Goal: Task Accomplishment & Management: Complete application form

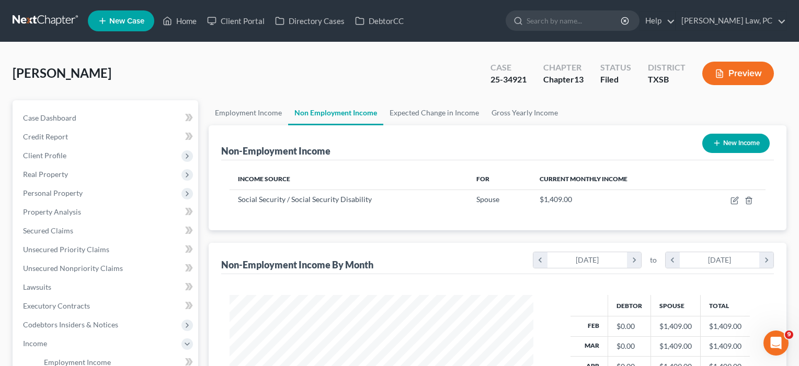
scroll to position [188, 325]
click at [182, 19] on link "Home" at bounding box center [179, 21] width 44 height 19
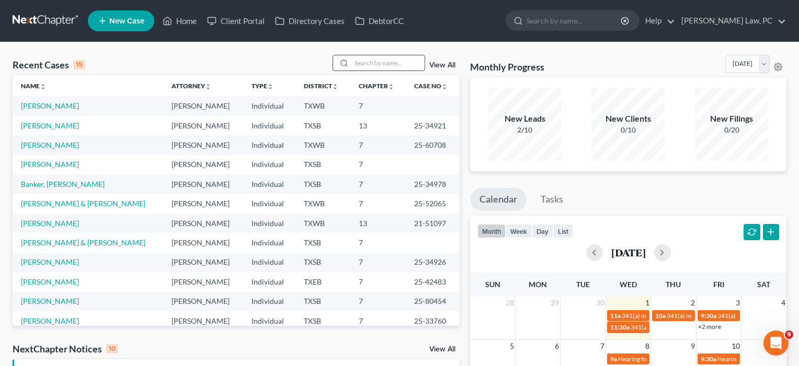
click at [361, 68] on input "search" at bounding box center [387, 62] width 73 height 15
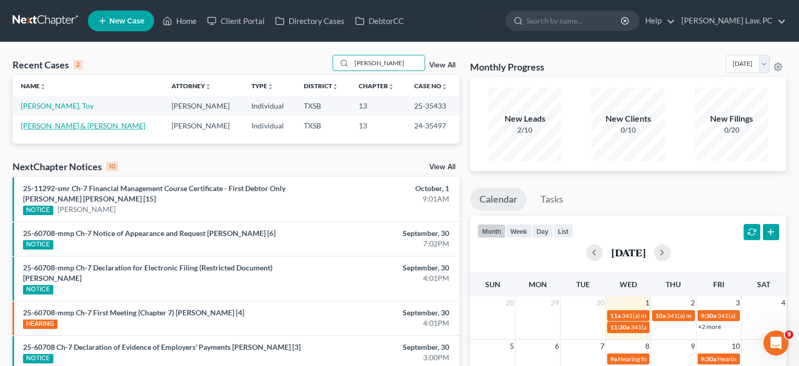
type input "[PERSON_NAME]"
click at [87, 127] on link "[PERSON_NAME] & [PERSON_NAME]" at bounding box center [83, 125] width 124 height 9
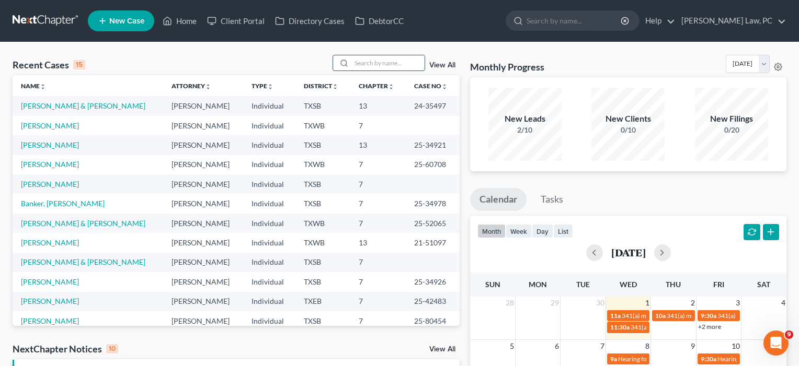
click at [371, 66] on input "search" at bounding box center [387, 62] width 73 height 15
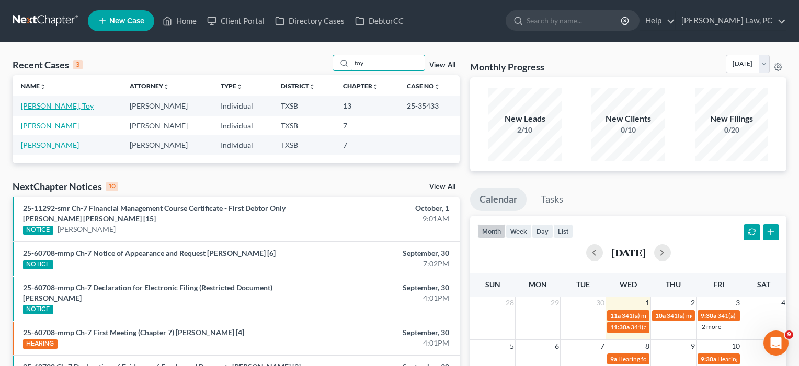
type input "toy"
click at [68, 105] on link "[PERSON_NAME], Toy" at bounding box center [57, 105] width 73 height 9
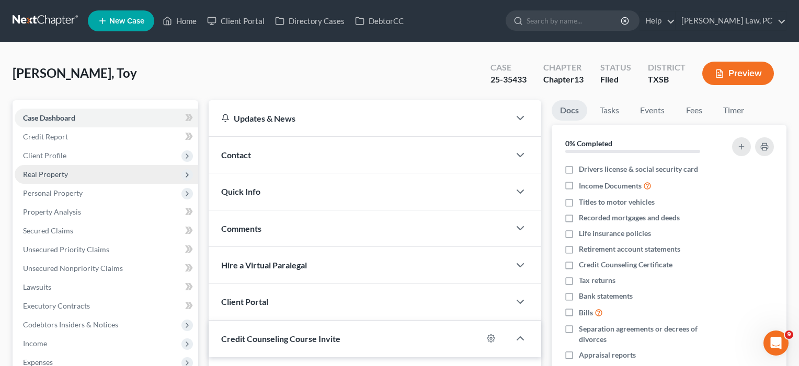
click at [51, 178] on span "Real Property" at bounding box center [45, 174] width 45 height 9
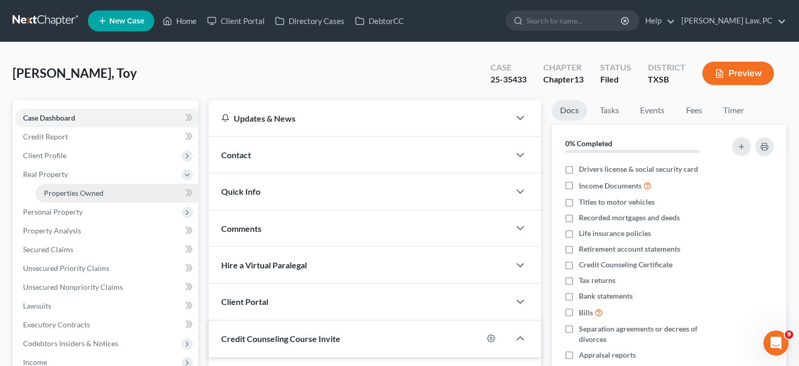
click at [54, 194] on span "Properties Owned" at bounding box center [74, 193] width 60 height 9
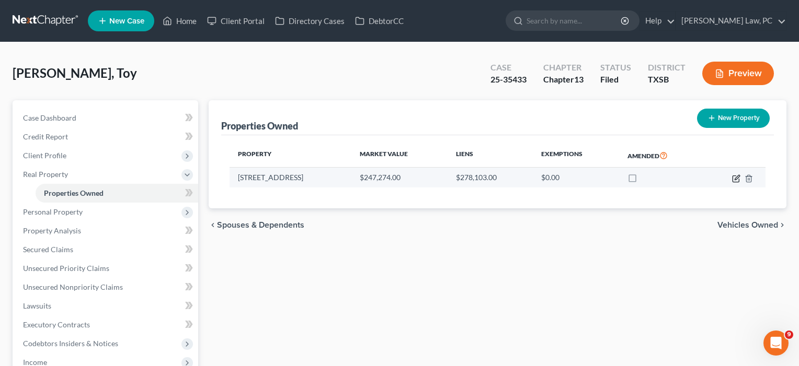
click at [737, 176] on icon "button" at bounding box center [737, 177] width 5 height 5
select select "45"
select select "0"
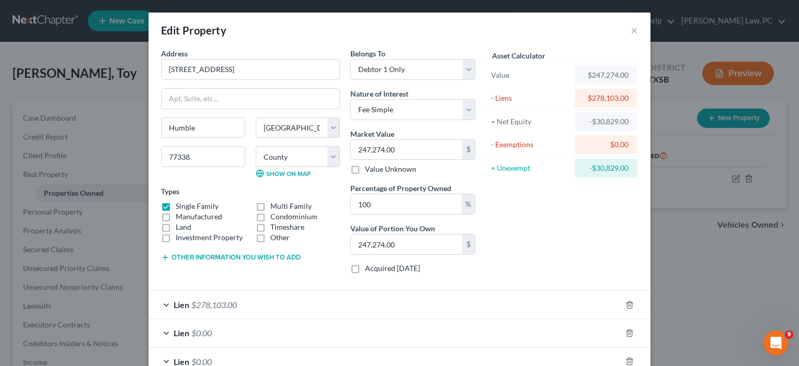
click at [629, 33] on div "Edit Property ×" at bounding box center [399, 31] width 502 height 36
click at [634, 31] on button "×" at bounding box center [634, 30] width 7 height 13
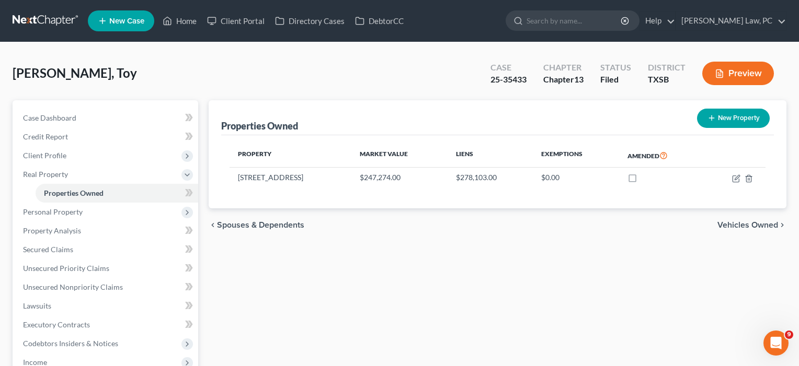
click at [122, 25] on span "New Case" at bounding box center [126, 21] width 35 height 8
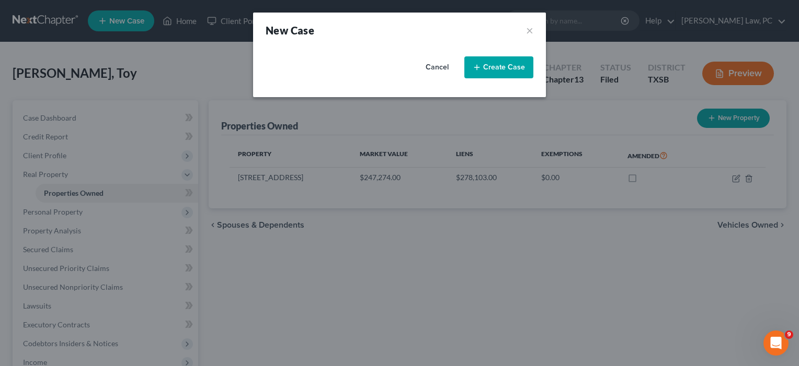
select select "79"
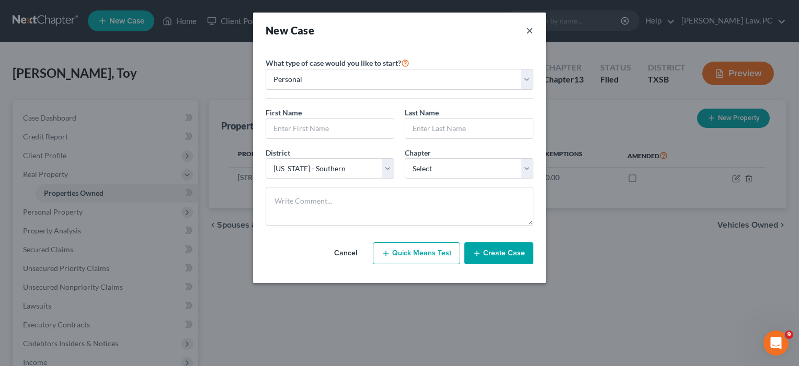
click at [527, 30] on button "×" at bounding box center [529, 30] width 7 height 15
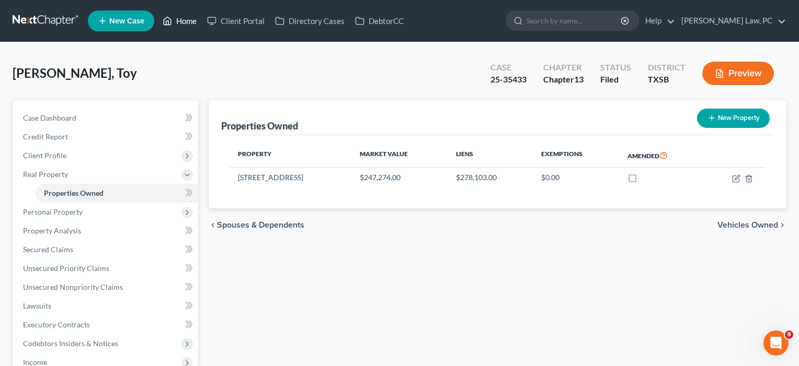
click at [192, 19] on link "Home" at bounding box center [179, 21] width 44 height 19
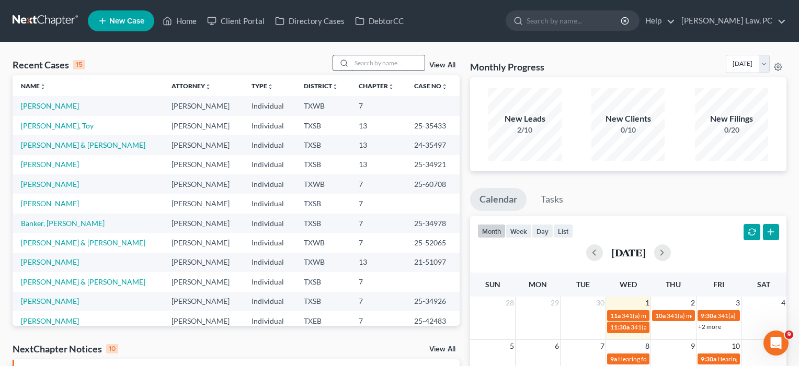
click at [369, 64] on input "search" at bounding box center [387, 62] width 73 height 15
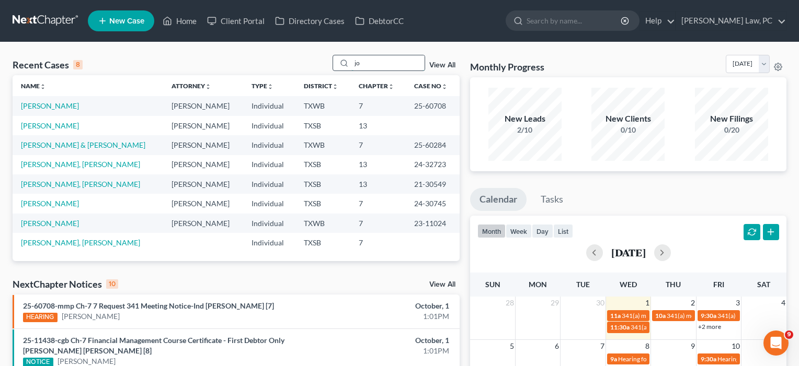
type input "j"
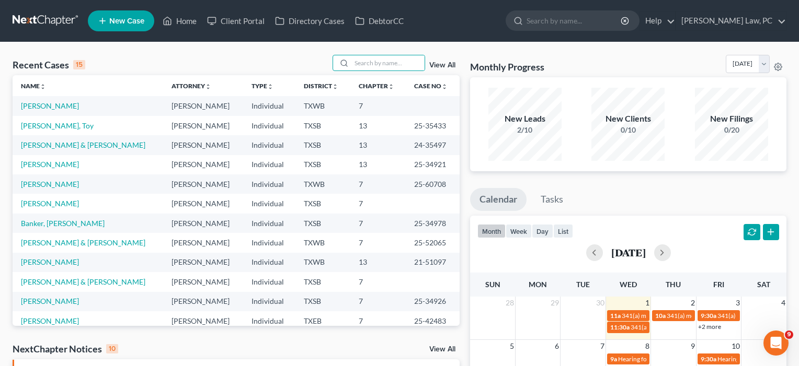
click at [132, 18] on span "New Case" at bounding box center [126, 21] width 35 height 8
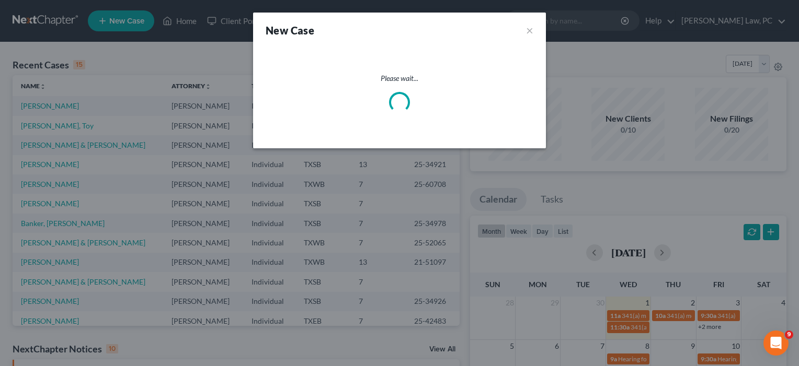
select select "79"
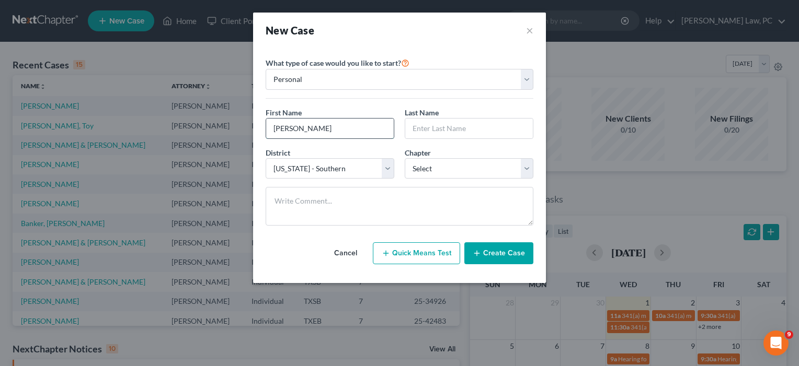
type input "[PERSON_NAME]"
select select "0"
click at [497, 254] on button "Create Case" at bounding box center [498, 254] width 69 height 22
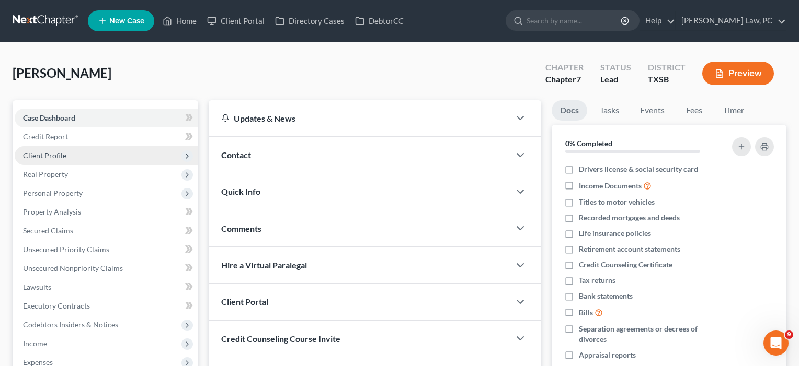
click at [56, 154] on span "Client Profile" at bounding box center [44, 155] width 43 height 9
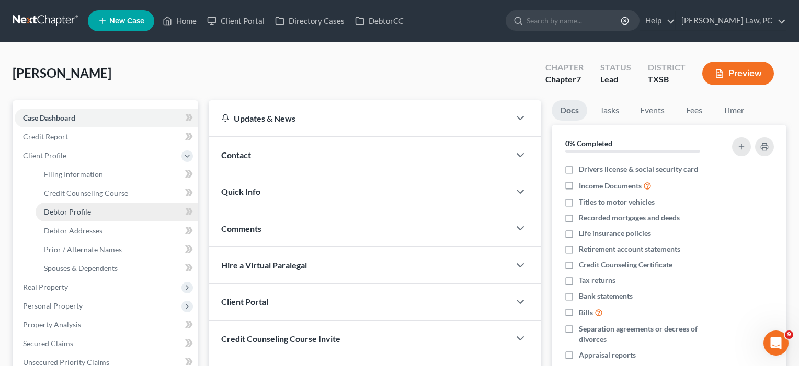
click at [65, 211] on span "Debtor Profile" at bounding box center [67, 212] width 47 height 9
select select "0"
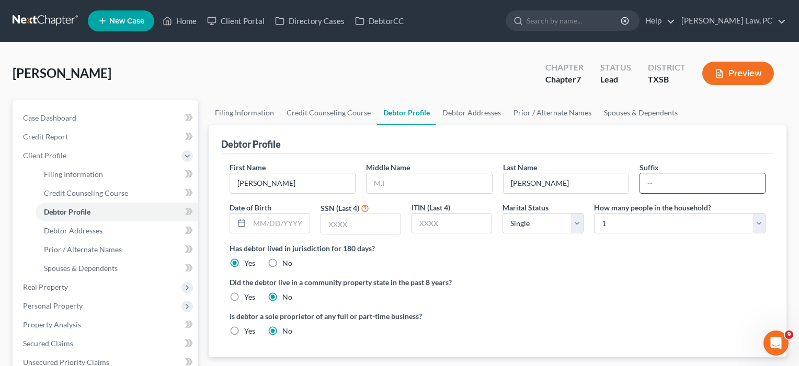
click at [651, 182] on input "text" at bounding box center [702, 184] width 125 height 20
type input "III"
select select "1"
select select "3"
click at [90, 228] on span "Debtor Addresses" at bounding box center [73, 230] width 59 height 9
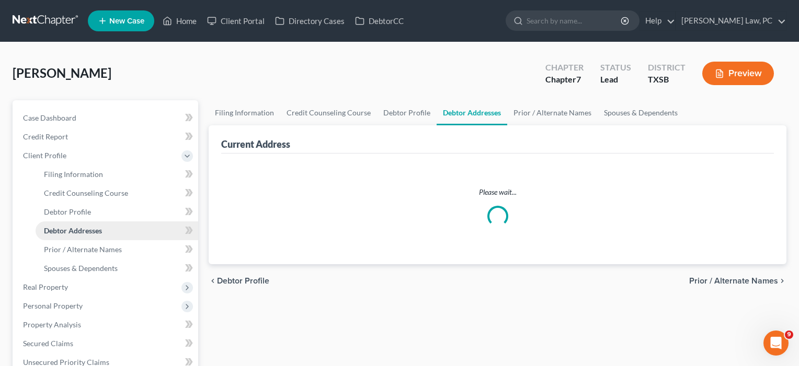
select select "0"
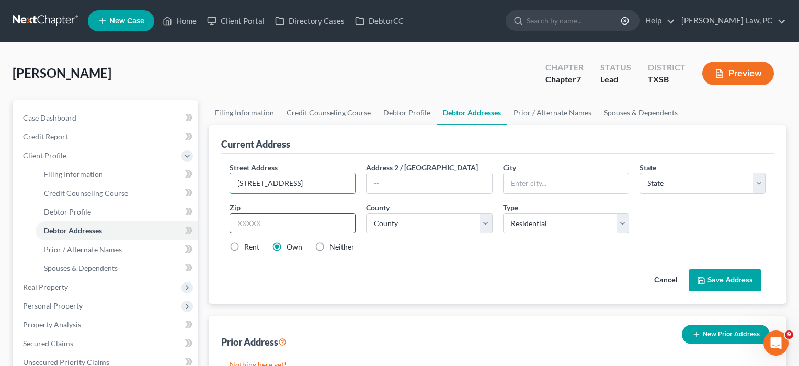
type input "[STREET_ADDRESS]"
type input "77346"
type input "Humble"
select select "45"
select select "100"
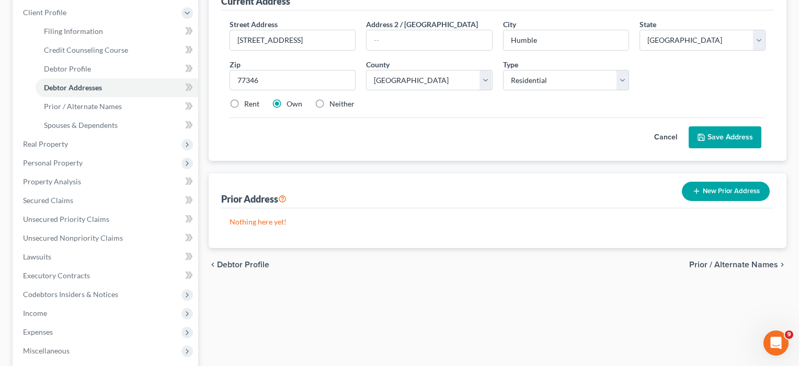
scroll to position [162, 0]
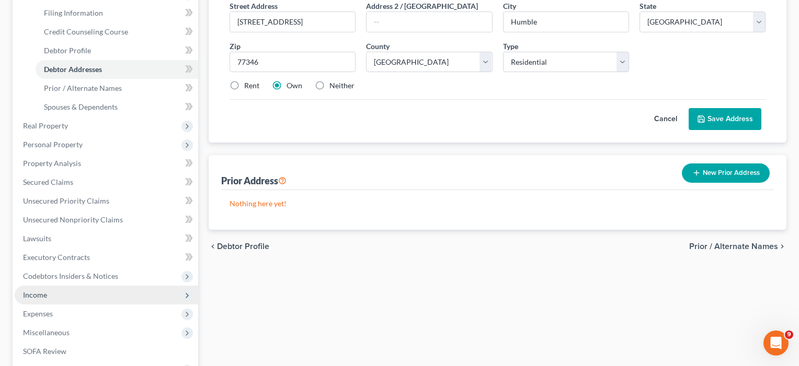
click at [45, 297] on span "Income" at bounding box center [35, 295] width 24 height 9
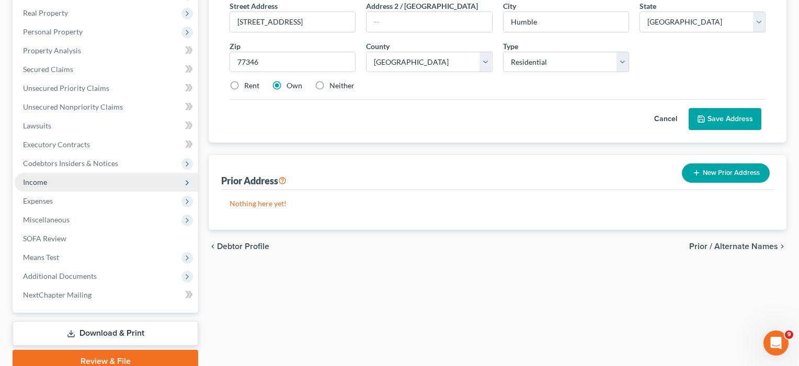
click at [45, 182] on span "Income" at bounding box center [35, 182] width 24 height 9
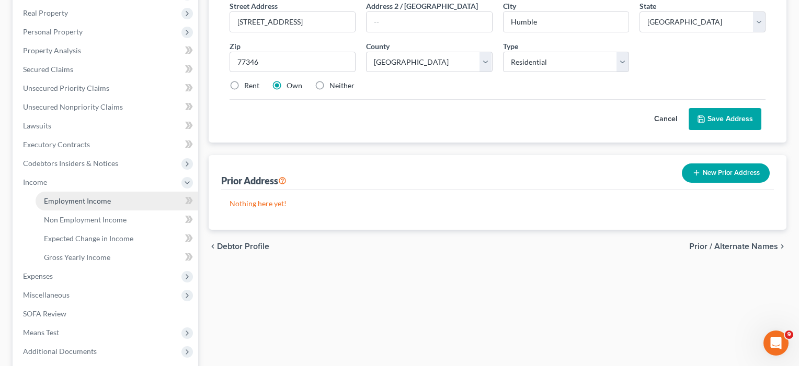
click at [60, 201] on span "Employment Income" at bounding box center [77, 201] width 67 height 9
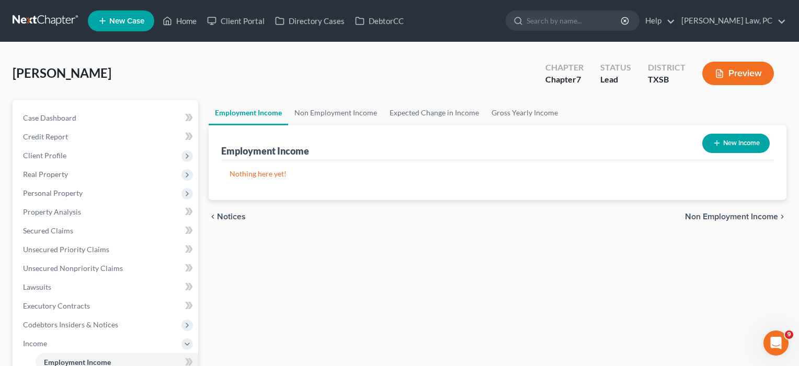
click at [742, 150] on button "New Income" at bounding box center [735, 143] width 67 height 19
select select "0"
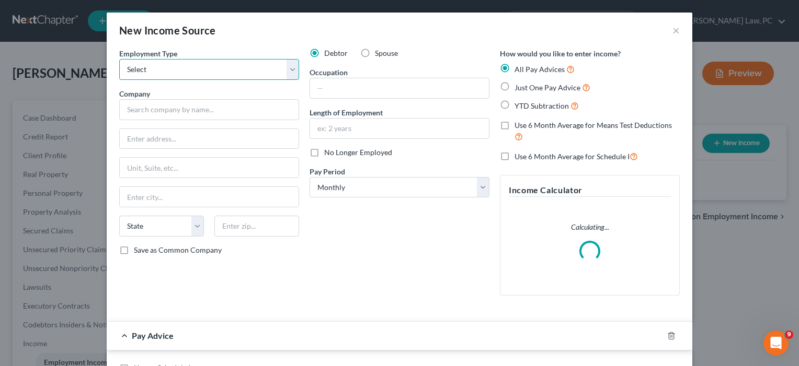
select select "0"
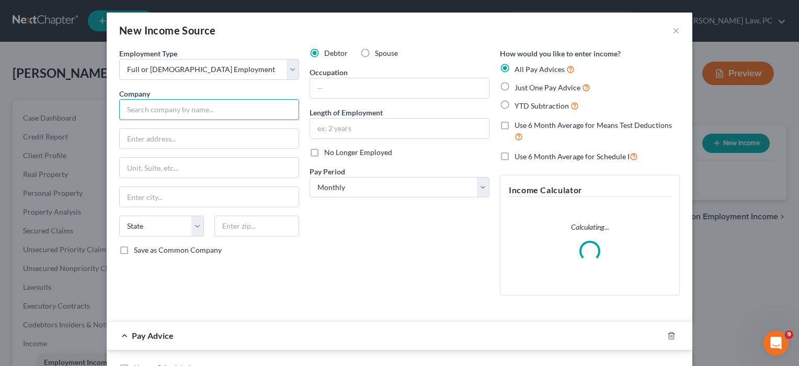
click at [157, 113] on input "text" at bounding box center [209, 109] width 180 height 21
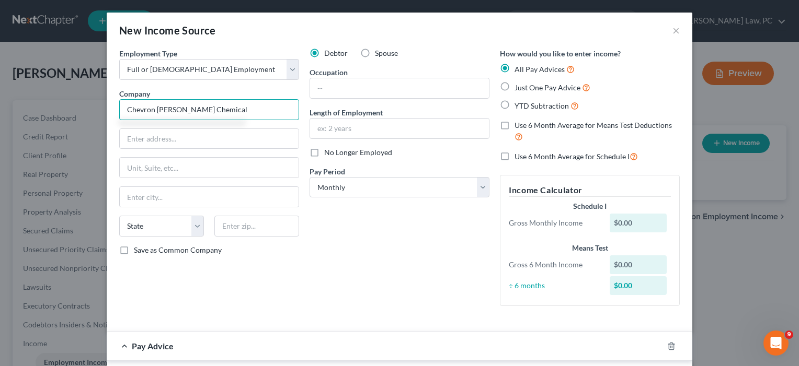
type input "Chevron [PERSON_NAME] Chemical"
click at [536, 89] on span "Just One Pay Advice" at bounding box center [547, 87] width 66 height 9
click at [525, 88] on input "Just One Pay Advice" at bounding box center [522, 85] width 7 height 7
radio input "true"
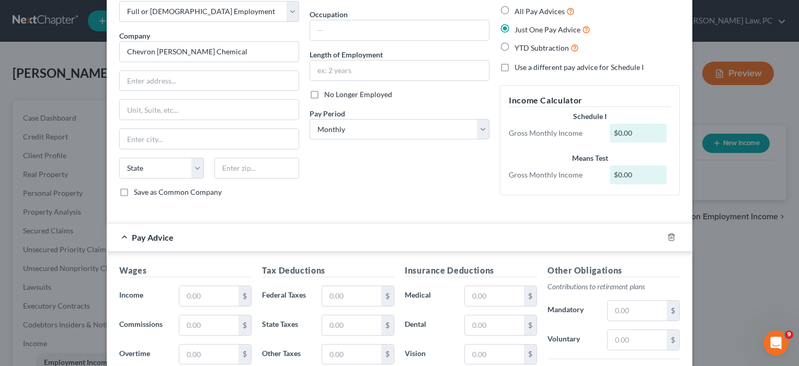
scroll to position [49, 0]
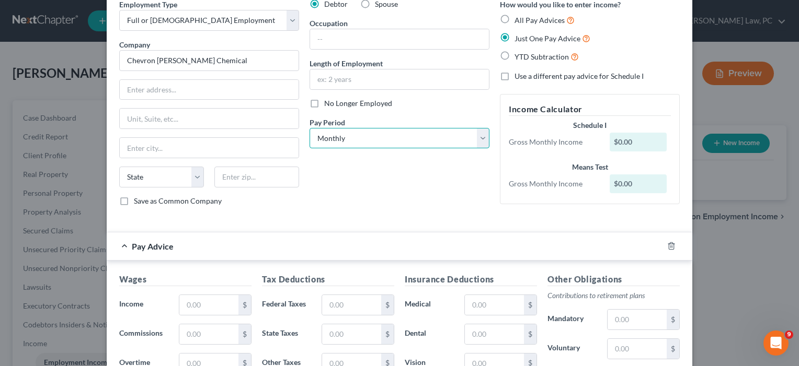
select select "2"
click at [203, 302] on input "text" at bounding box center [208, 305] width 59 height 20
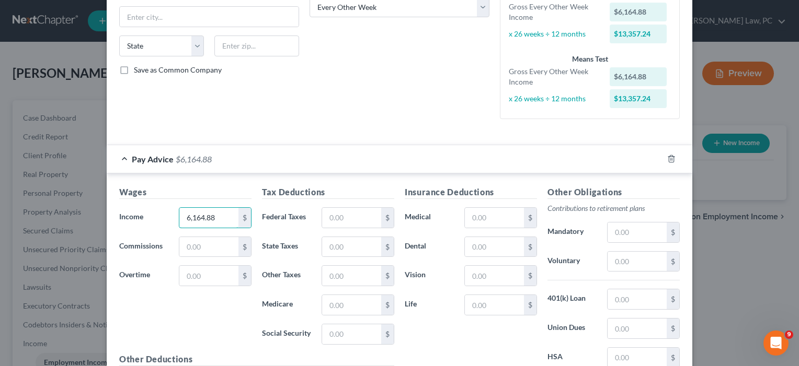
scroll to position [195, 0]
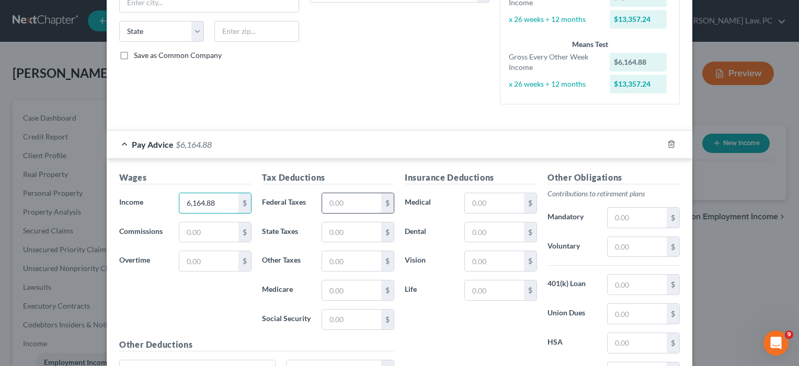
type input "6,164.88"
click at [343, 202] on input "text" at bounding box center [351, 203] width 59 height 20
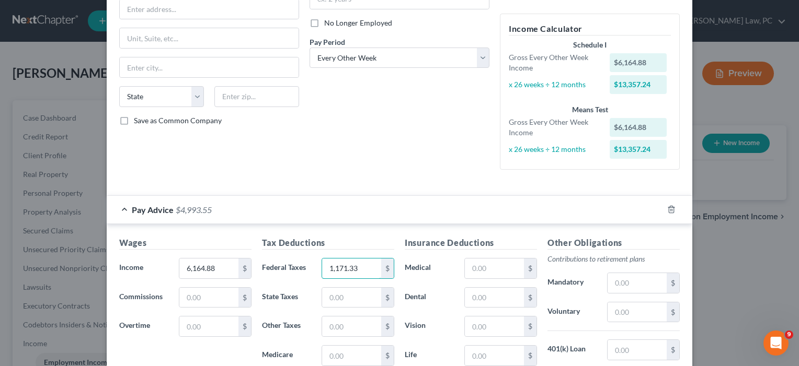
scroll to position [169, 0]
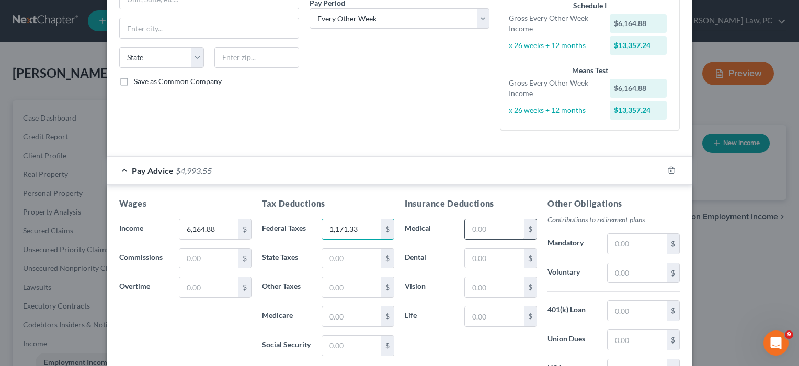
type input "1,171.33"
click at [503, 233] on input "text" at bounding box center [494, 230] width 59 height 20
type input "37.68"
click at [494, 261] on input "text" at bounding box center [494, 259] width 59 height 20
type input "24.98"
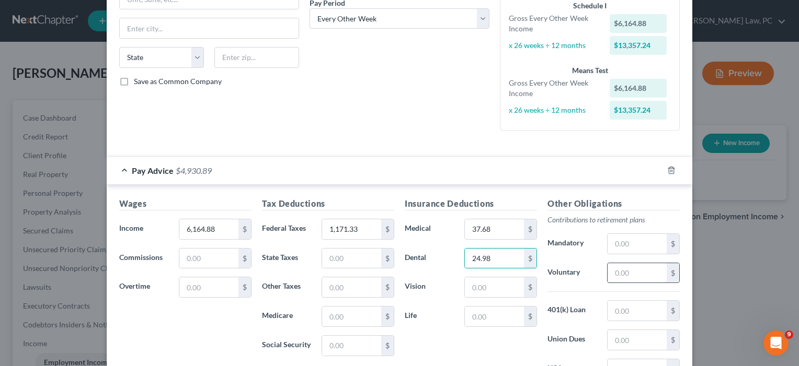
click at [621, 273] on input "text" at bounding box center [637, 274] width 59 height 20
type input "396.60"
click at [487, 290] on input "text" at bounding box center [494, 288] width 59 height 20
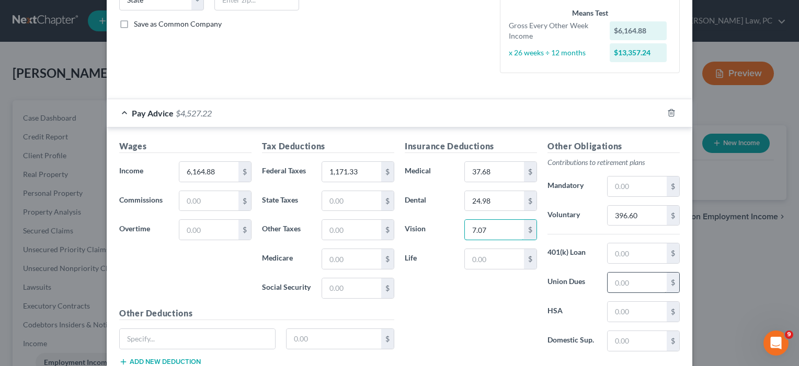
scroll to position [227, 0]
type input "7.07"
click at [622, 310] on input "text" at bounding box center [637, 311] width 59 height 20
type input "290.38"
click at [622, 348] on input "text" at bounding box center [637, 340] width 59 height 20
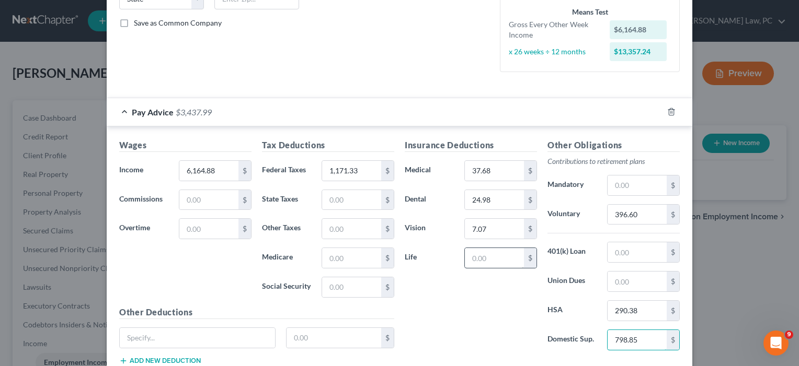
type input "798.85"
click at [497, 260] on input "text" at bounding box center [494, 258] width 59 height 20
type input "14.63"
click at [622, 254] on input "text" at bounding box center [637, 253] width 59 height 20
type input "440.80"
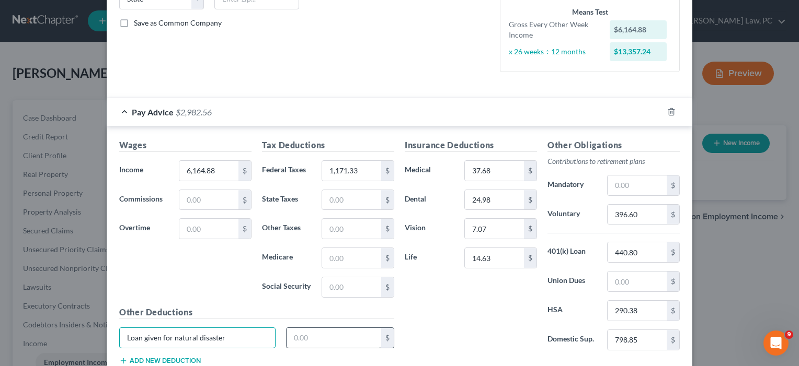
type input "Loan given for natural disaster"
click at [308, 340] on input "text" at bounding box center [334, 338] width 95 height 20
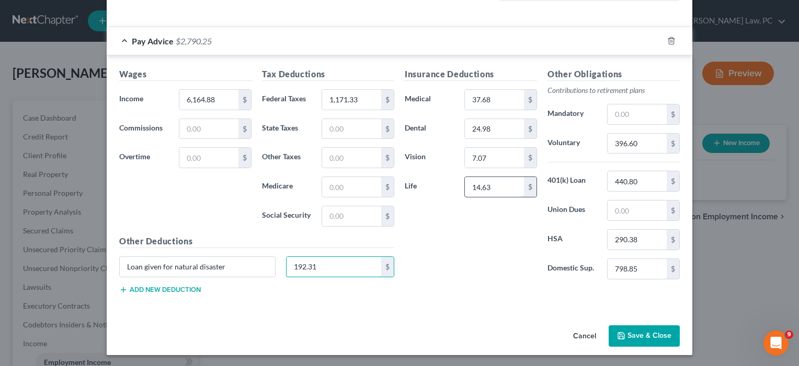
scroll to position [288, 0]
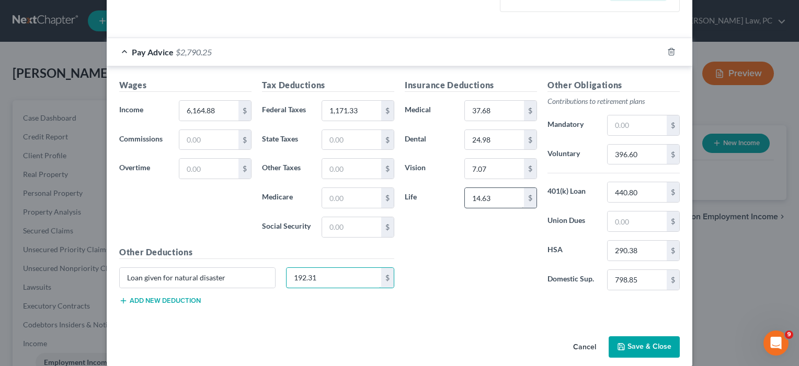
type input "192.31"
click at [493, 190] on input "14.63" at bounding box center [494, 198] width 59 height 20
drag, startPoint x: 497, startPoint y: 194, endPoint x: 454, endPoint y: 193, distance: 43.4
click at [454, 193] on div "Life 14.63 $" at bounding box center [470, 198] width 143 height 21
type input "18.05"
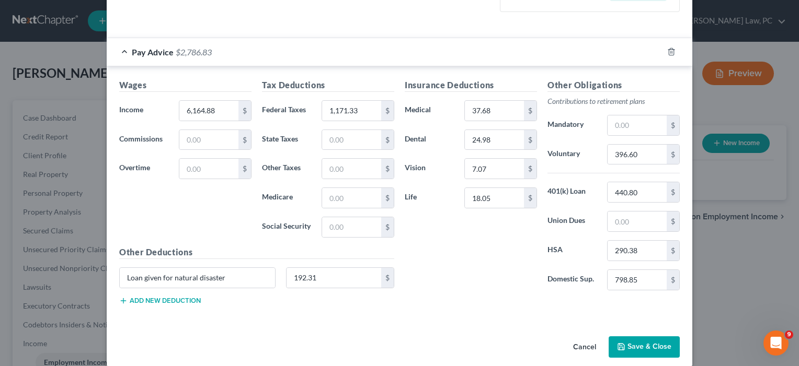
click at [178, 299] on button "Add new deduction" at bounding box center [160, 301] width 82 height 8
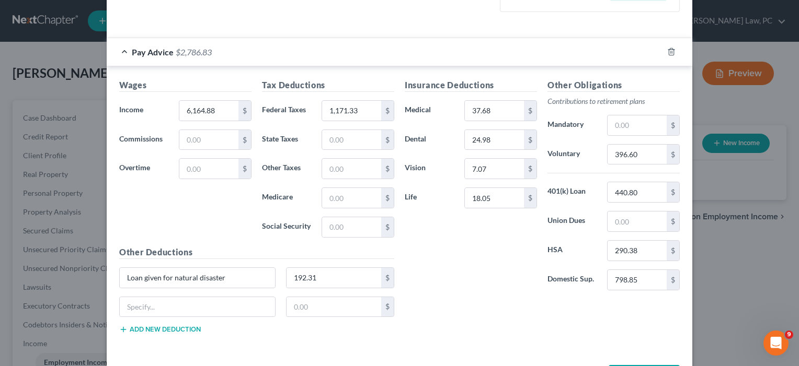
scroll to position [328, 0]
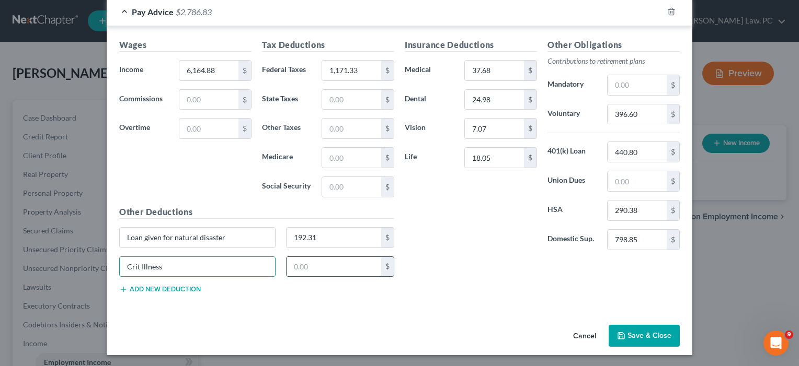
type input "Crit Illness"
click at [307, 266] on input "text" at bounding box center [334, 267] width 95 height 20
type input "2.26"
click at [637, 335] on button "Save & Close" at bounding box center [644, 336] width 71 height 22
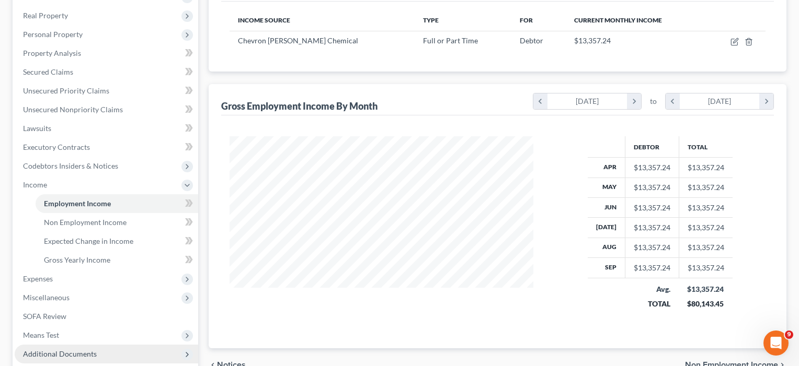
scroll to position [216, 0]
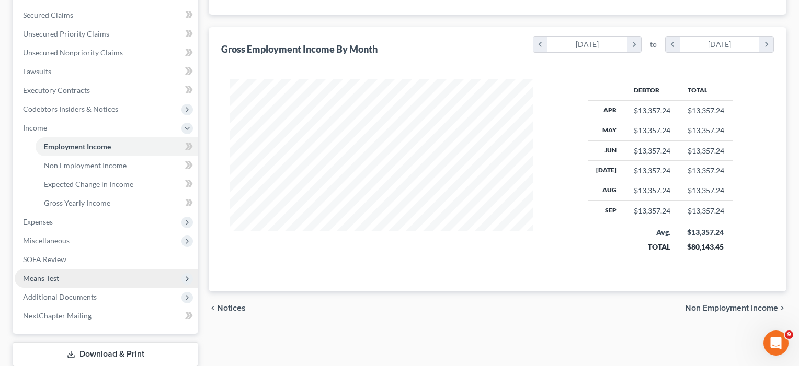
click at [53, 278] on span "Means Test" at bounding box center [41, 278] width 36 height 9
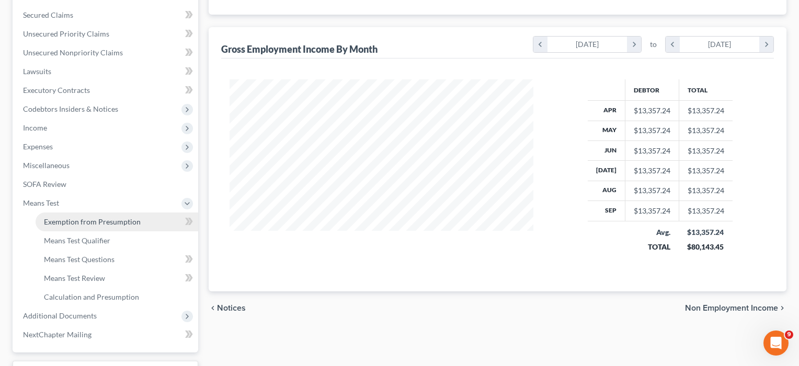
click at [78, 218] on span "Exemption from Presumption" at bounding box center [92, 221] width 97 height 9
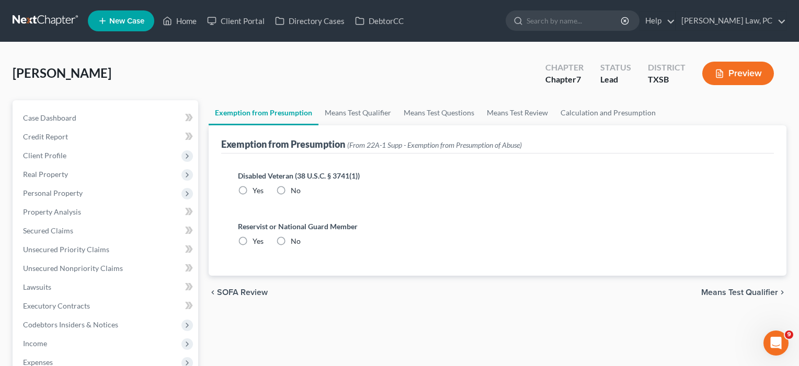
click at [291, 189] on label "No" at bounding box center [296, 191] width 10 height 10
click at [295, 189] on input "No" at bounding box center [298, 189] width 7 height 7
radio input "true"
click at [291, 240] on label "No" at bounding box center [296, 241] width 10 height 10
click at [295, 240] on input "No" at bounding box center [298, 239] width 7 height 7
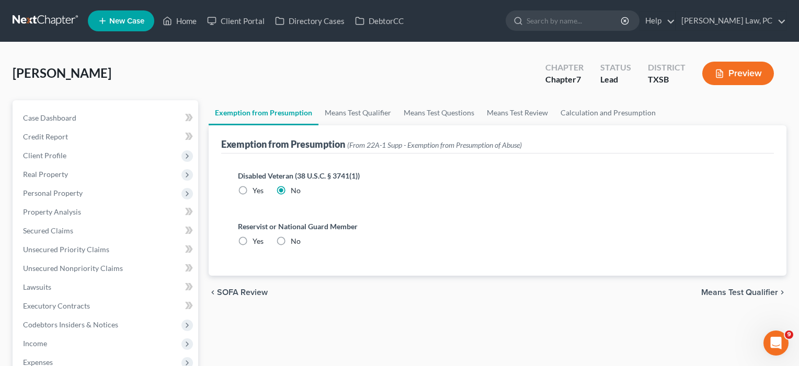
radio input "true"
click at [732, 293] on span "Means Test Qualifier" at bounding box center [739, 293] width 77 height 8
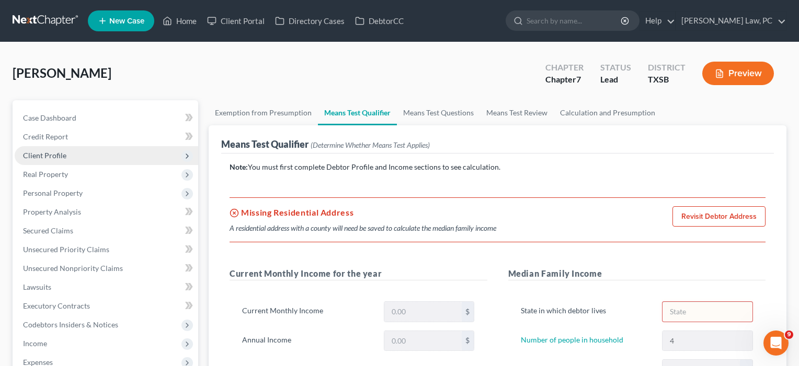
click at [47, 154] on span "Client Profile" at bounding box center [44, 155] width 43 height 9
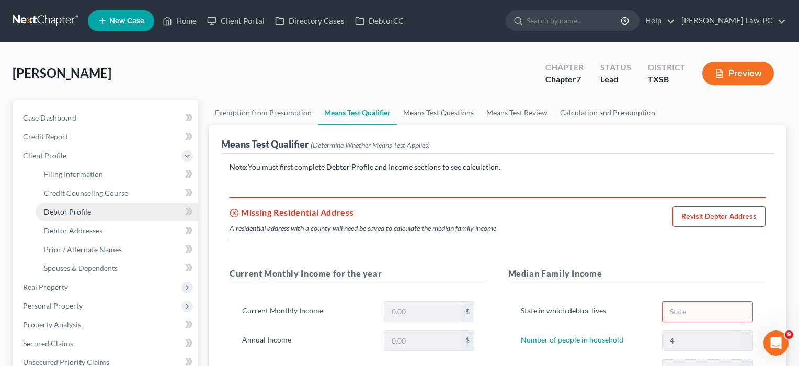
click at [64, 209] on span "Debtor Profile" at bounding box center [67, 212] width 47 height 9
select select "1"
select select "3"
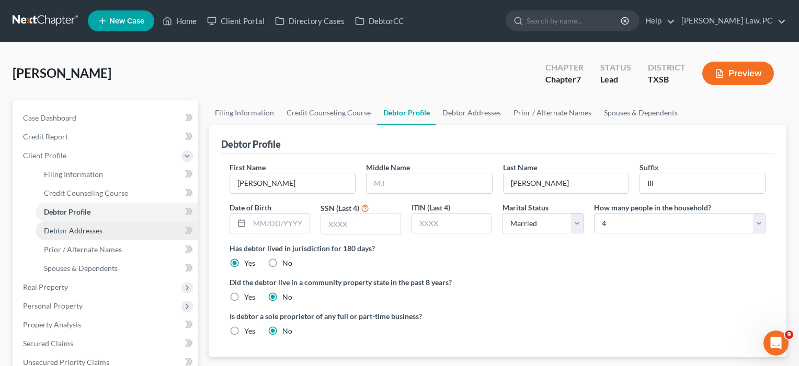
click at [65, 237] on link "Debtor Addresses" at bounding box center [117, 231] width 163 height 19
select select "0"
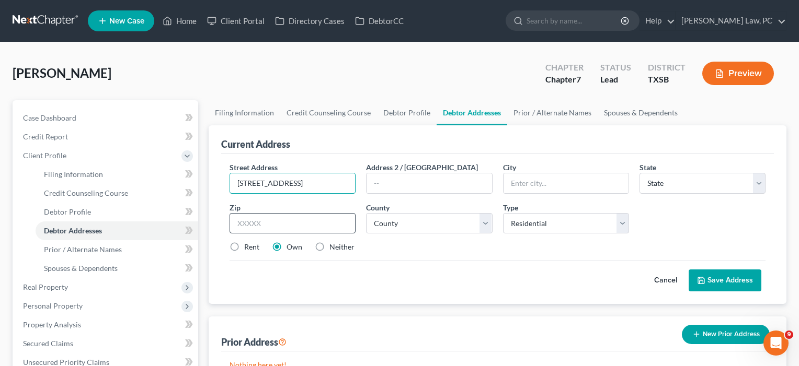
type input "[STREET_ADDRESS]"
type input "77346"
type input "Humble"
select select "45"
select select "100"
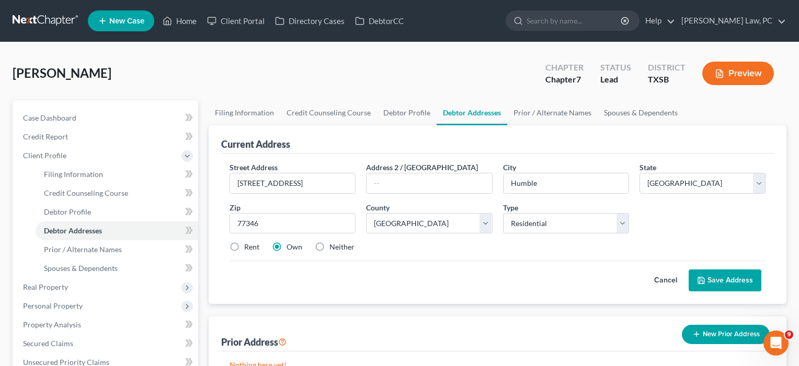
click at [722, 280] on button "Save Address" at bounding box center [725, 281] width 73 height 22
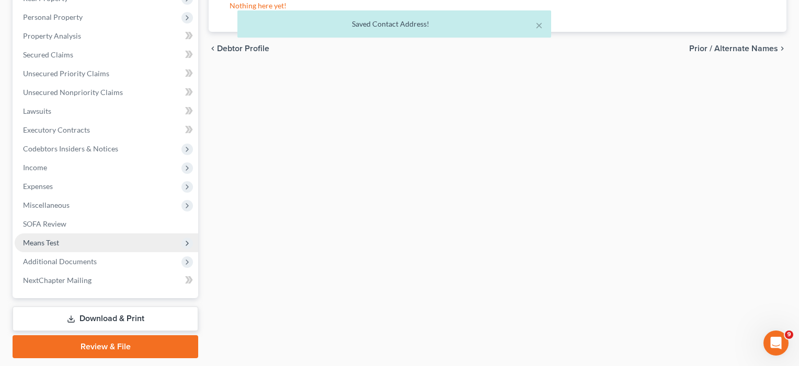
scroll to position [293, 0]
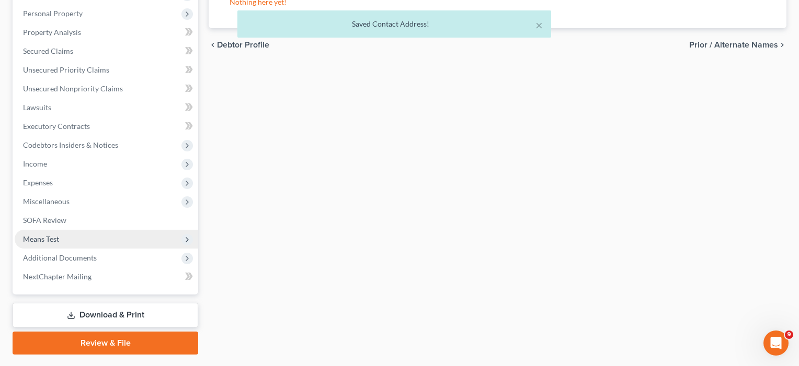
click at [64, 240] on span "Means Test" at bounding box center [107, 239] width 184 height 19
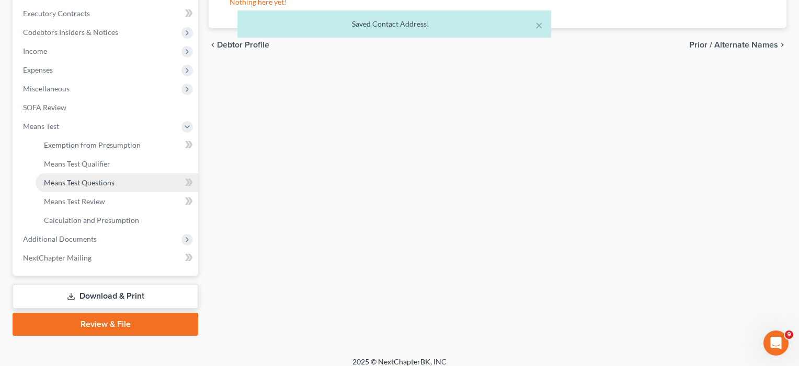
click at [82, 178] on span "Means Test Questions" at bounding box center [79, 182] width 71 height 9
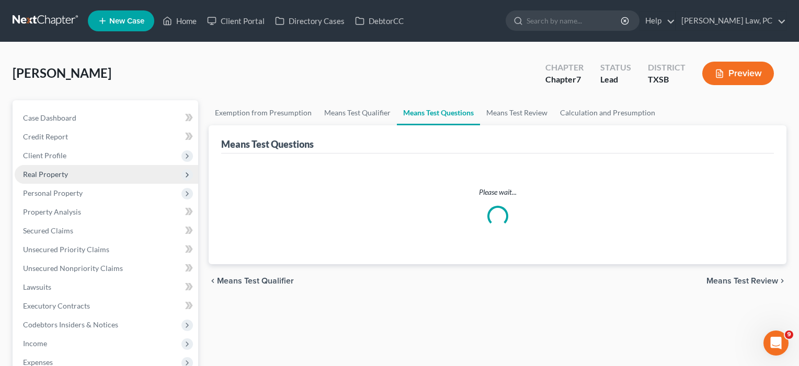
select select "0"
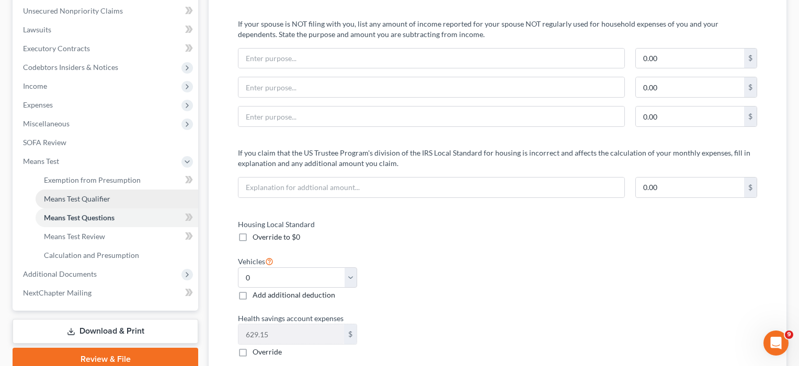
click at [100, 200] on span "Means Test Qualifier" at bounding box center [77, 198] width 66 height 9
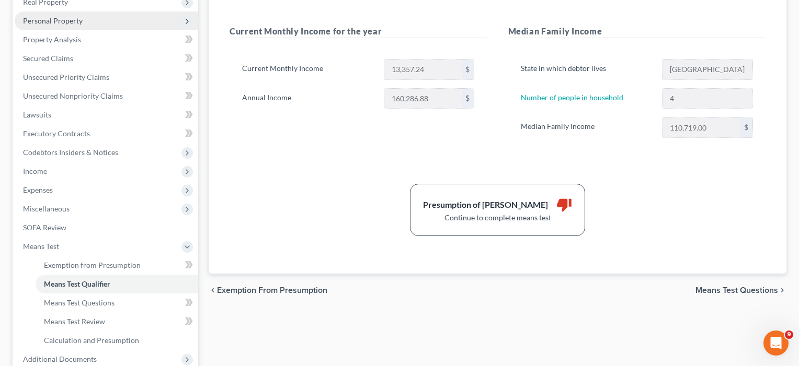
scroll to position [174, 0]
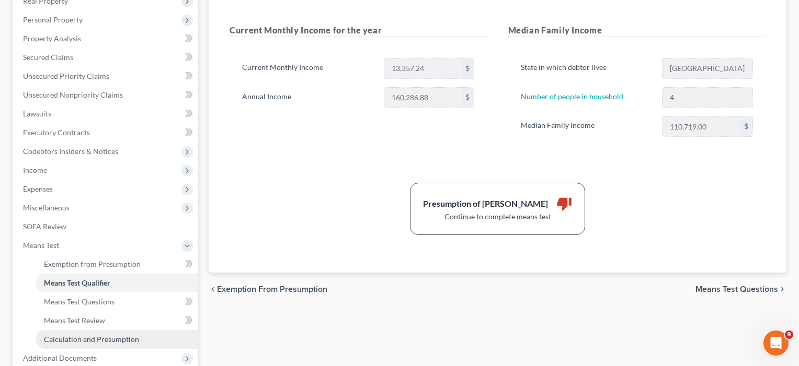
click at [87, 340] on span "Calculation and Presumption" at bounding box center [91, 339] width 95 height 9
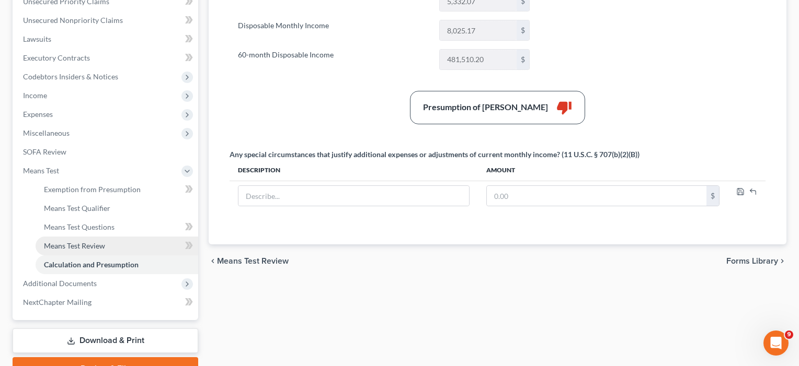
click at [77, 248] on span "Means Test Review" at bounding box center [74, 246] width 61 height 9
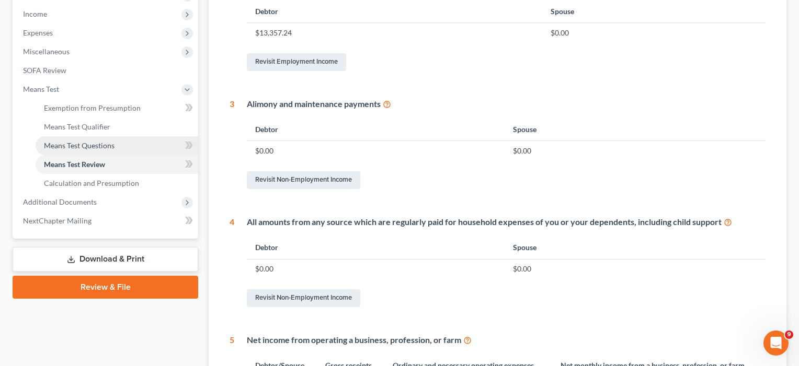
click at [92, 144] on span "Means Test Questions" at bounding box center [79, 145] width 71 height 9
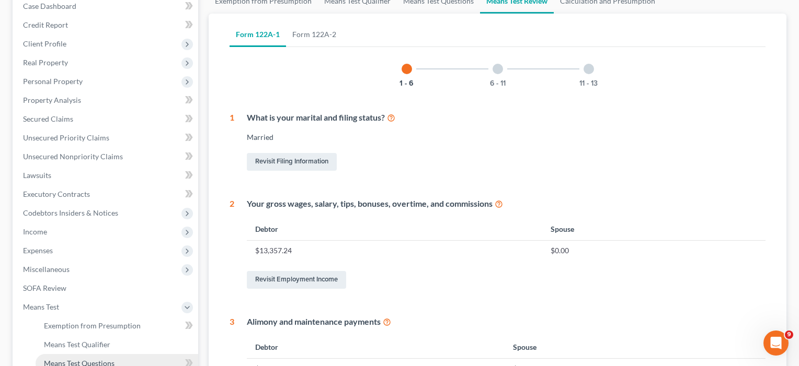
select select "0"
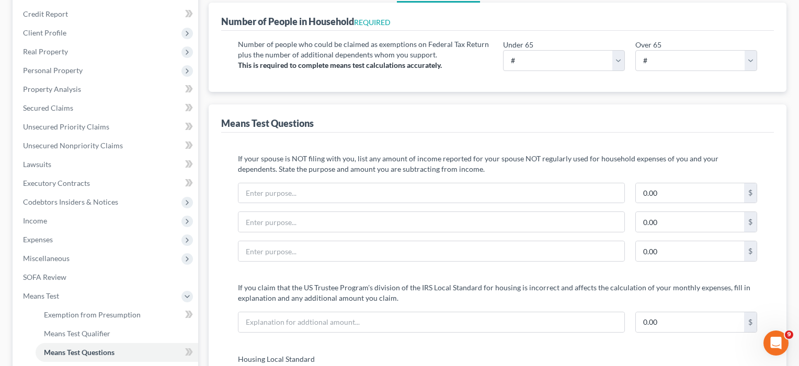
scroll to position [136, 0]
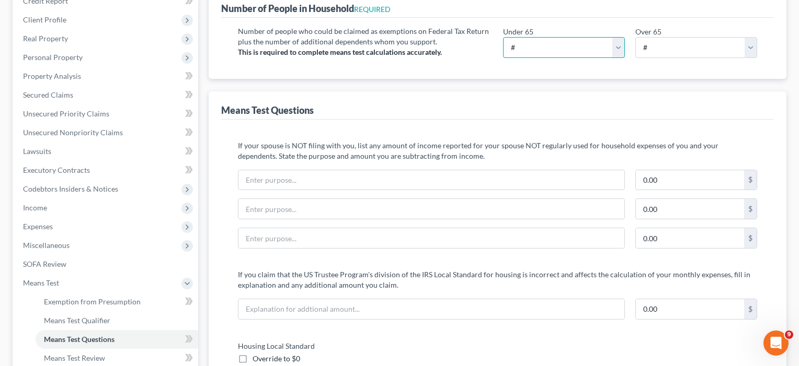
select select "4"
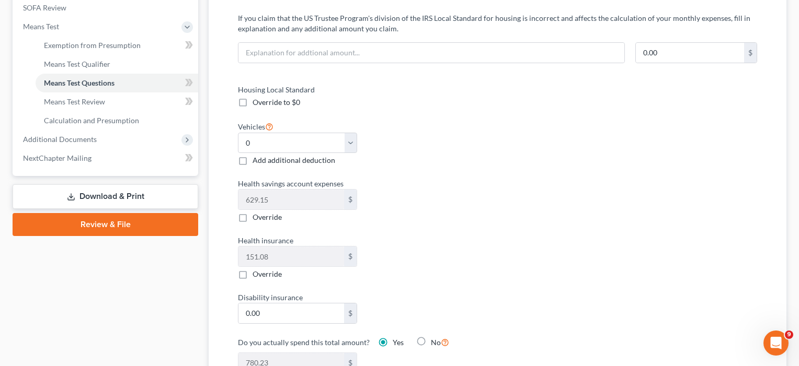
scroll to position [393, 0]
select select "2"
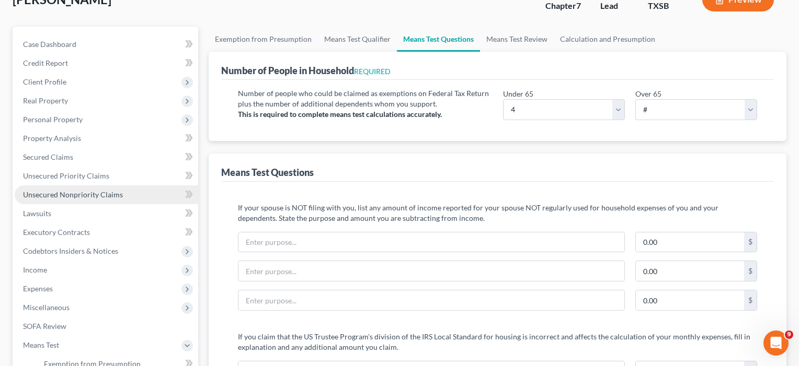
scroll to position [89, 0]
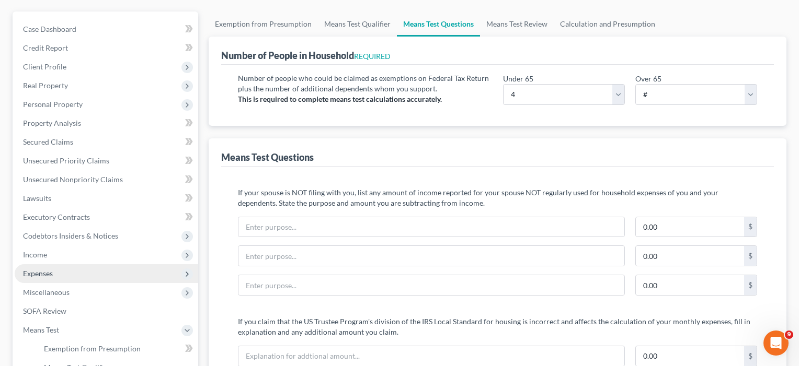
click at [38, 272] on span "Expenses" at bounding box center [38, 273] width 30 height 9
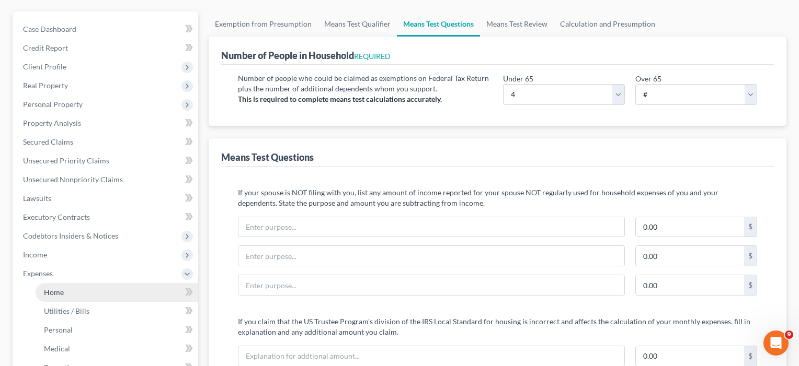
click at [61, 293] on span "Home" at bounding box center [54, 292] width 20 height 9
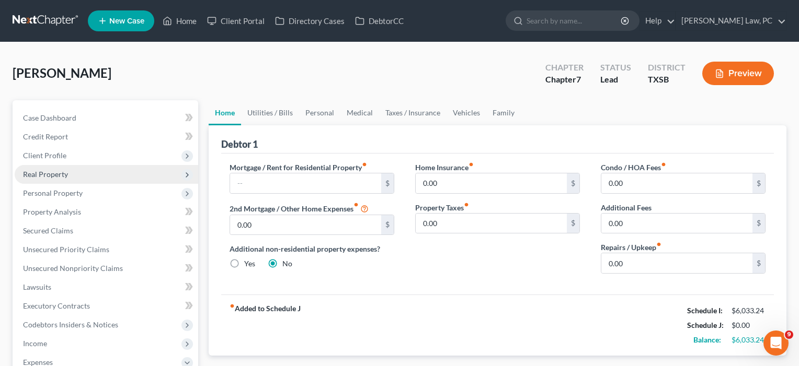
click at [48, 170] on span "Real Property" at bounding box center [45, 174] width 45 height 9
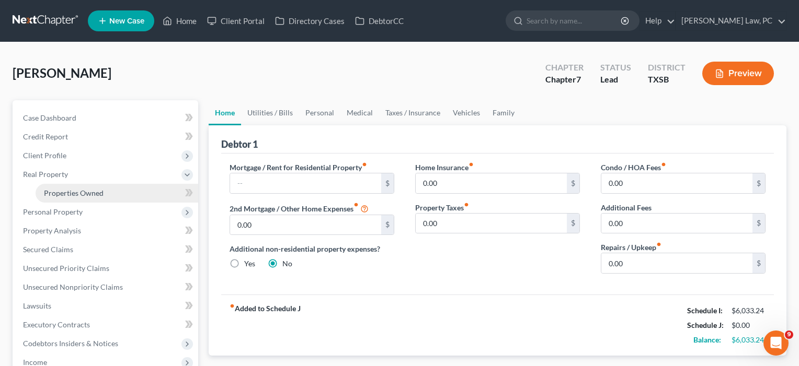
click at [66, 191] on span "Properties Owned" at bounding box center [74, 193] width 60 height 9
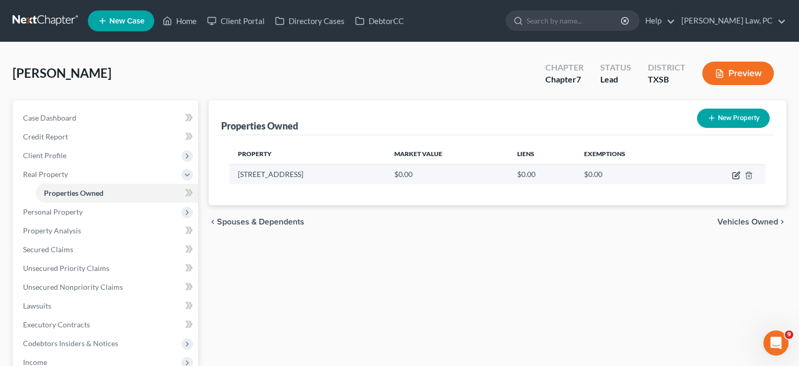
click at [738, 174] on icon "button" at bounding box center [736, 175] width 8 height 8
select select "45"
select select "100"
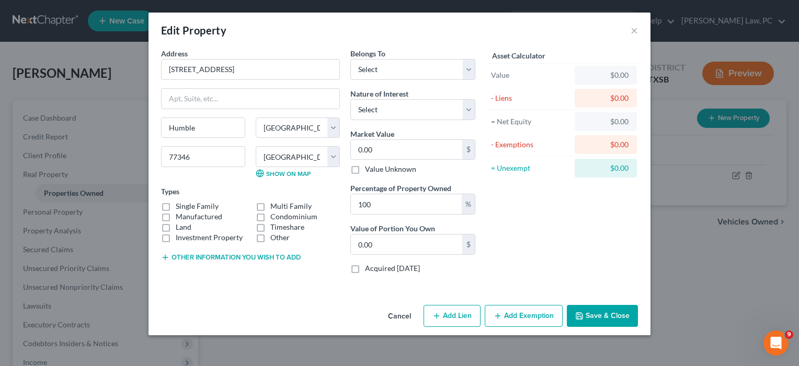
click at [453, 317] on button "Add Lien" at bounding box center [451, 316] width 57 height 22
select select "0"
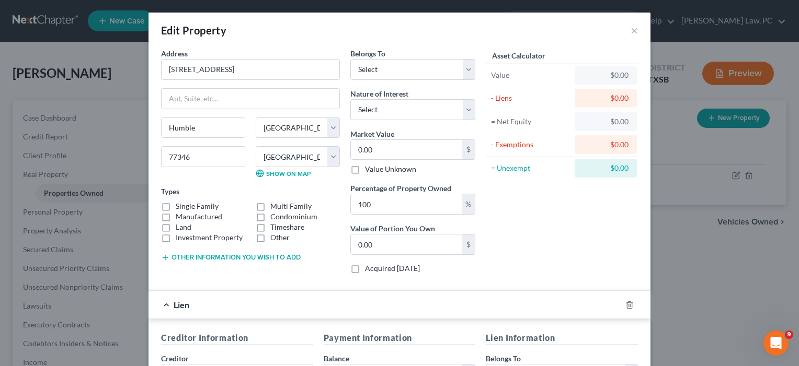
click at [198, 205] on label "Single Family" at bounding box center [197, 206] width 43 height 10
click at [187, 205] on input "Single Family" at bounding box center [183, 204] width 7 height 7
checkbox input "true"
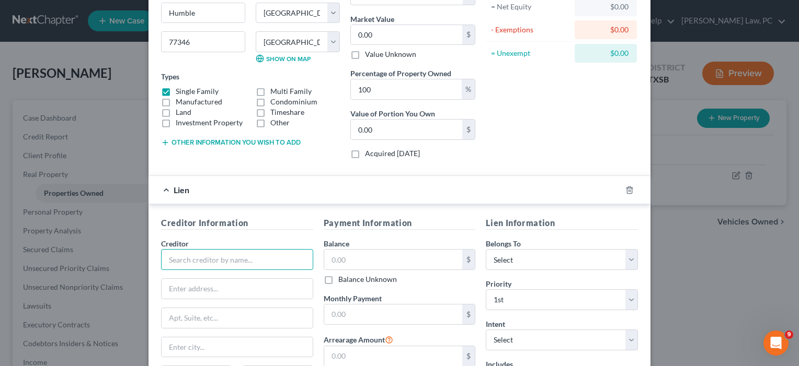
click at [219, 264] on input "text" at bounding box center [237, 259] width 152 height 21
type input "MTG1"
click at [361, 262] on input "text" at bounding box center [393, 260] width 139 height 20
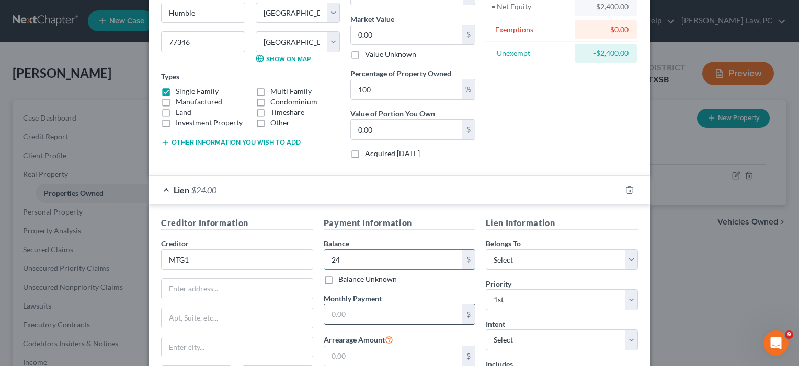
type input "2"
click at [373, 322] on input "text" at bounding box center [393, 315] width 139 height 20
type input "2,400"
click at [377, 255] on input "text" at bounding box center [393, 260] width 139 height 20
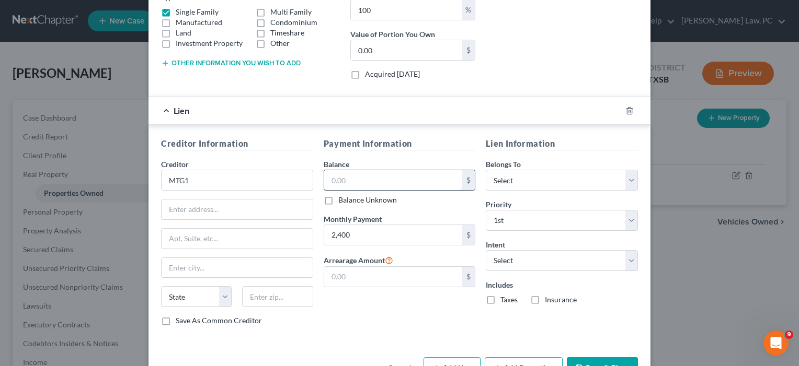
scroll to position [199, 0]
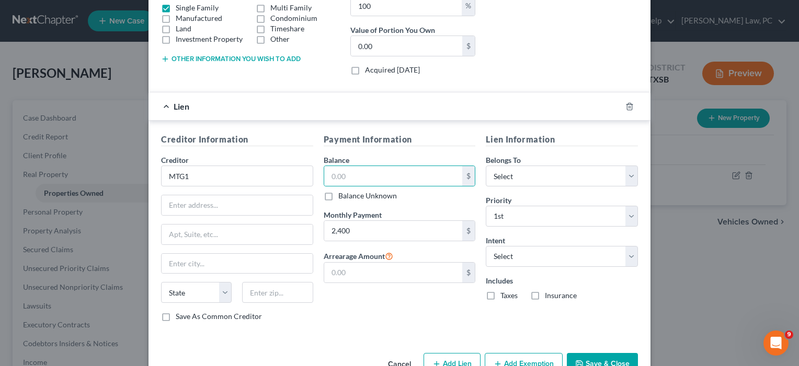
click at [500, 294] on label "Taxes" at bounding box center [508, 296] width 17 height 10
click at [505, 294] on input "Taxes" at bounding box center [508, 294] width 7 height 7
checkbox input "true"
click at [544, 297] on div "Insurance" at bounding box center [553, 296] width 47 height 10
click at [545, 295] on label "Insurance" at bounding box center [561, 296] width 32 height 10
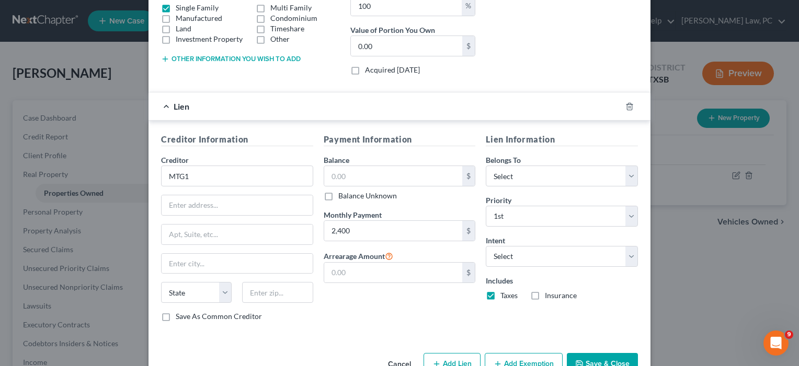
click at [549, 295] on input "Insurance" at bounding box center [552, 294] width 7 height 7
checkbox input "true"
click at [366, 176] on input "text" at bounding box center [393, 176] width 139 height 20
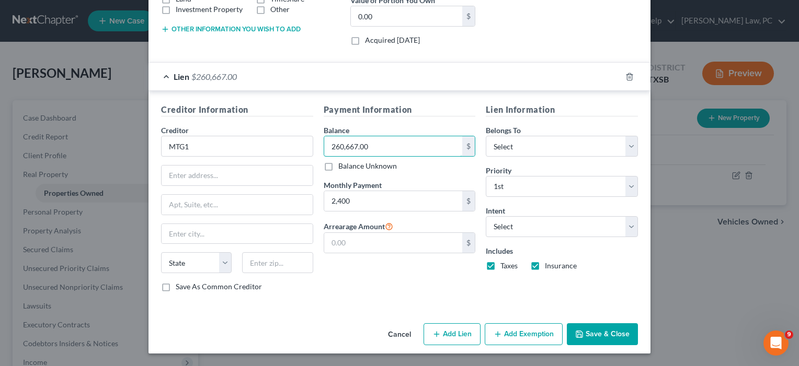
scroll to position [228, 0]
type input "260,667.00"
click at [606, 338] on button "Save & Close" at bounding box center [602, 335] width 71 height 22
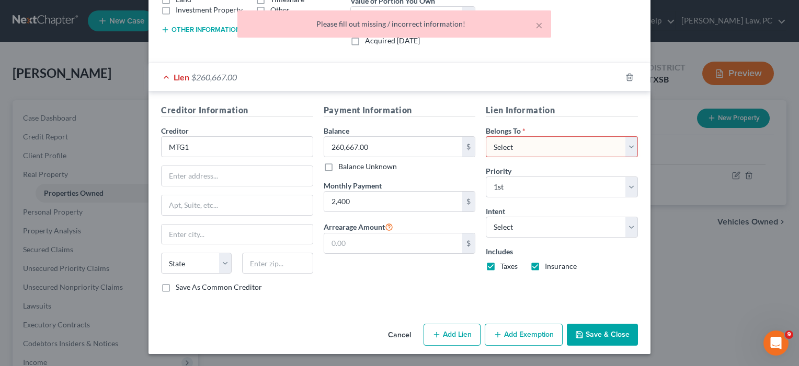
select select "0"
click at [605, 340] on button "Save & Close" at bounding box center [602, 335] width 71 height 22
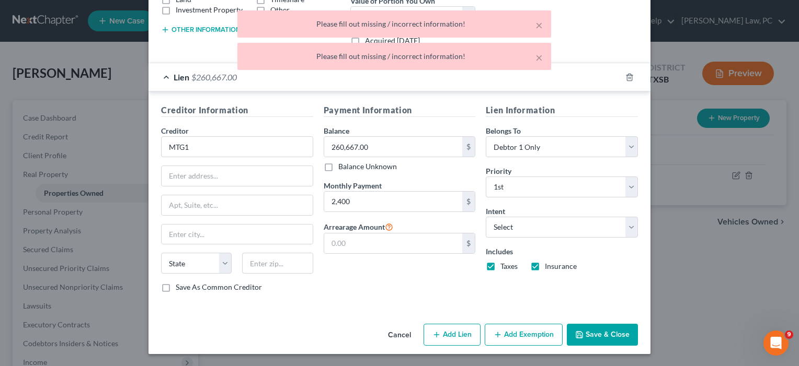
click at [605, 339] on button "Save & Close" at bounding box center [602, 335] width 71 height 22
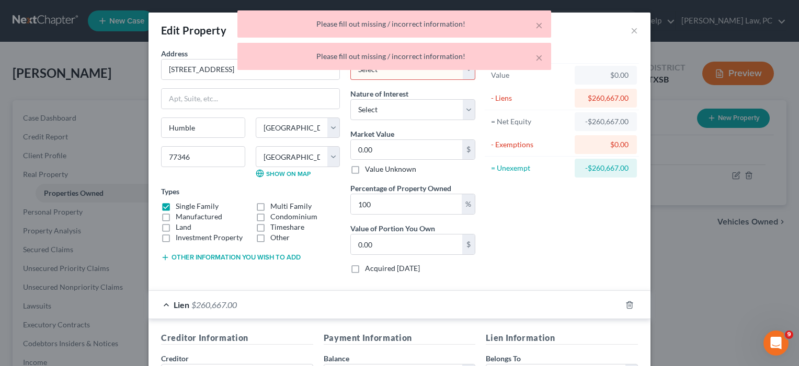
scroll to position [0, 0]
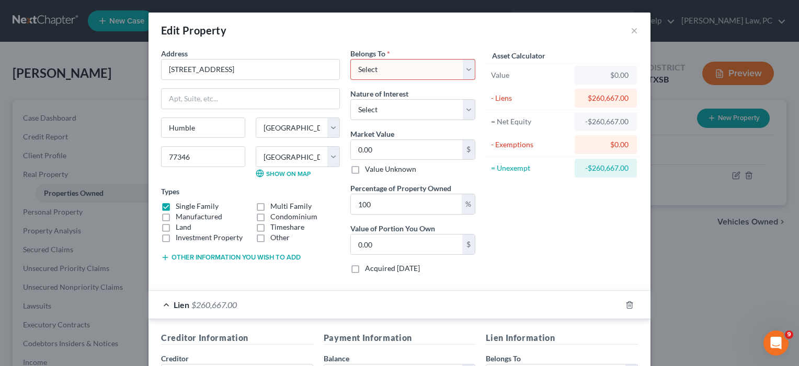
select select "0"
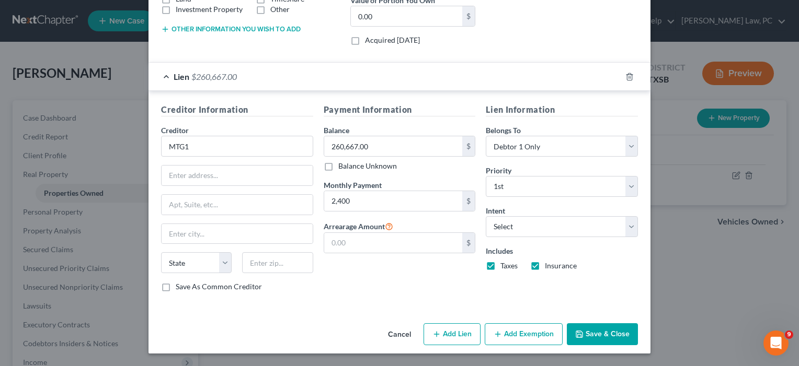
scroll to position [228, 0]
click at [624, 333] on button "Save & Close" at bounding box center [602, 335] width 71 height 22
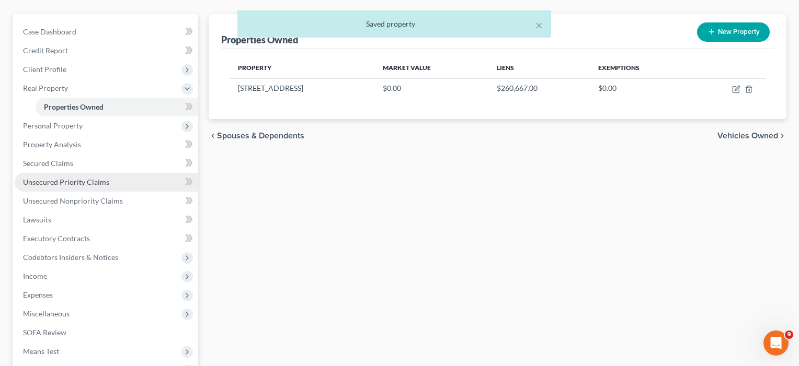
scroll to position [102, 0]
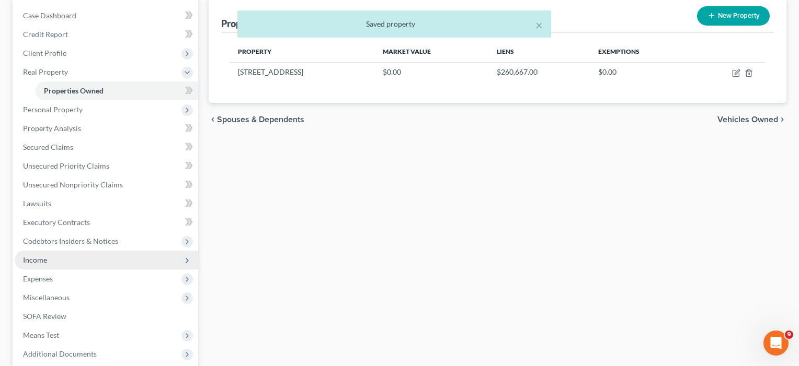
click at [40, 258] on span "Income" at bounding box center [35, 260] width 24 height 9
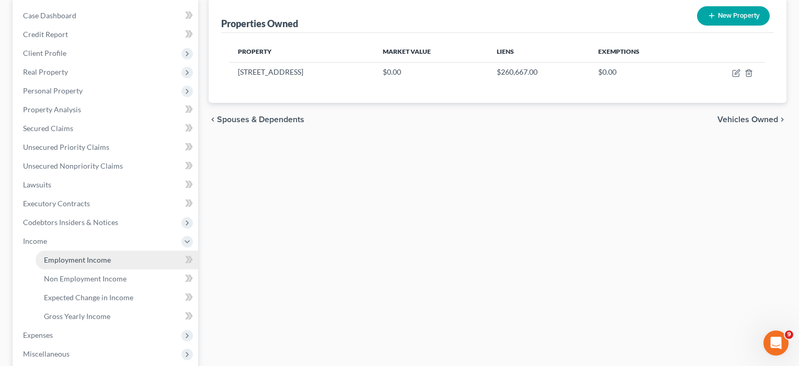
click at [58, 261] on span "Employment Income" at bounding box center [77, 260] width 67 height 9
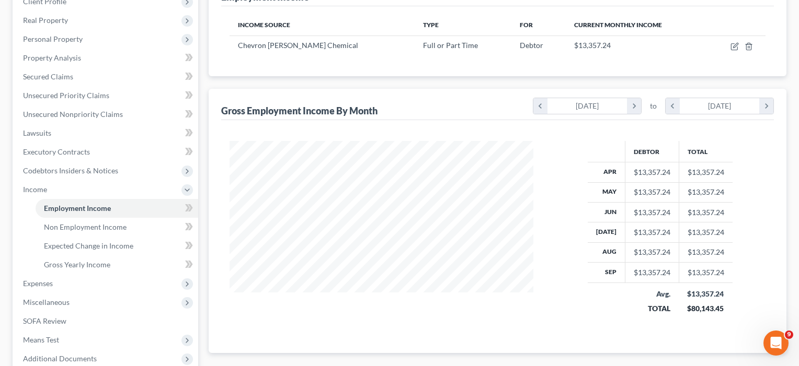
scroll to position [222, 0]
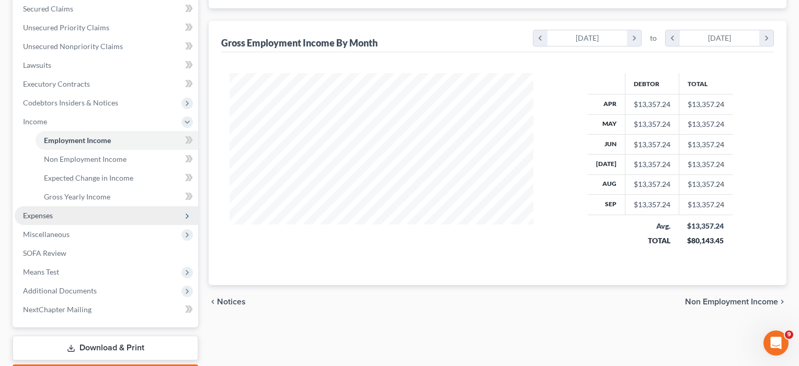
click at [41, 215] on span "Expenses" at bounding box center [38, 215] width 30 height 9
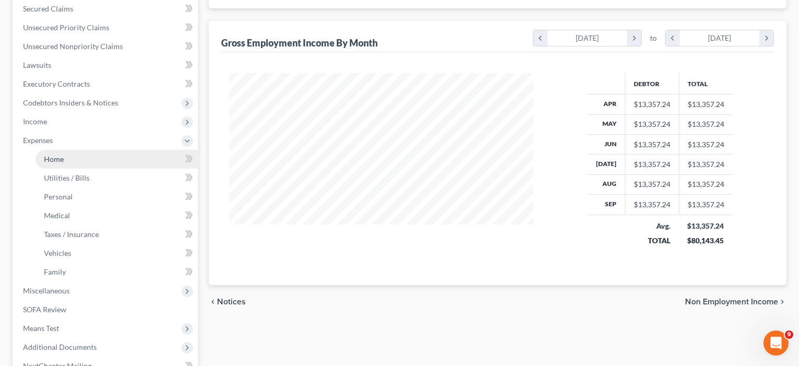
click at [61, 160] on span "Home" at bounding box center [54, 159] width 20 height 9
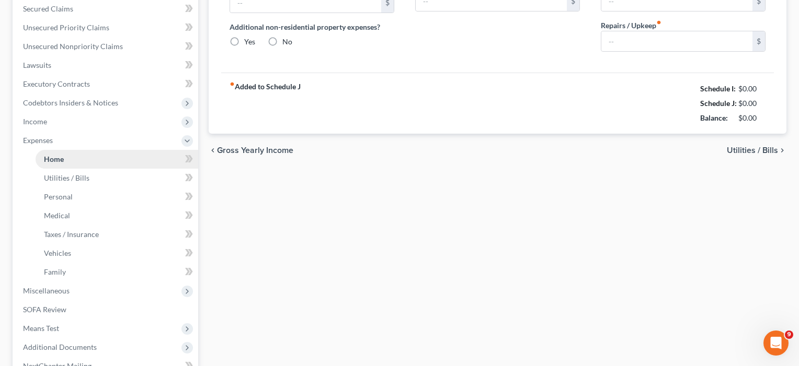
scroll to position [48, 0]
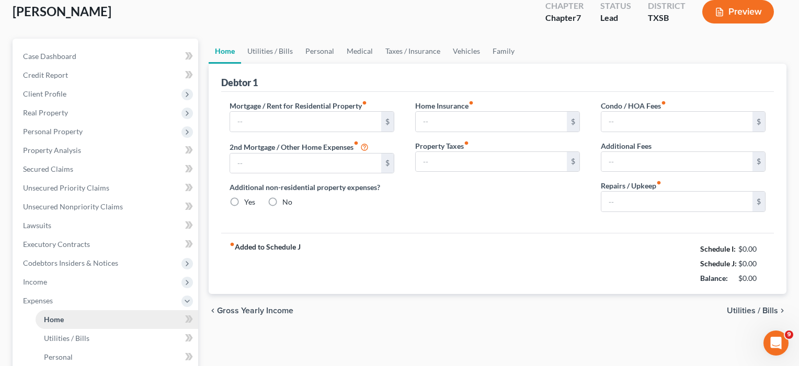
type input "0.00"
radio input "true"
type input "0.00"
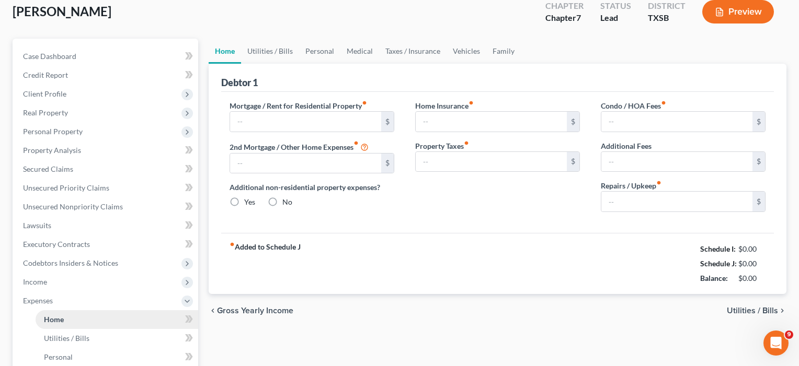
type input "0.00"
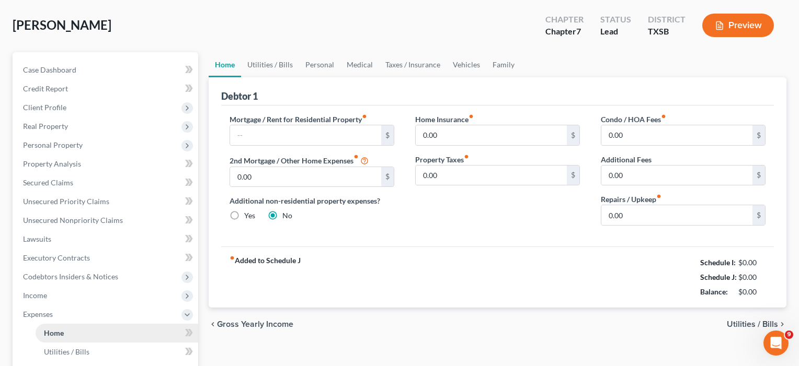
scroll to position [0, 0]
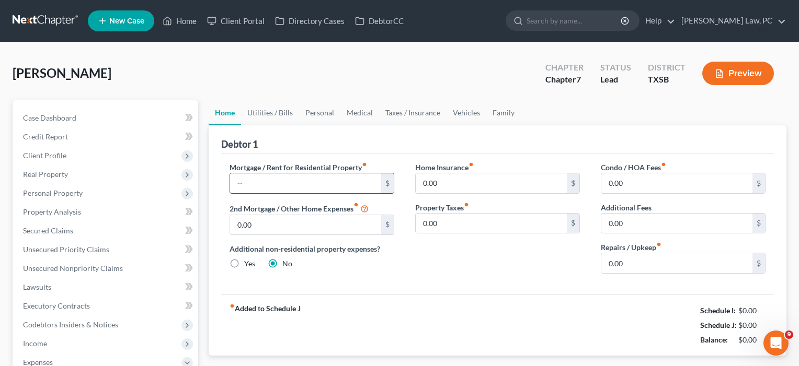
click at [262, 187] on input "text" at bounding box center [305, 184] width 151 height 20
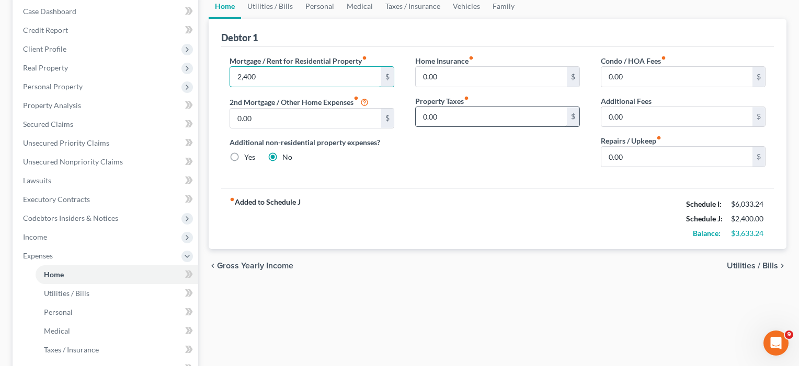
scroll to position [107, 0]
click at [61, 84] on span "Personal Property" at bounding box center [53, 86] width 60 height 9
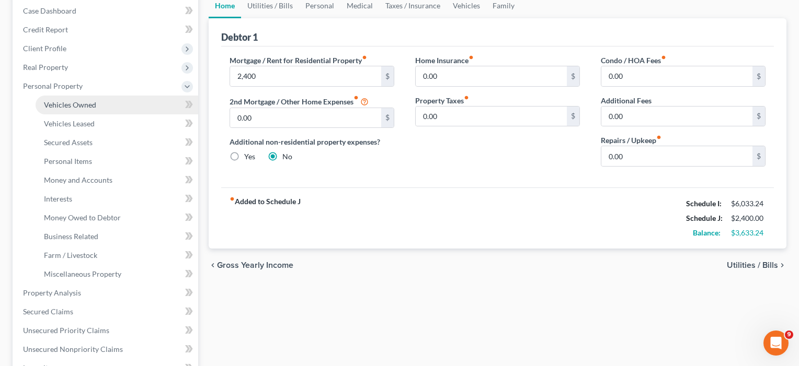
click at [82, 107] on span "Vehicles Owned" at bounding box center [70, 104] width 52 height 9
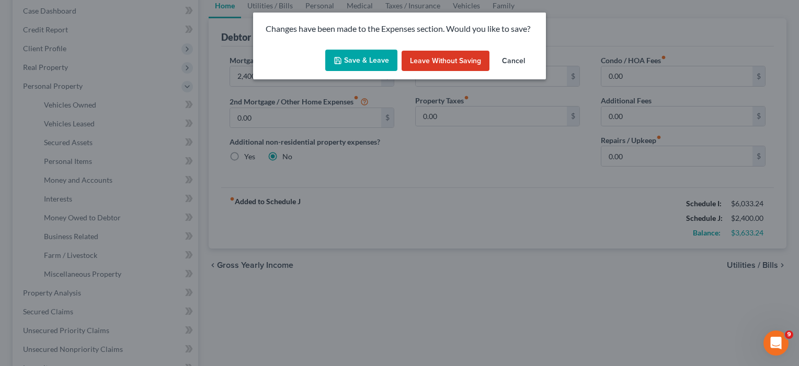
click at [380, 62] on button "Save & Leave" at bounding box center [361, 61] width 72 height 22
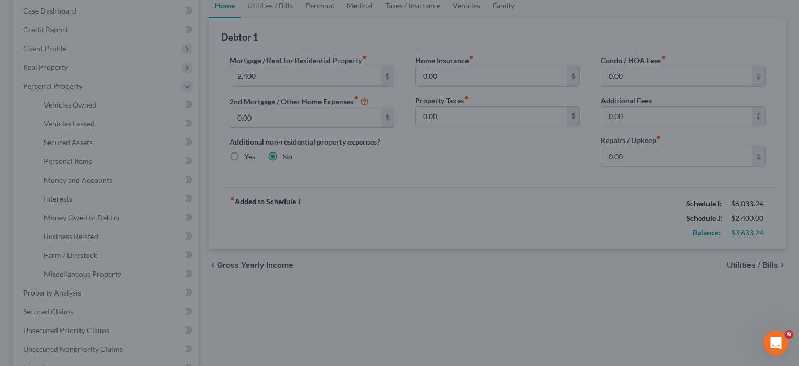
type input "2,400.00"
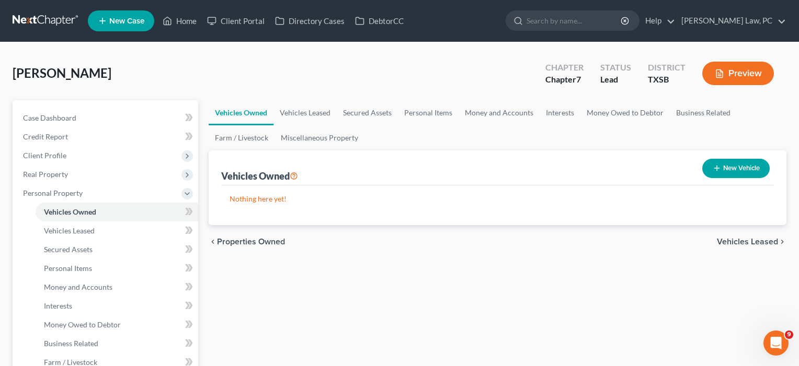
click at [748, 165] on button "New Vehicle" at bounding box center [735, 168] width 67 height 19
select select "0"
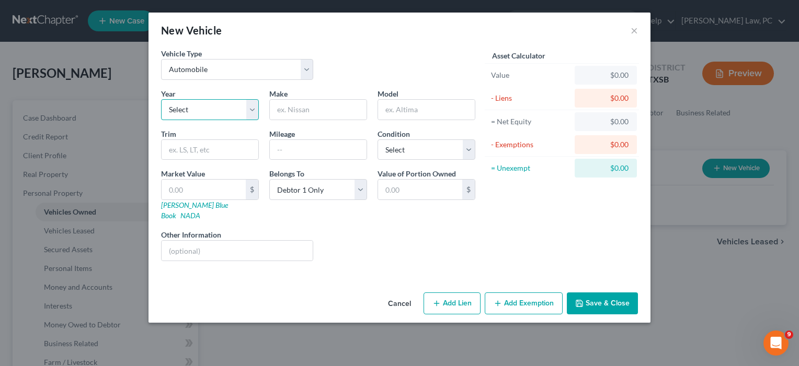
select select "3"
click at [305, 106] on input "text" at bounding box center [318, 110] width 97 height 20
type input "c"
type input "Car1"
click at [196, 188] on input "text" at bounding box center [204, 190] width 84 height 20
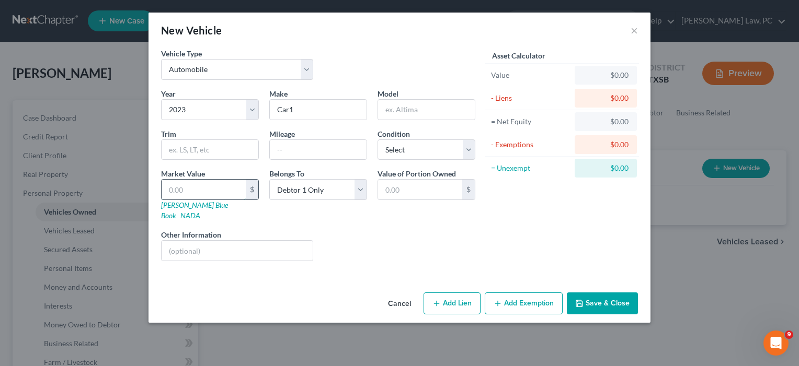
type input "2"
type input "2.00"
type input "25"
type input "25.00"
type input "250"
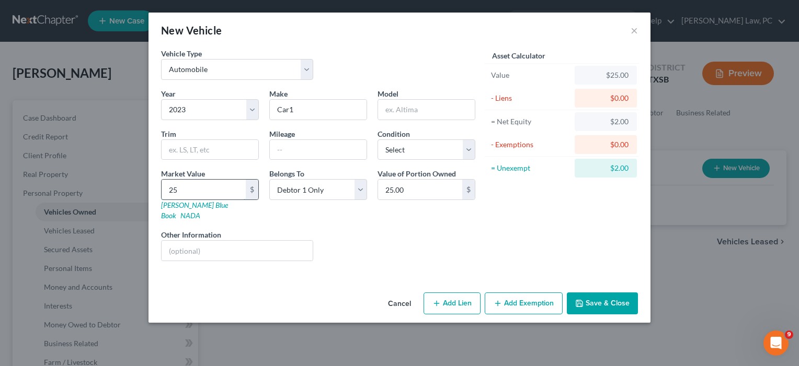
type input "250.00"
type input "2500"
type input "2,500.00"
type input "2,5000"
type input "25,000.00"
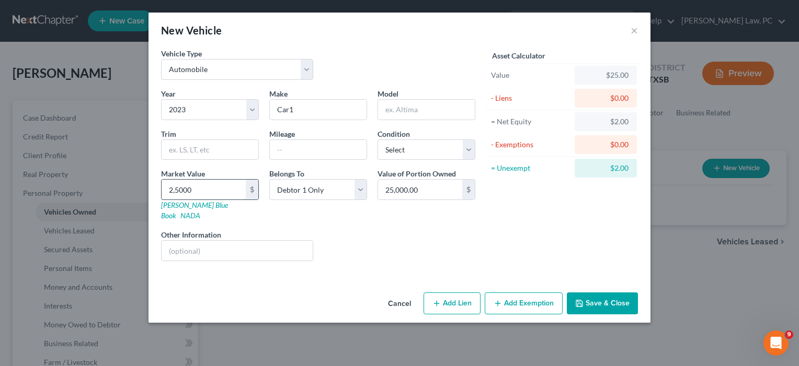
type input "25,000"
click at [542, 295] on button "Add Exemption" at bounding box center [524, 304] width 78 height 22
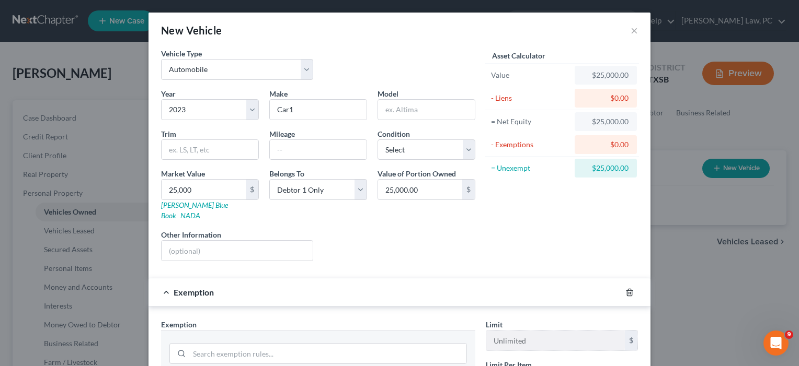
click at [632, 289] on icon "button" at bounding box center [629, 292] width 5 height 7
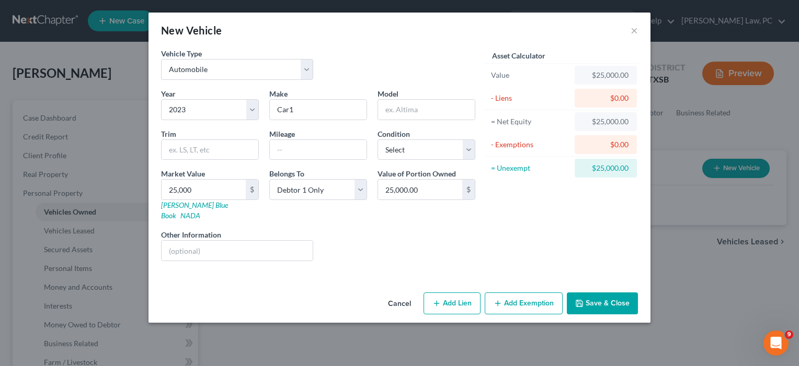
click at [455, 295] on button "Add Lien" at bounding box center [451, 304] width 57 height 22
select select "0"
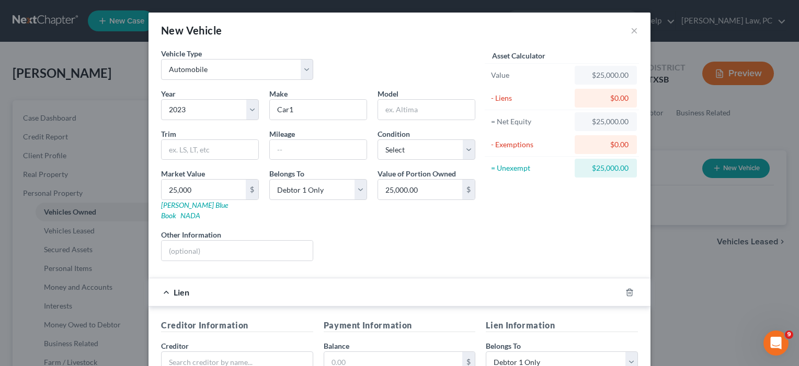
scroll to position [31, 0]
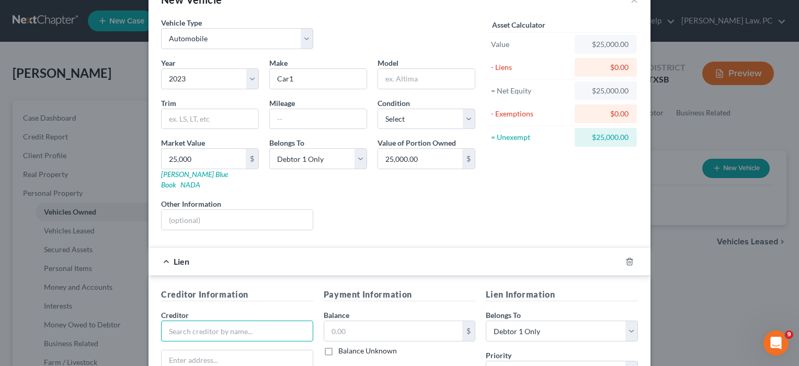
click at [188, 321] on input "text" at bounding box center [237, 331] width 152 height 21
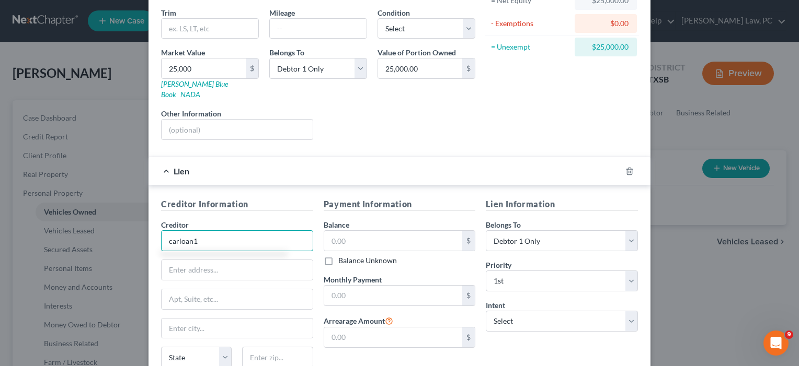
scroll to position [129, 0]
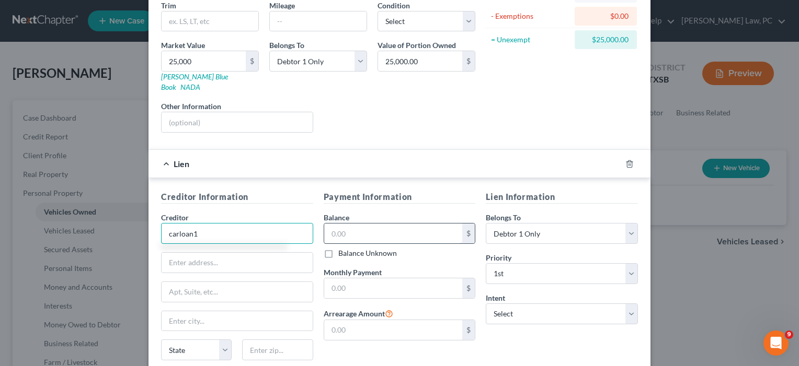
type input "carloan1"
click at [367, 224] on input "text" at bounding box center [393, 234] width 139 height 20
type input "18,353"
click at [363, 282] on input "text" at bounding box center [393, 289] width 139 height 20
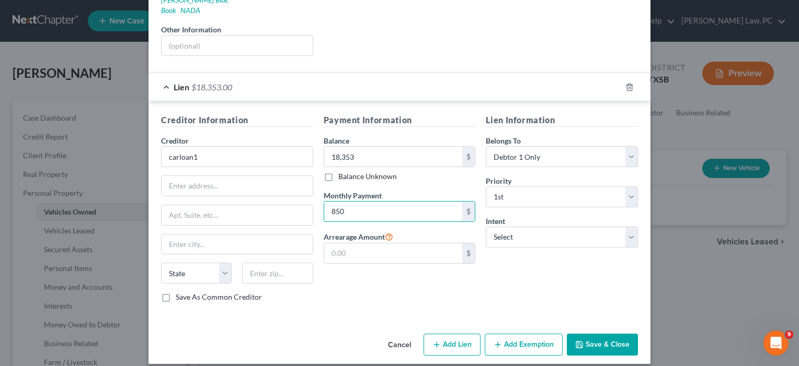
type input "850"
click at [591, 335] on button "Save & Close" at bounding box center [602, 346] width 71 height 22
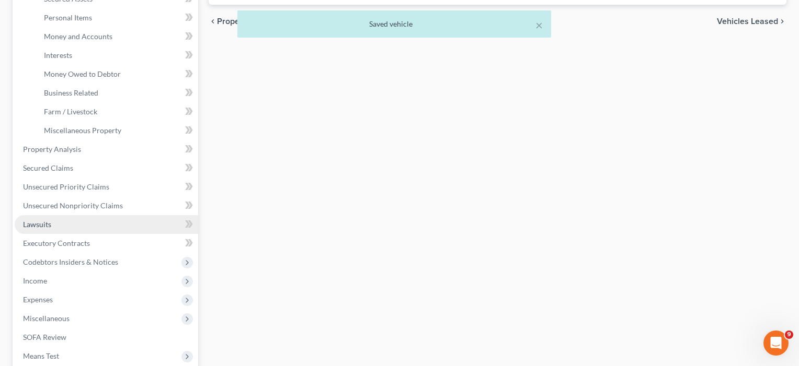
scroll to position [253, 0]
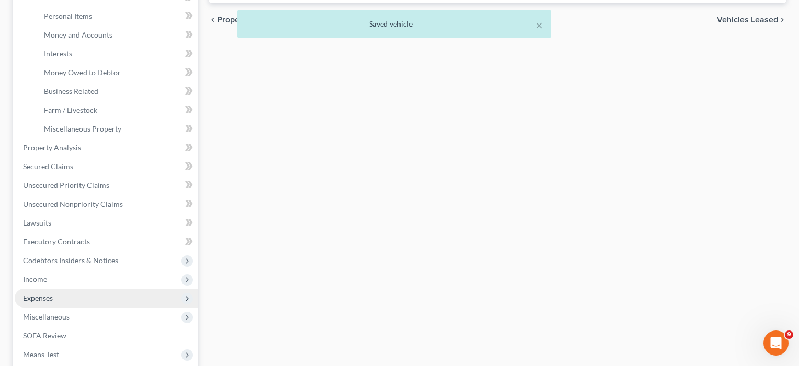
click at [42, 302] on span "Expenses" at bounding box center [38, 298] width 30 height 9
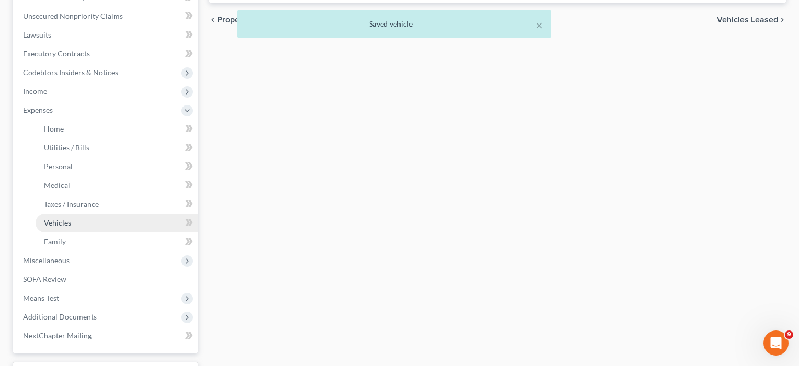
click at [61, 222] on span "Vehicles" at bounding box center [57, 223] width 27 height 9
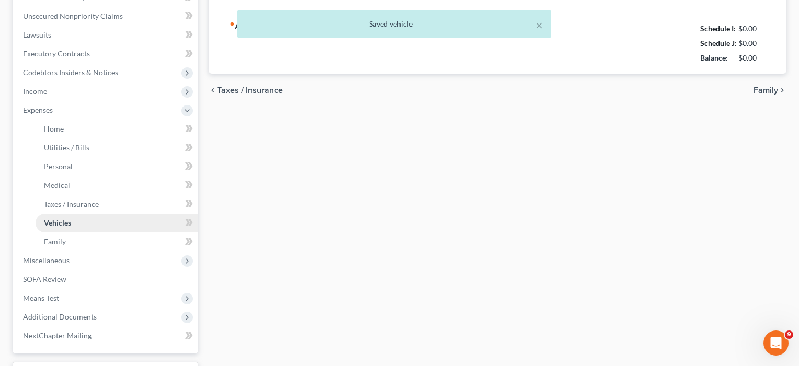
scroll to position [50, 0]
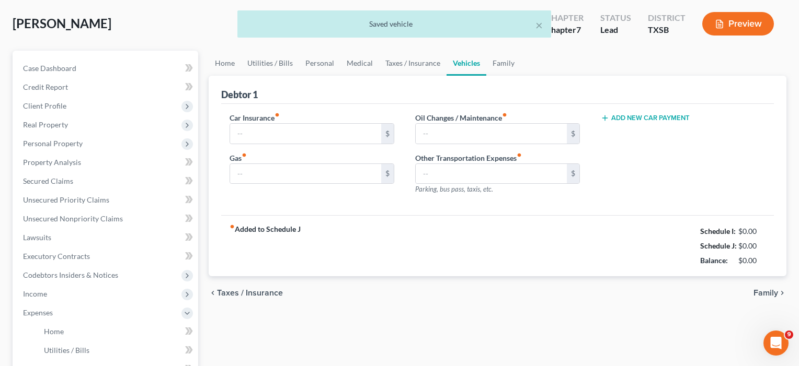
type input "0.00"
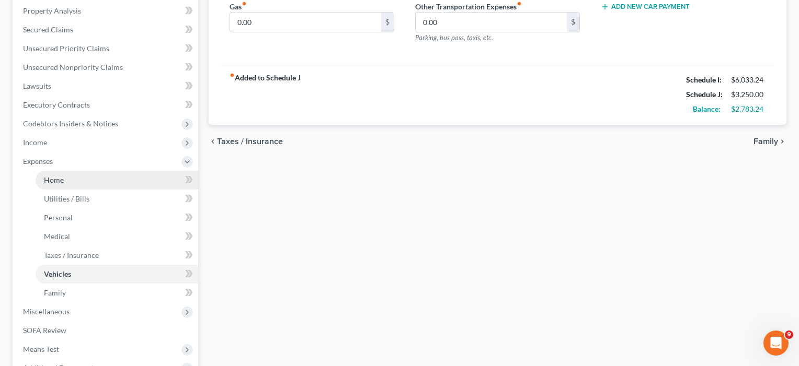
click at [61, 177] on span "Home" at bounding box center [54, 180] width 20 height 9
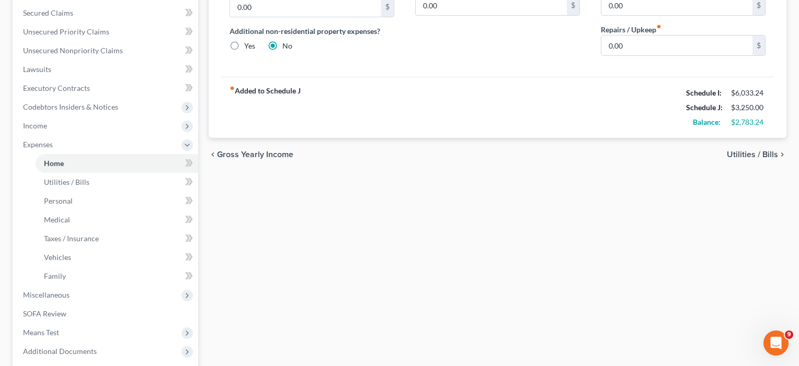
scroll to position [219, 0]
click at [61, 177] on span "Utilities / Bills" at bounding box center [66, 181] width 45 height 9
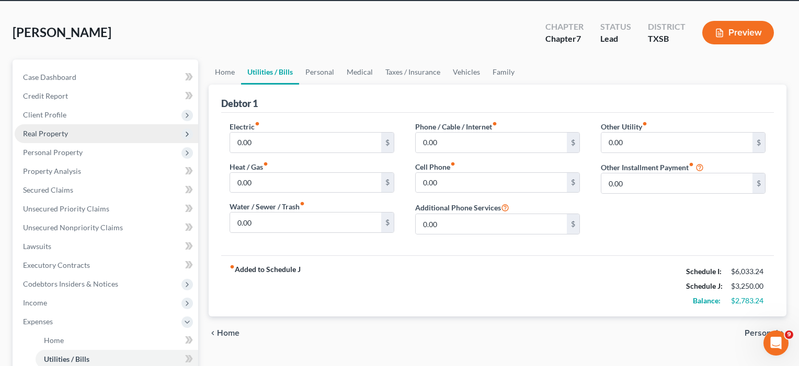
scroll to position [26, 0]
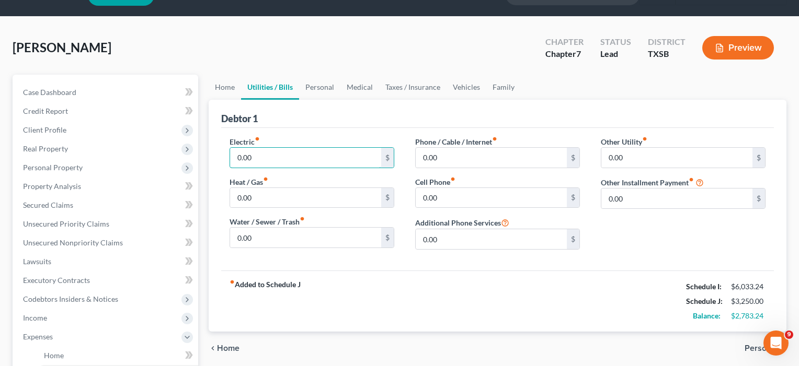
drag, startPoint x: 261, startPoint y: 158, endPoint x: 217, endPoint y: 154, distance: 44.1
click at [217, 154] on div "Debtor 1 Electric fiber_manual_record 0.00 $ Heat / Gas fiber_manual_record 0.0…" at bounding box center [498, 216] width 578 height 232
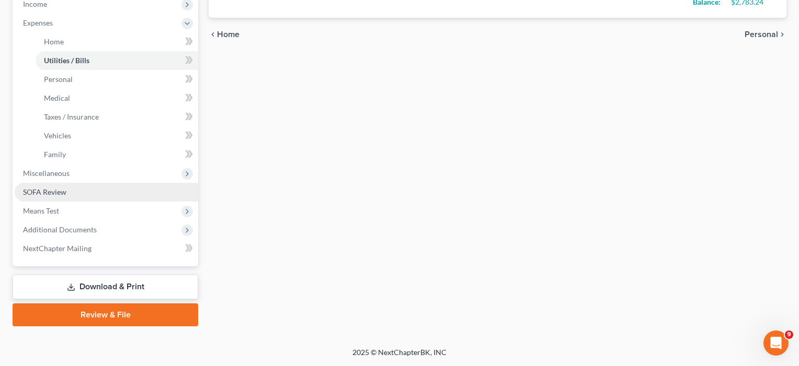
scroll to position [340, 0]
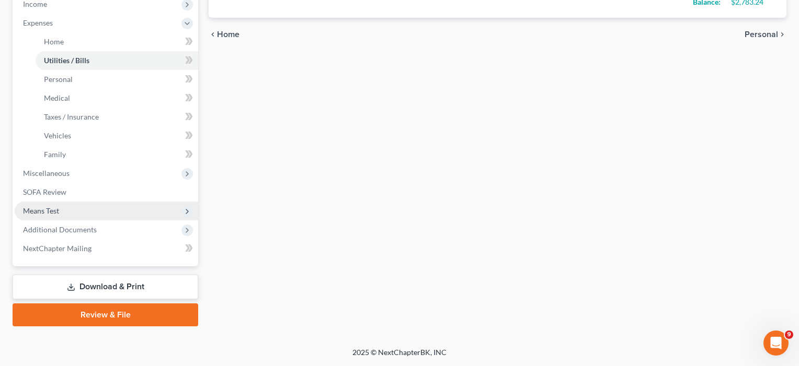
click at [59, 210] on span "Means Test" at bounding box center [41, 211] width 36 height 9
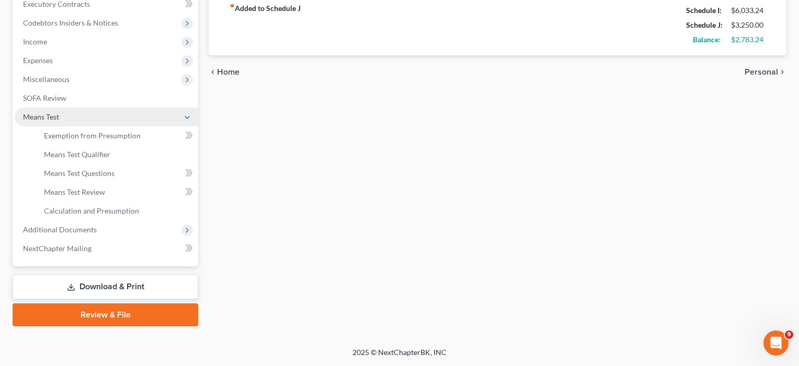
scroll to position [302, 0]
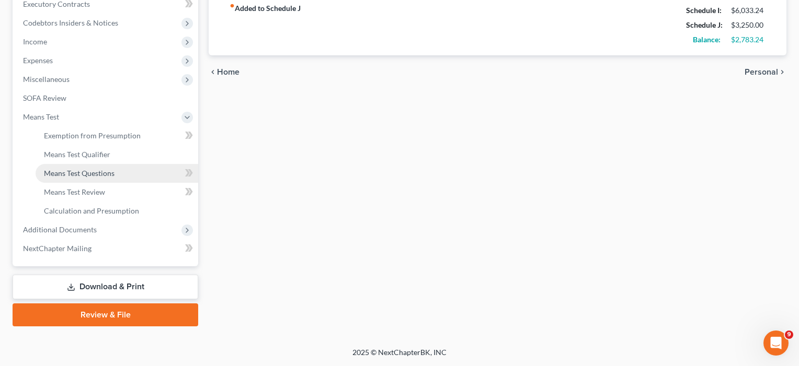
click at [79, 170] on span "Means Test Questions" at bounding box center [79, 173] width 71 height 9
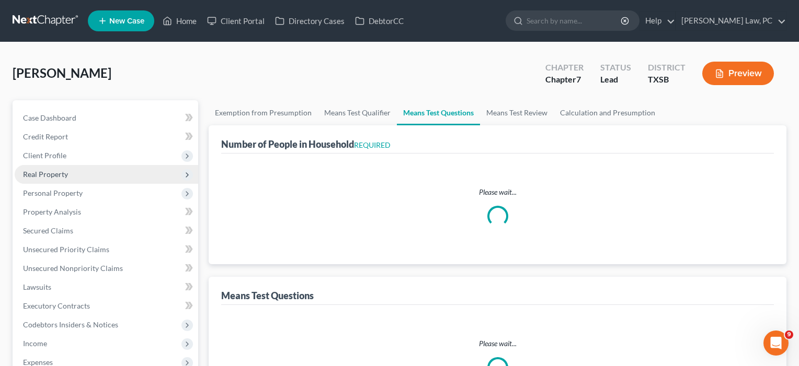
select select "0"
select select "60"
select select "2"
select select "4"
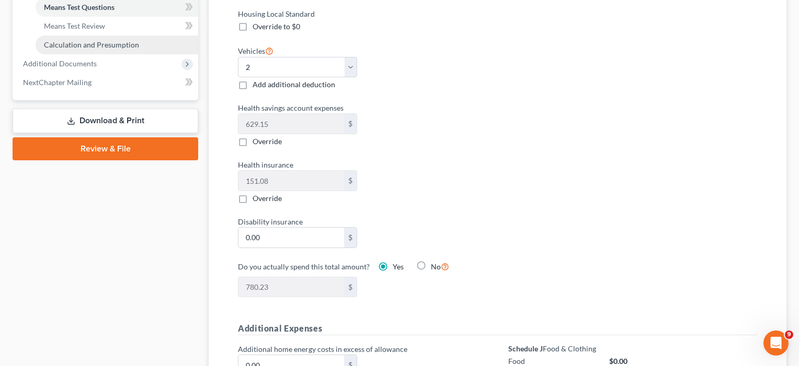
click at [96, 42] on span "Calculation and Presumption" at bounding box center [91, 44] width 95 height 9
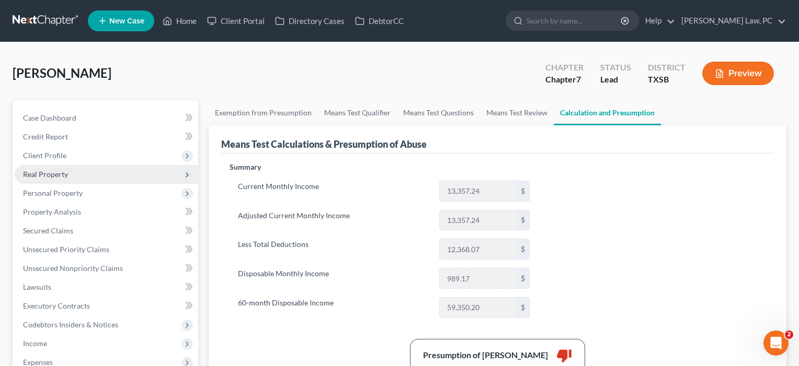
click at [58, 175] on span "Real Property" at bounding box center [45, 174] width 45 height 9
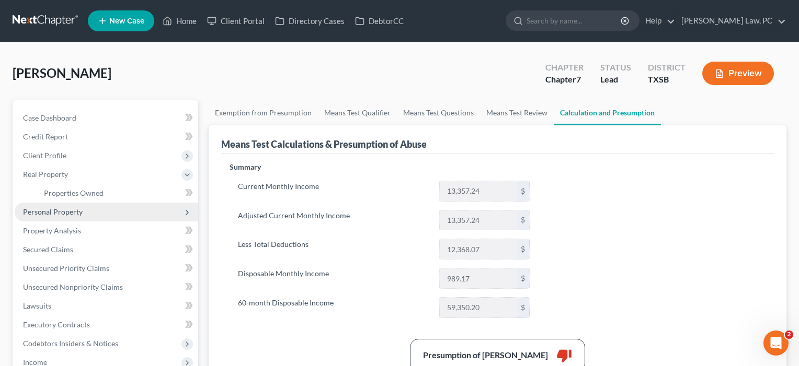
click at [50, 210] on span "Personal Property" at bounding box center [53, 212] width 60 height 9
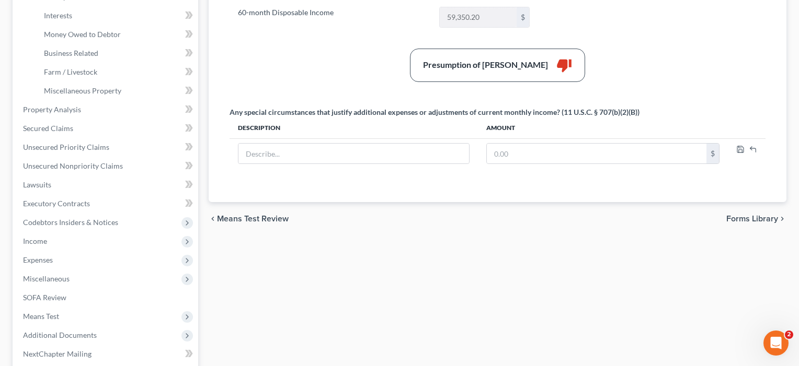
scroll to position [294, 0]
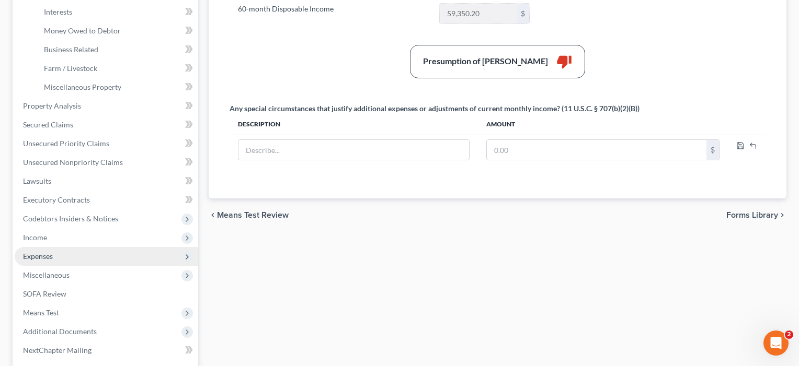
click at [35, 257] on span "Expenses" at bounding box center [38, 256] width 30 height 9
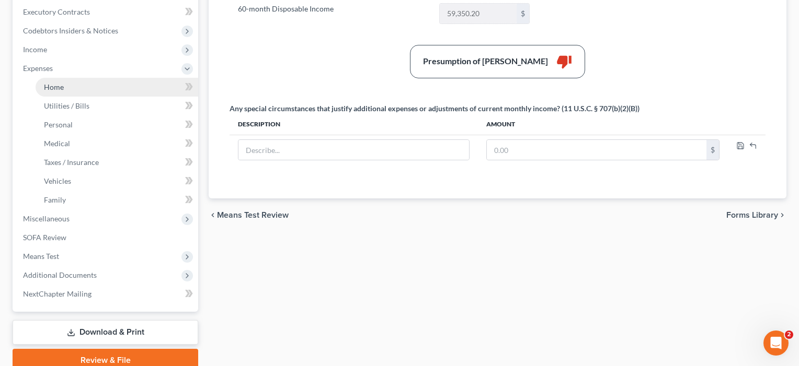
click at [53, 91] on span "Home" at bounding box center [54, 87] width 20 height 9
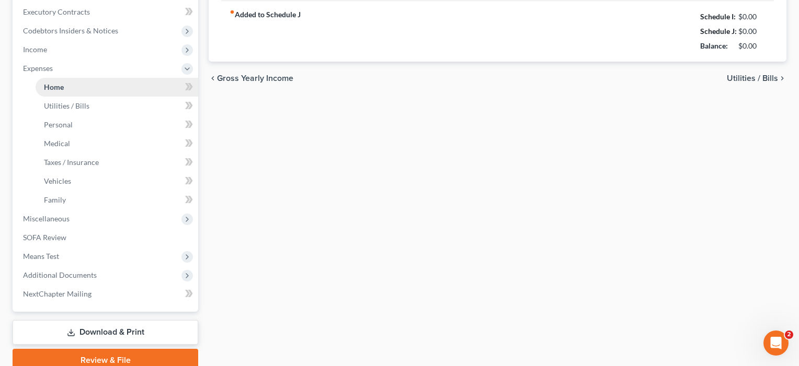
scroll to position [71, 0]
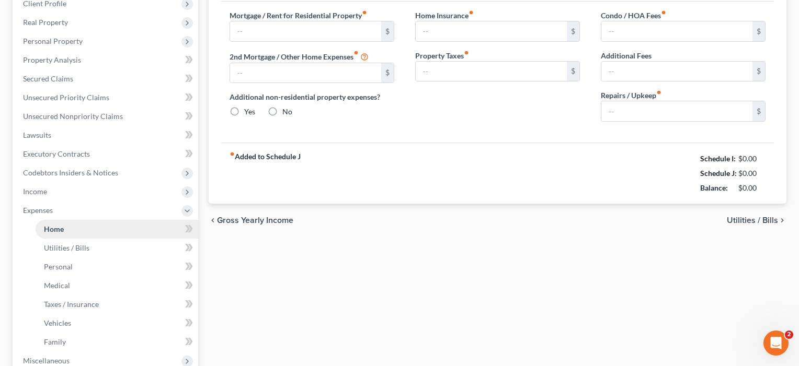
type input "2,400.00"
type input "0.00"
radio input "true"
type input "0.00"
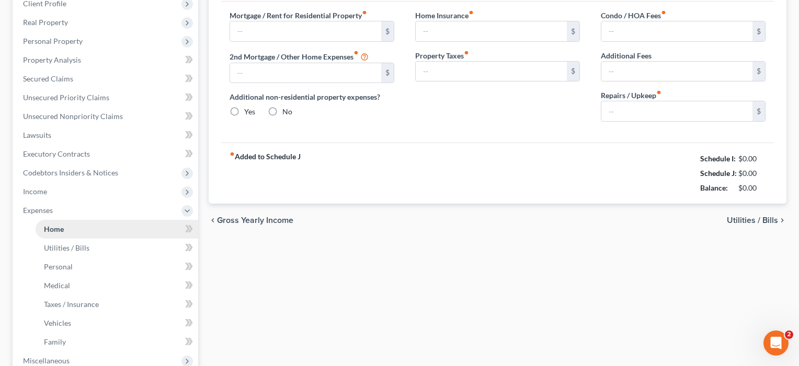
type input "0.00"
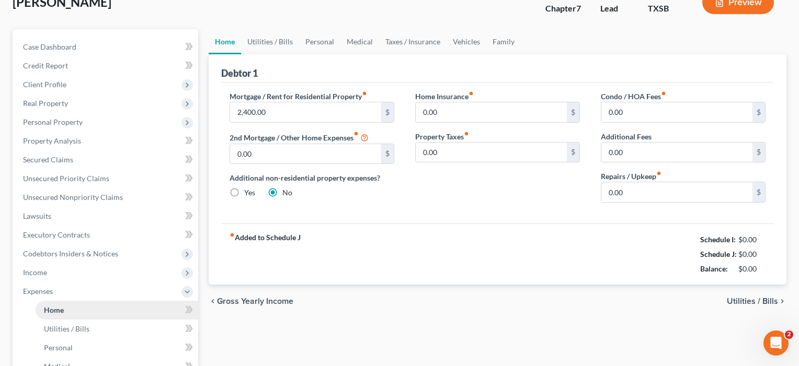
scroll to position [0, 0]
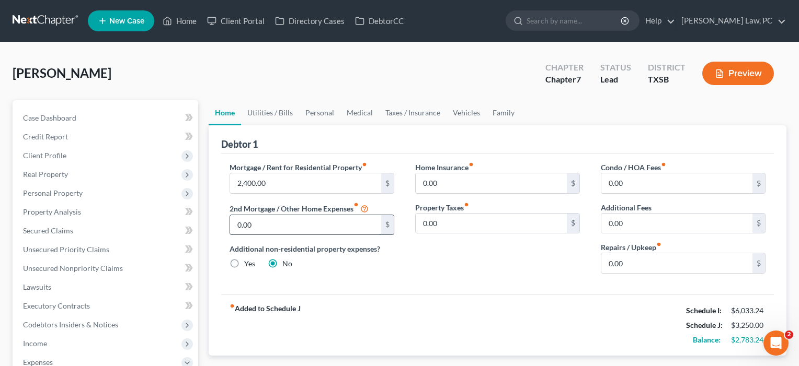
click at [269, 221] on input "0.00" at bounding box center [305, 225] width 151 height 20
drag, startPoint x: 269, startPoint y: 226, endPoint x: 230, endPoint y: 224, distance: 39.2
click at [230, 224] on div "0.00 $" at bounding box center [312, 225] width 165 height 21
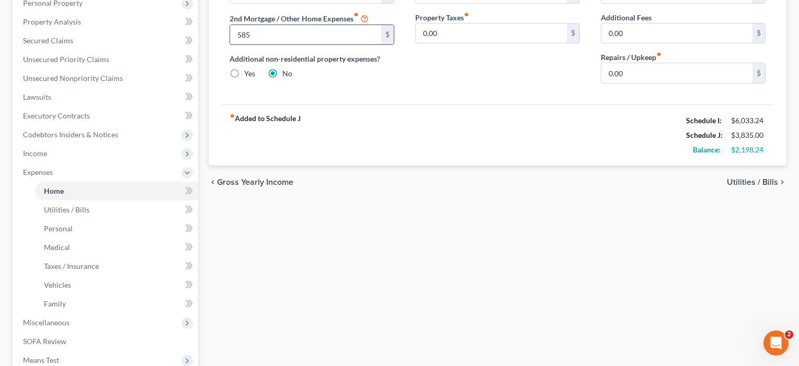
scroll to position [191, 0]
click at [32, 156] on span "Income" at bounding box center [35, 152] width 24 height 9
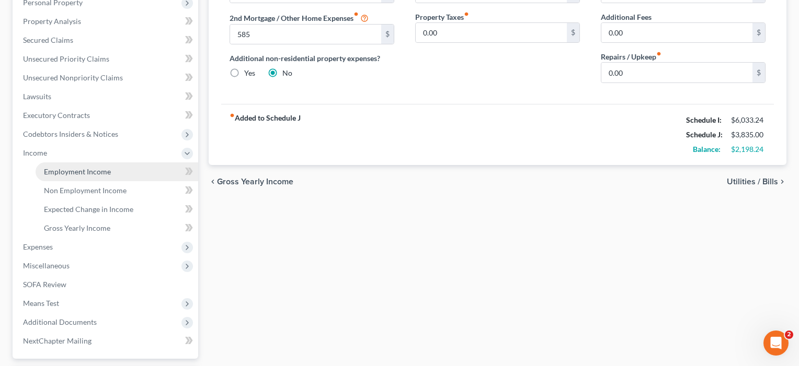
click at [54, 179] on link "Employment Income" at bounding box center [117, 172] width 163 height 19
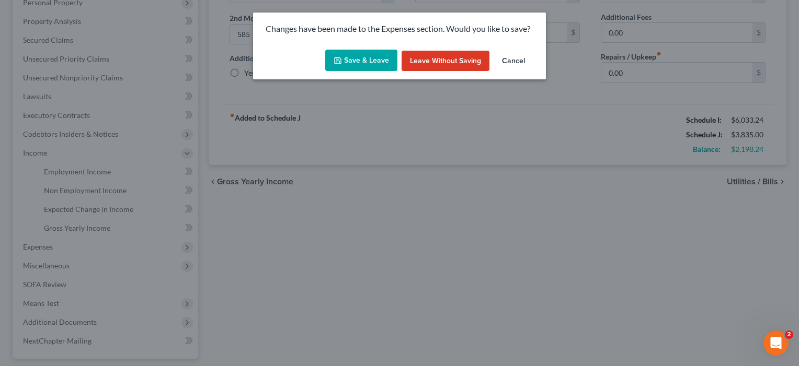
click at [352, 62] on button "Save & Leave" at bounding box center [361, 61] width 72 height 22
type input "585.00"
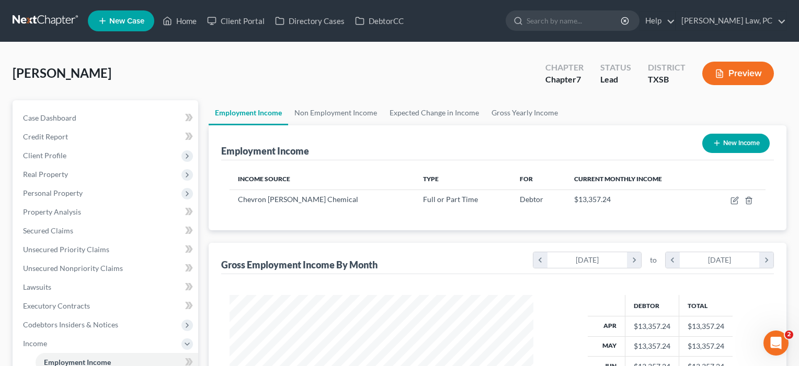
scroll to position [187, 325]
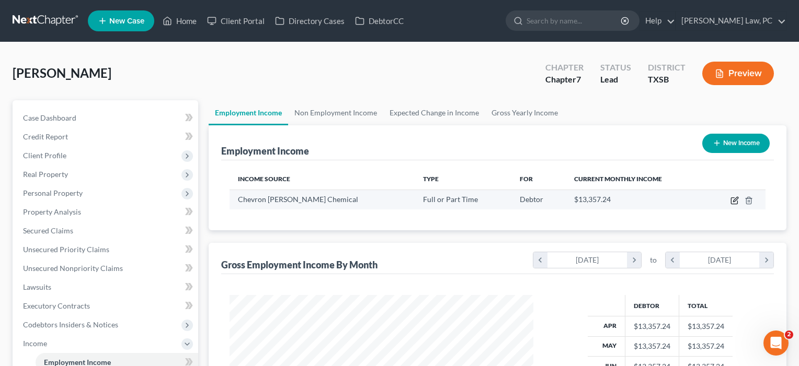
click at [735, 201] on icon "button" at bounding box center [735, 199] width 5 height 5
select select "0"
select select "2"
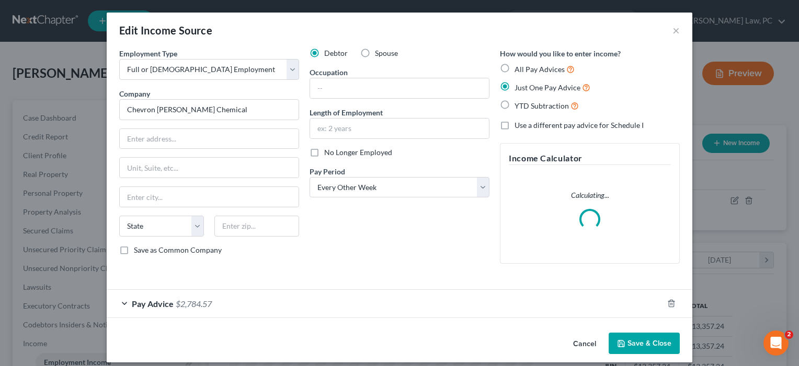
click at [321, 300] on div "Pay Advice $2,784.57" at bounding box center [385, 304] width 556 height 28
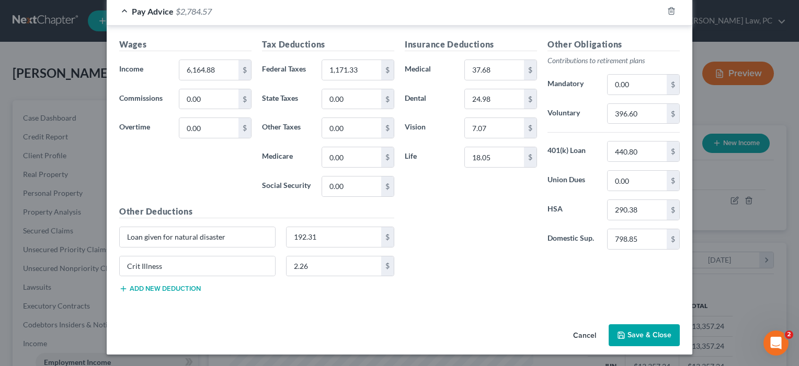
scroll to position [328, 0]
click at [650, 332] on button "Save & Close" at bounding box center [644, 336] width 71 height 22
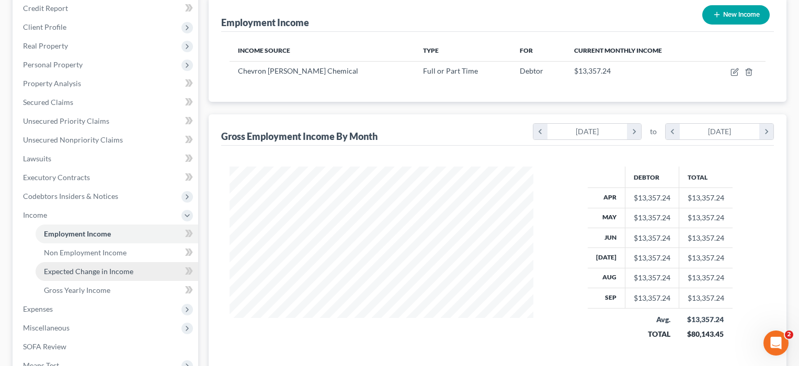
scroll to position [143, 0]
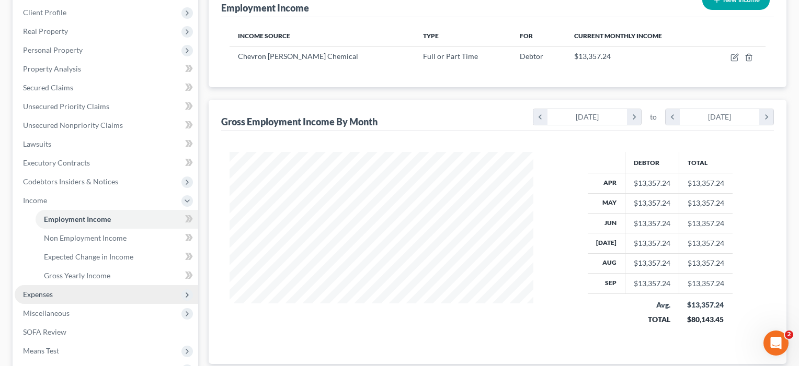
click at [58, 294] on span "Expenses" at bounding box center [107, 294] width 184 height 19
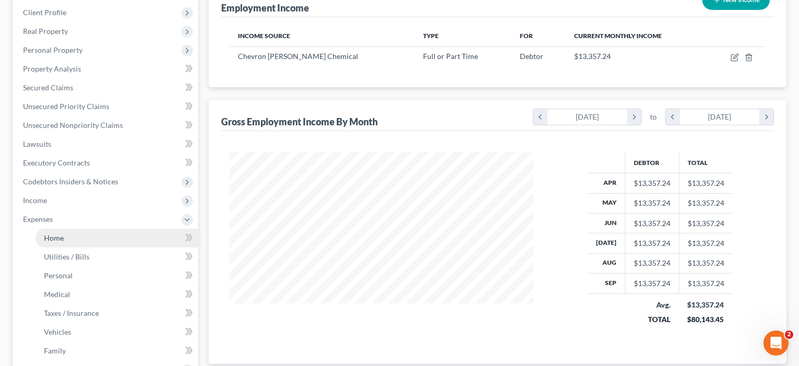
click at [56, 240] on span "Home" at bounding box center [54, 238] width 20 height 9
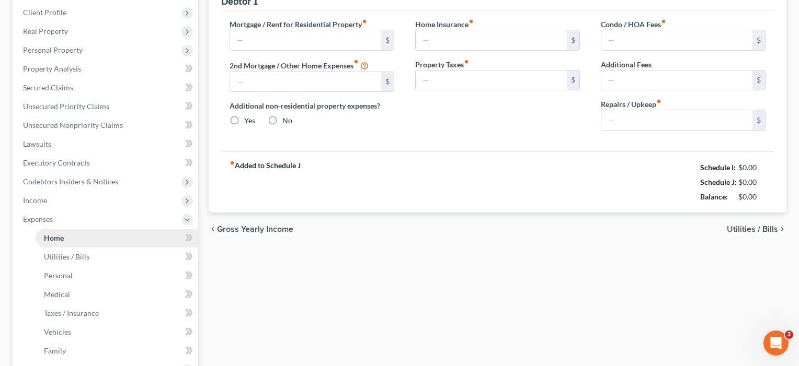
scroll to position [16, 0]
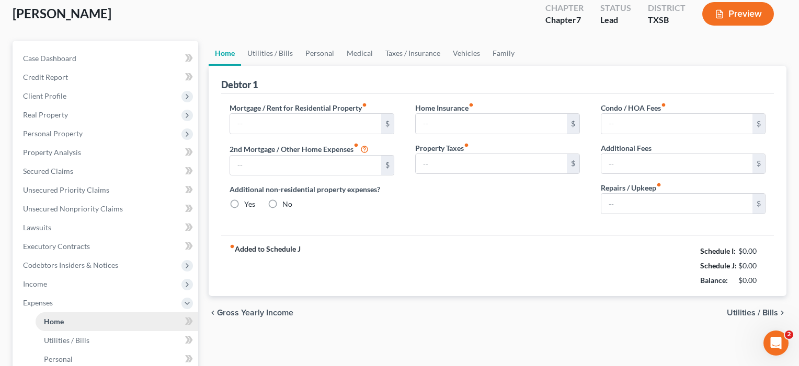
type input "2,400.00"
type input "585.00"
radio input "true"
type input "0.00"
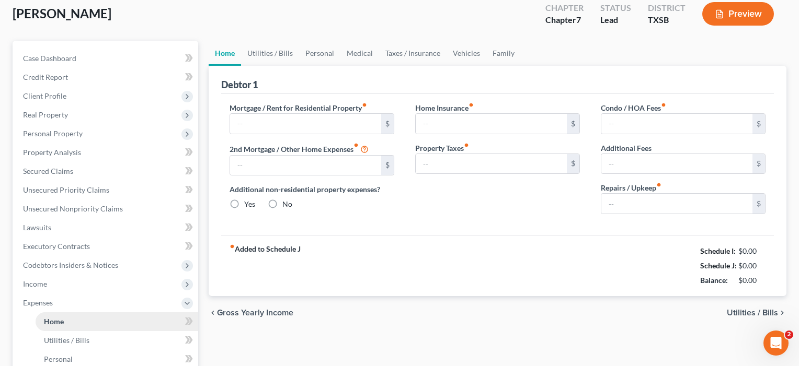
type input "0.00"
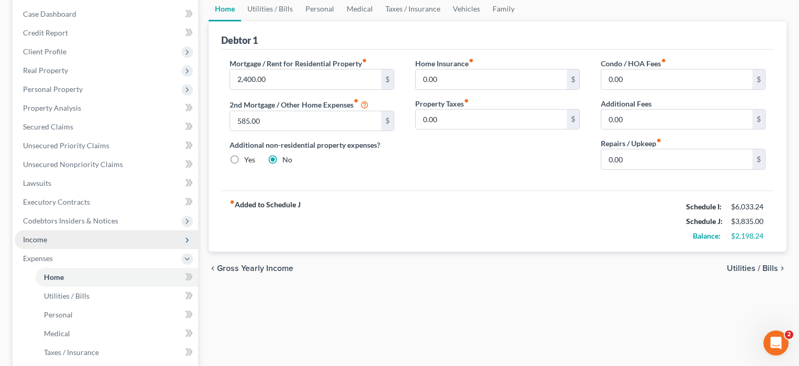
scroll to position [124, 0]
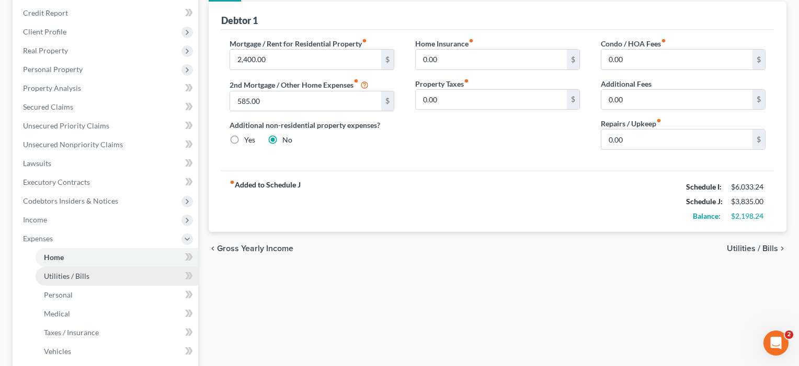
click at [56, 277] on span "Utilities / Bills" at bounding box center [66, 276] width 45 height 9
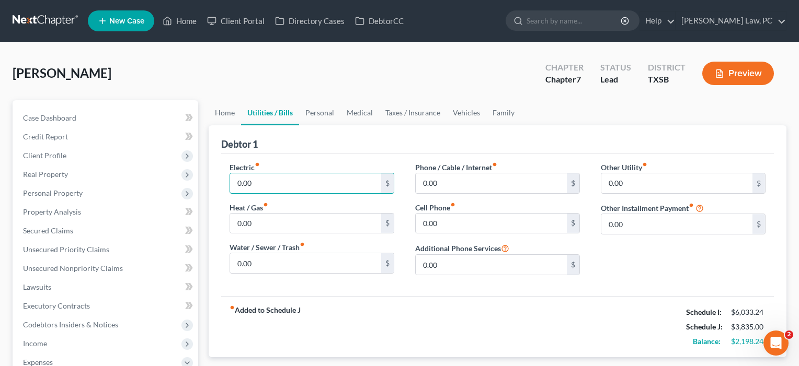
drag, startPoint x: 264, startPoint y: 186, endPoint x: 226, endPoint y: 183, distance: 38.3
click at [226, 185] on div "Electric fiber_manual_record 0.00 $ Heat / Gas fiber_manual_record 0.00 $ Water…" at bounding box center [312, 223] width 186 height 122
click at [467, 302] on div "fiber_manual_record Added to Schedule J Schedule I: $6,033.24 Schedule J: $3,84…" at bounding box center [497, 326] width 553 height 61
drag, startPoint x: 250, startPoint y: 186, endPoint x: 215, endPoint y: 179, distance: 35.3
click at [215, 180] on div "Debtor 1 Electric fiber_manual_record 10 $ Heat / Gas fiber_manual_record 0.00 …" at bounding box center [498, 241] width 578 height 232
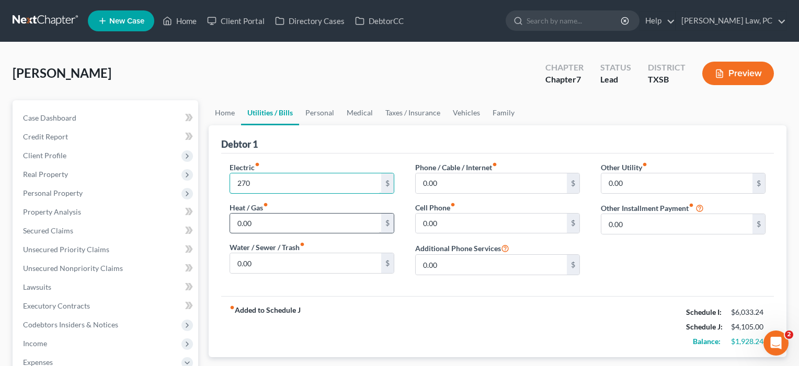
type input "270"
type input "35"
click at [267, 261] on input "0.00" at bounding box center [305, 264] width 151 height 20
click at [189, 24] on link "Home" at bounding box center [179, 21] width 44 height 19
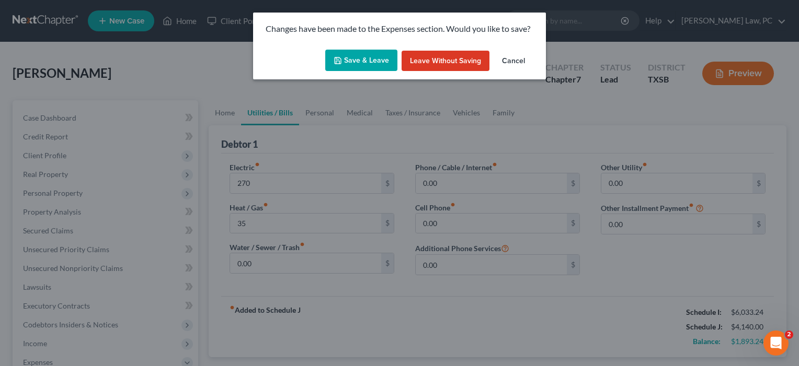
click at [368, 60] on button "Save & Leave" at bounding box center [361, 61] width 72 height 22
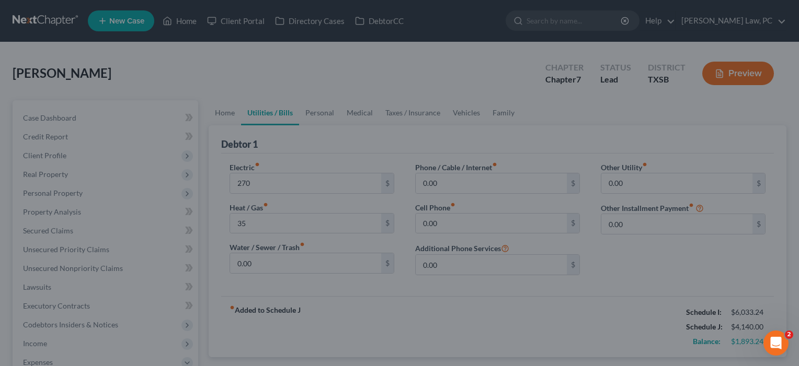
type input "270.00"
type input "35.00"
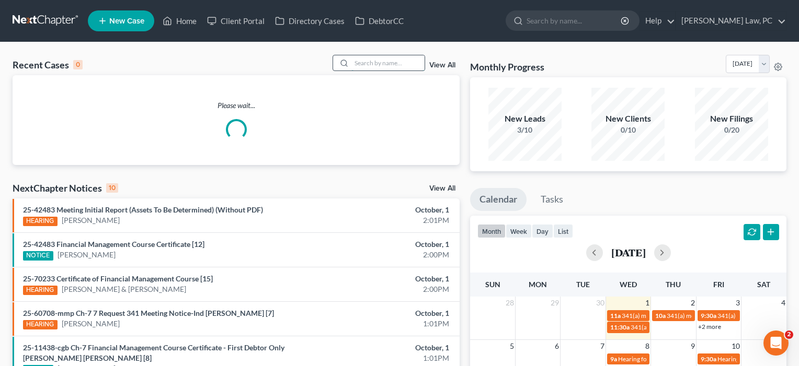
click at [366, 64] on input "search" at bounding box center [387, 62] width 73 height 15
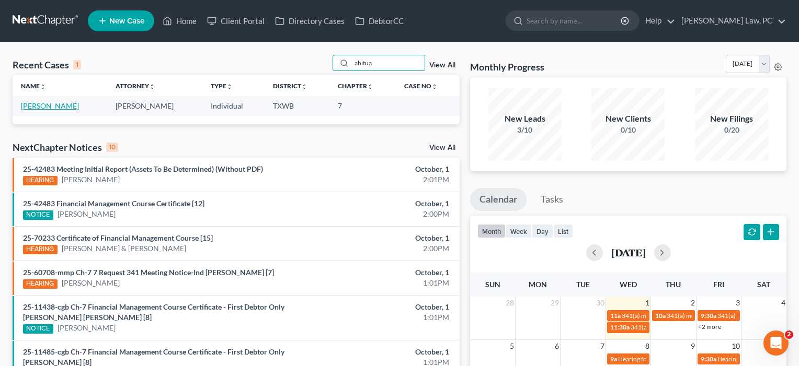
type input "abitua"
click at [51, 106] on link "[PERSON_NAME]" at bounding box center [50, 105] width 58 height 9
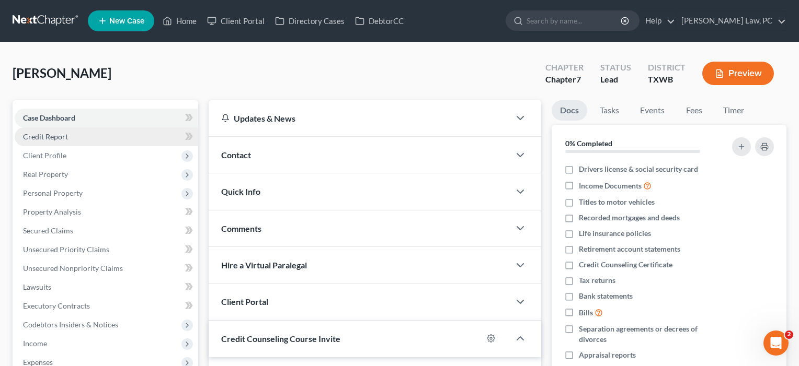
click at [58, 137] on span "Credit Report" at bounding box center [45, 136] width 45 height 9
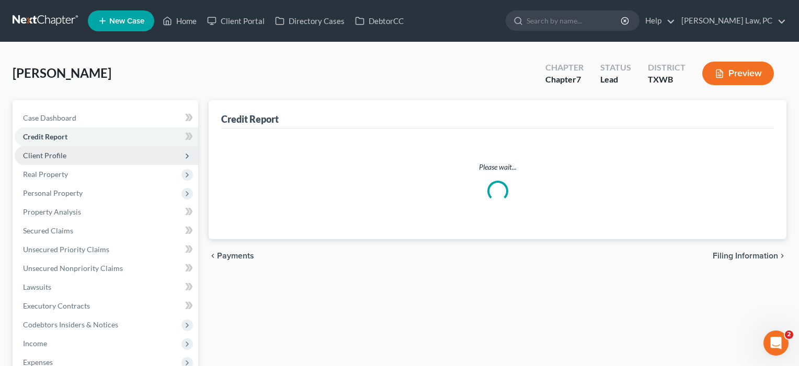
click at [59, 156] on span "Client Profile" at bounding box center [44, 155] width 43 height 9
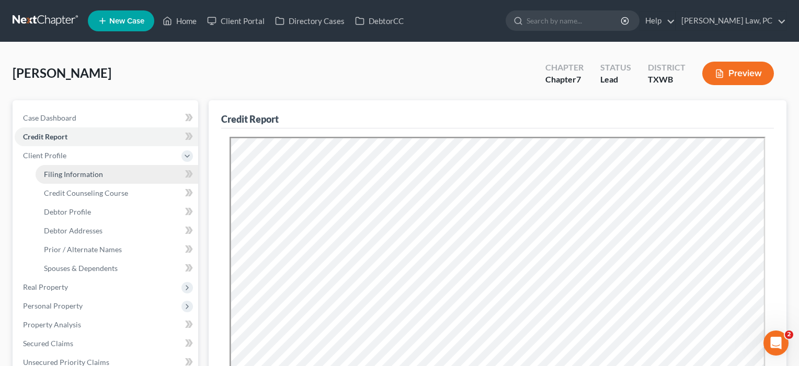
click at [71, 169] on link "Filing Information" at bounding box center [117, 174] width 163 height 19
select select "1"
select select "0"
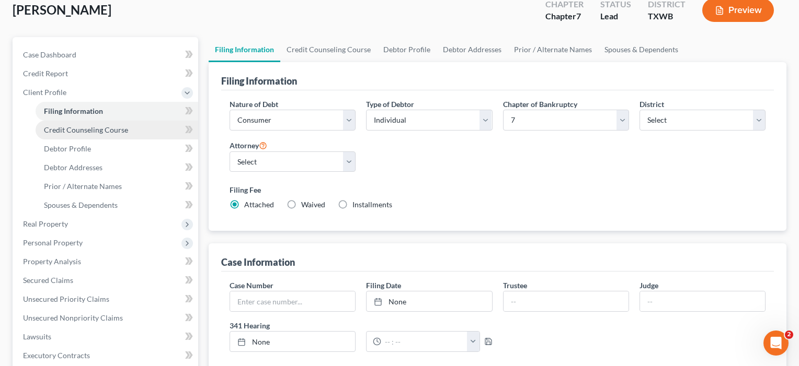
scroll to position [68, 0]
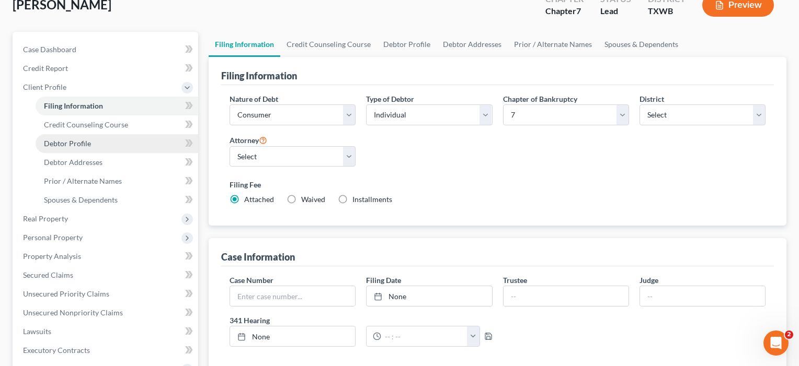
click at [75, 140] on span "Debtor Profile" at bounding box center [67, 143] width 47 height 9
select select "0"
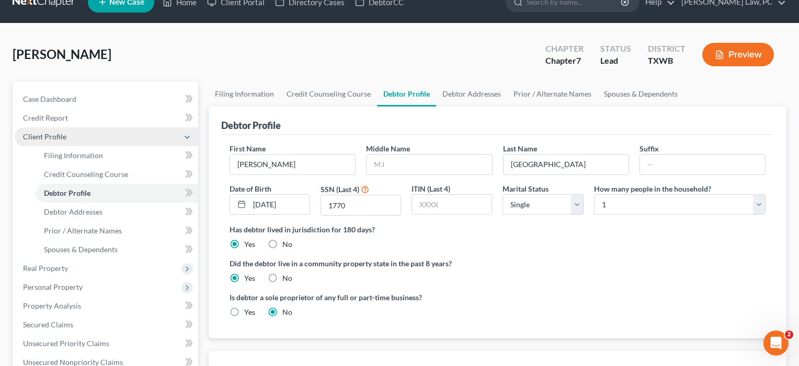
scroll to position [39, 0]
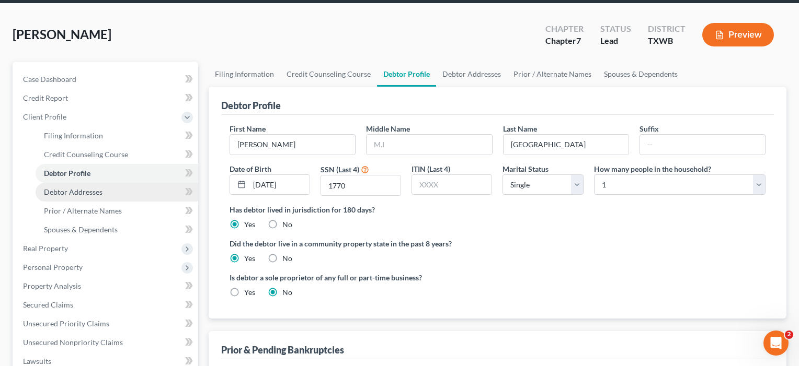
click at [90, 191] on span "Debtor Addresses" at bounding box center [73, 192] width 59 height 9
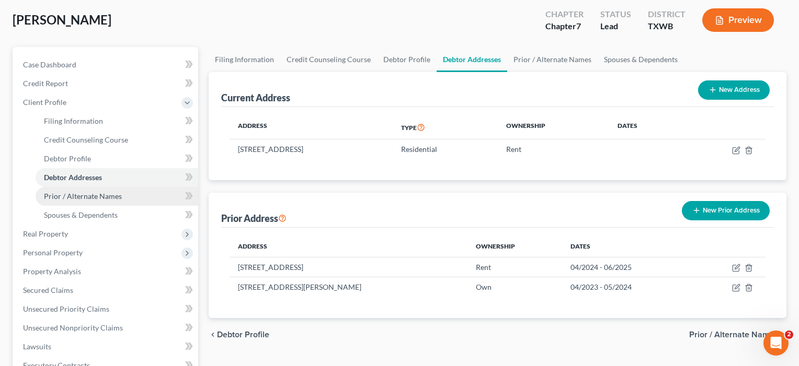
scroll to position [54, 0]
click at [90, 197] on span "Prior / Alternate Names" at bounding box center [83, 195] width 78 height 9
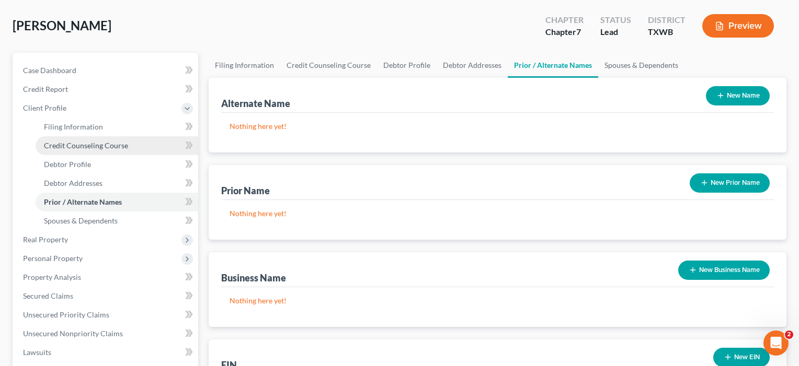
scroll to position [60, 0]
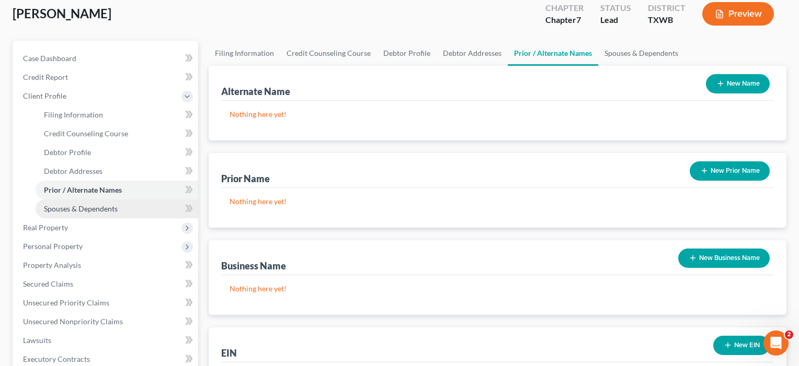
click at [84, 213] on link "Spouses & Dependents" at bounding box center [117, 209] width 163 height 19
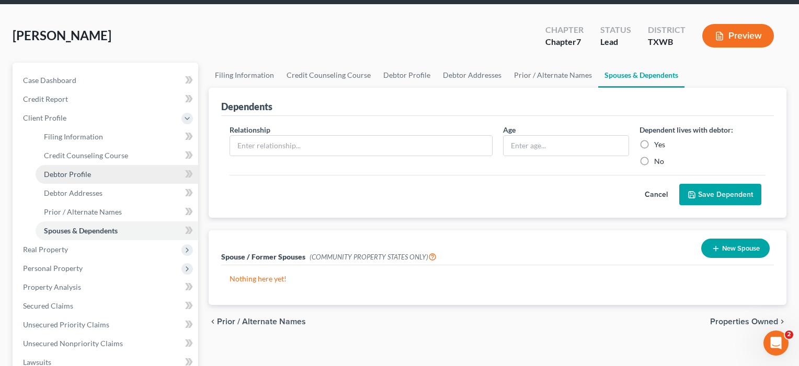
scroll to position [195, 0]
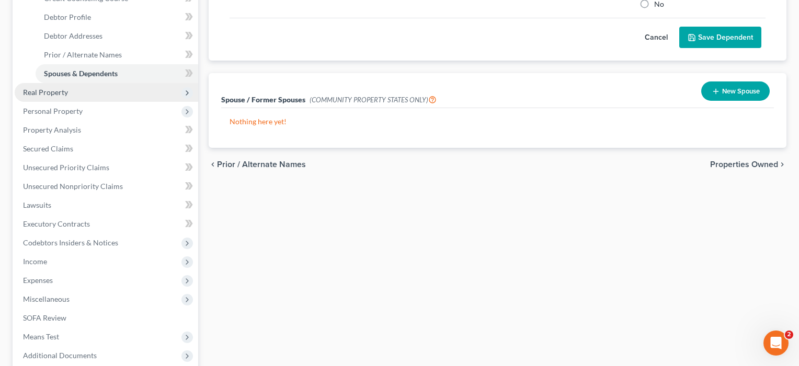
click at [52, 94] on span "Real Property" at bounding box center [45, 92] width 45 height 9
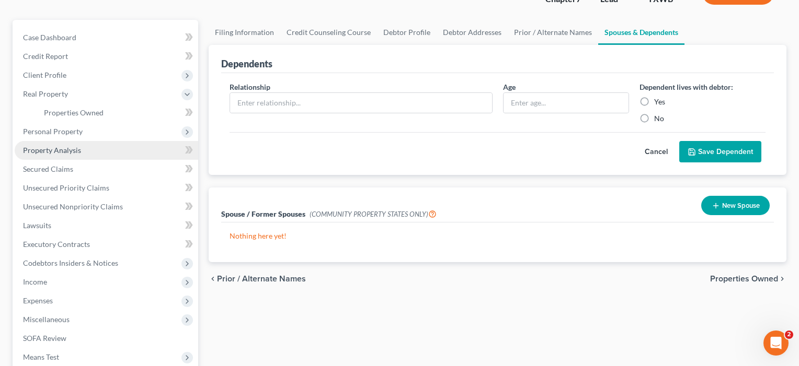
scroll to position [63, 0]
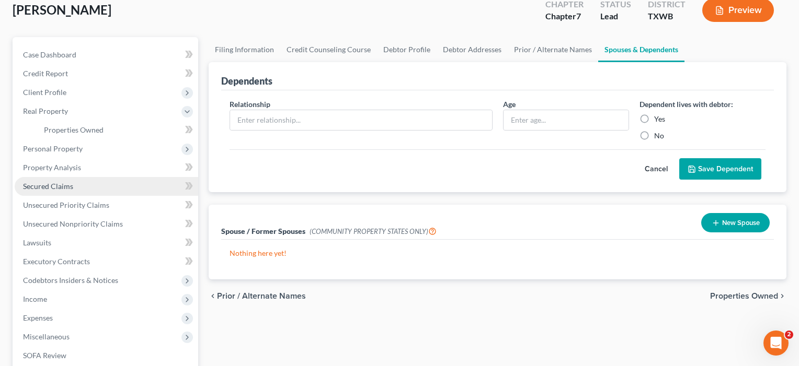
click at [58, 184] on span "Secured Claims" at bounding box center [48, 186] width 50 height 9
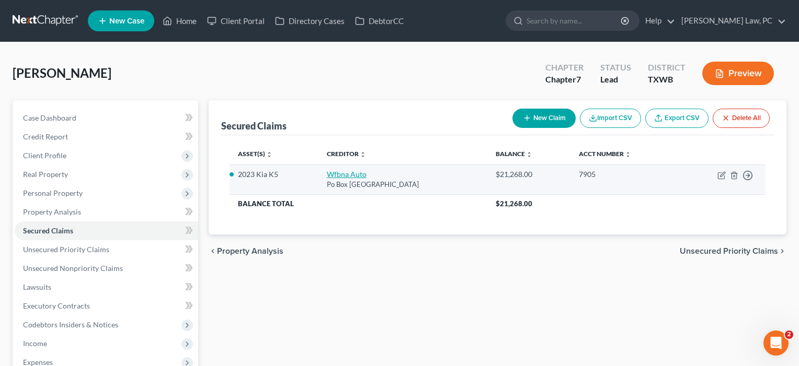
click at [330, 173] on link "Wfbna Auto" at bounding box center [347, 174] width 40 height 9
select select "28"
select select "0"
select select "2"
select select "0"
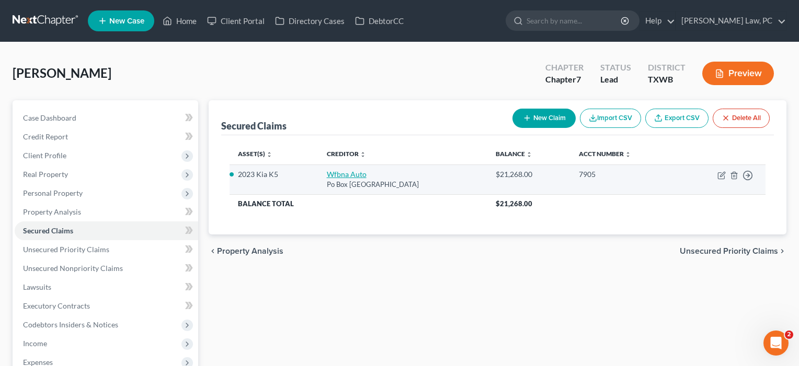
select select "0"
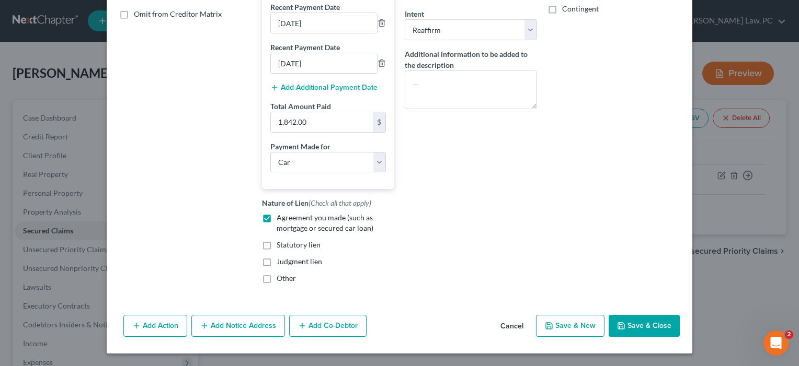
scroll to position [225, 0]
click at [637, 329] on button "Save & Close" at bounding box center [644, 326] width 71 height 22
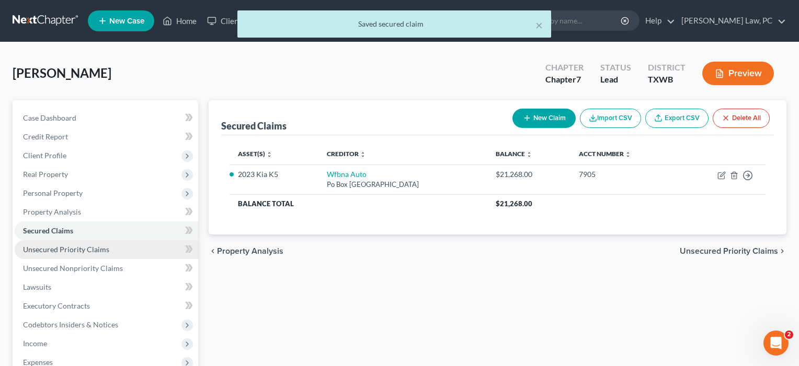
click at [71, 247] on span "Unsecured Priority Claims" at bounding box center [66, 249] width 86 height 9
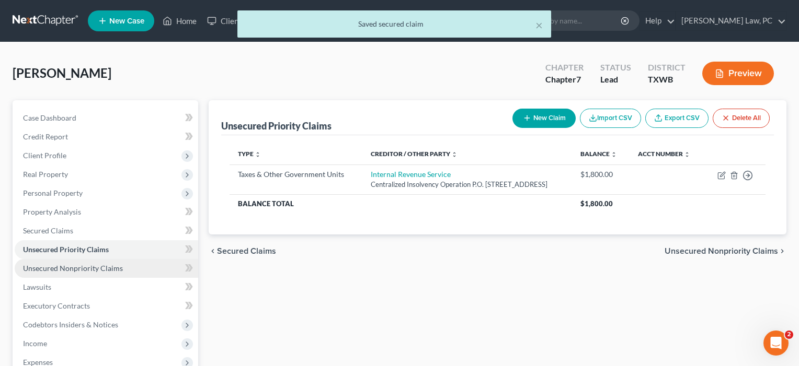
click at [75, 264] on link "Unsecured Nonpriority Claims" at bounding box center [107, 268] width 184 height 19
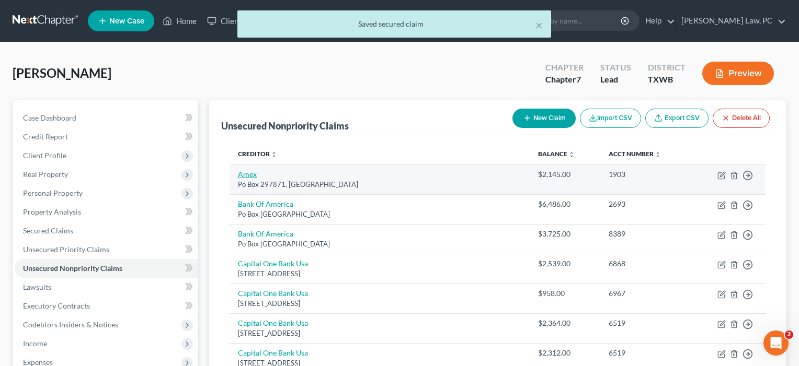
click at [244, 178] on link "Amex" at bounding box center [247, 174] width 19 height 9
select select "9"
select select "2"
select select "0"
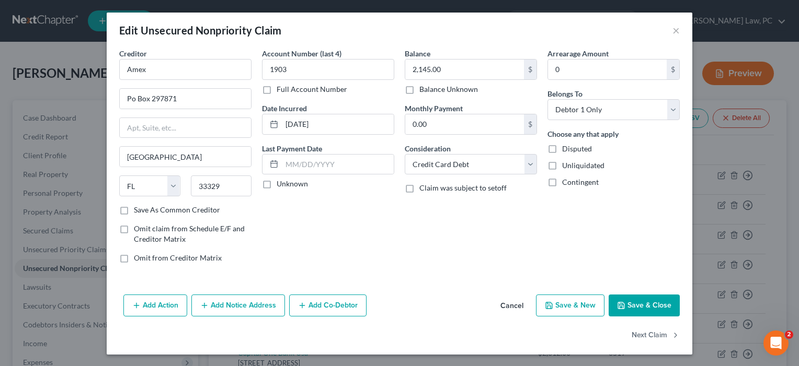
click at [628, 303] on button "Save & Close" at bounding box center [644, 306] width 71 height 22
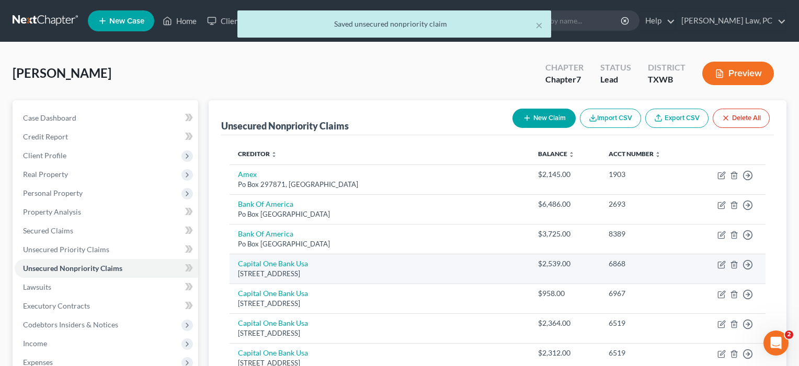
click at [260, 268] on td "Capital One Bank Usa Po Box 31293, Salt Lake City, UT 84131" at bounding box center [380, 269] width 300 height 30
click at [261, 261] on link "Capital One Bank Usa" at bounding box center [273, 263] width 70 height 9
select select "46"
select select "1"
select select "0"
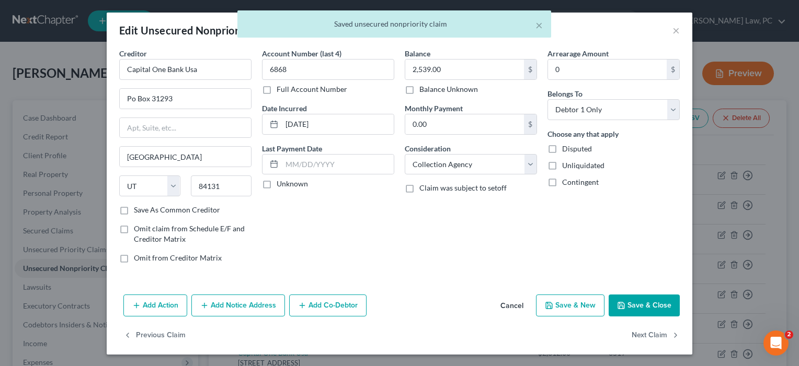
click at [651, 303] on button "Save & Close" at bounding box center [644, 306] width 71 height 22
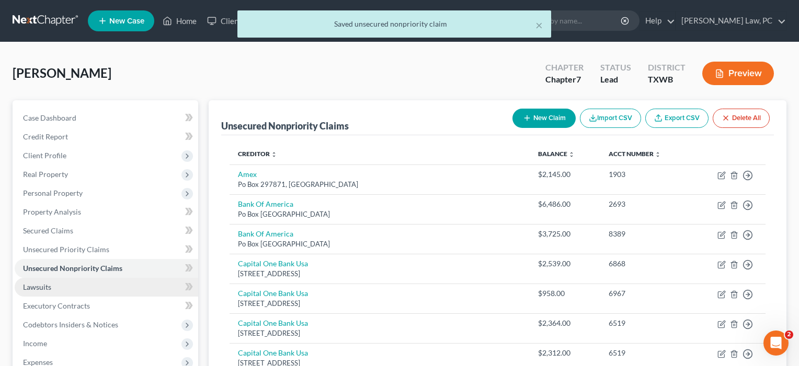
click at [53, 293] on link "Lawsuits" at bounding box center [107, 287] width 184 height 19
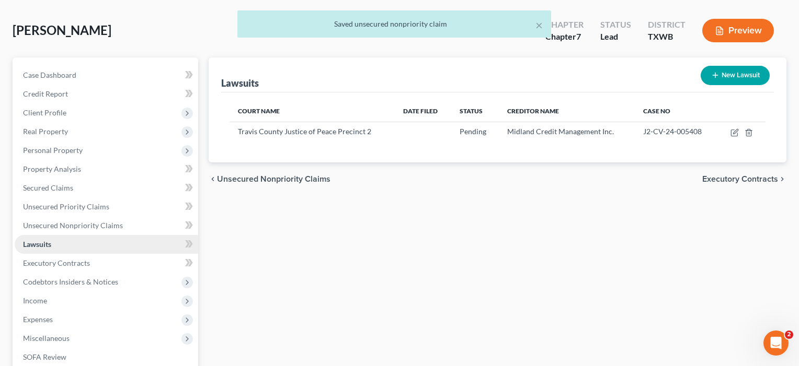
scroll to position [84, 0]
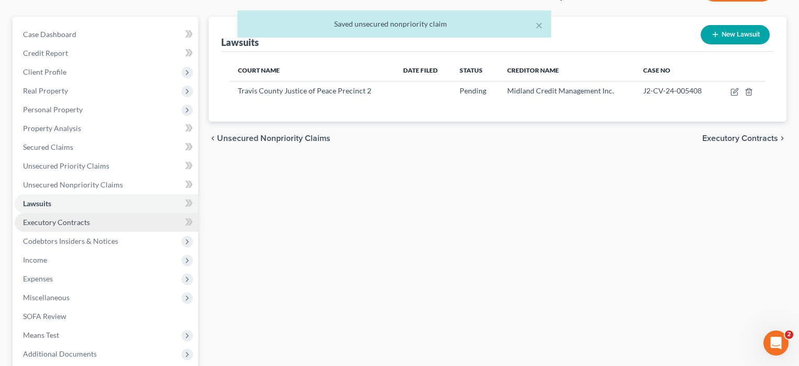
click at [59, 225] on span "Executory Contracts" at bounding box center [56, 222] width 67 height 9
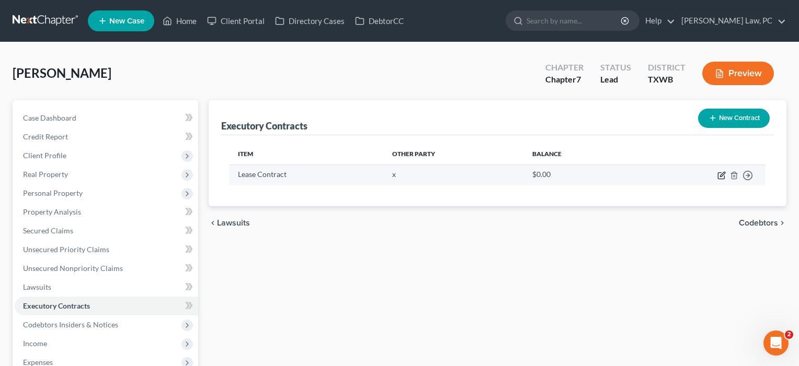
click at [719, 175] on icon "button" at bounding box center [721, 175] width 8 height 8
select select "3"
select select "0"
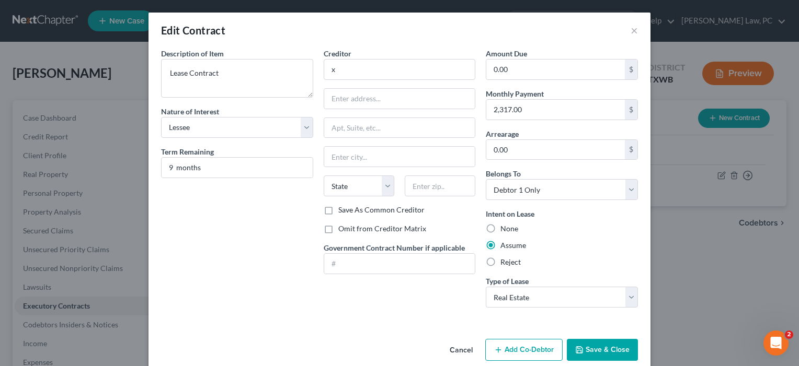
click at [606, 346] on button "Save & Close" at bounding box center [602, 350] width 71 height 22
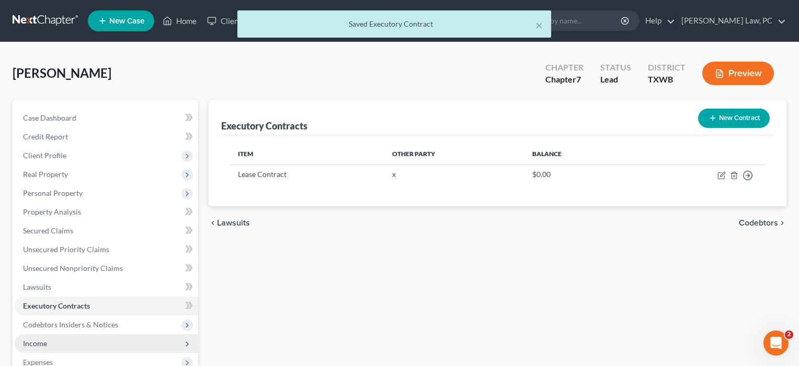
click at [30, 346] on span "Income" at bounding box center [35, 343] width 24 height 9
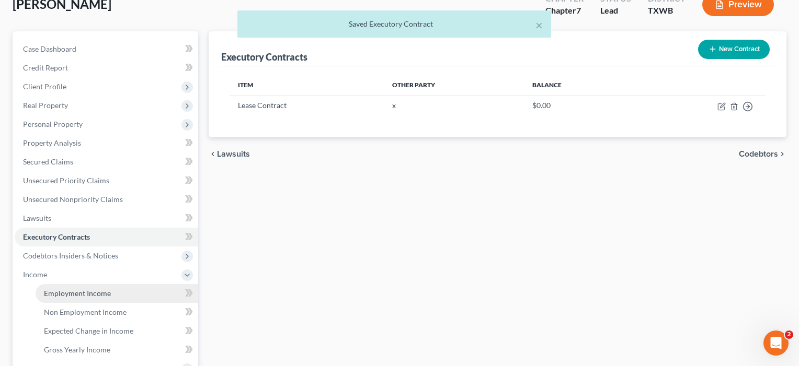
click at [78, 294] on span "Employment Income" at bounding box center [77, 293] width 67 height 9
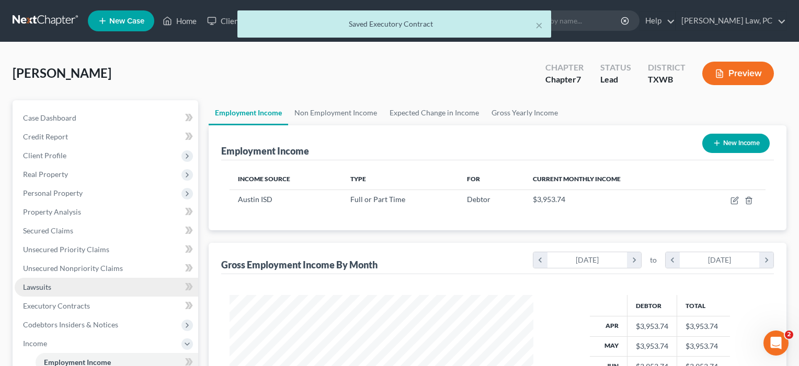
scroll to position [187, 325]
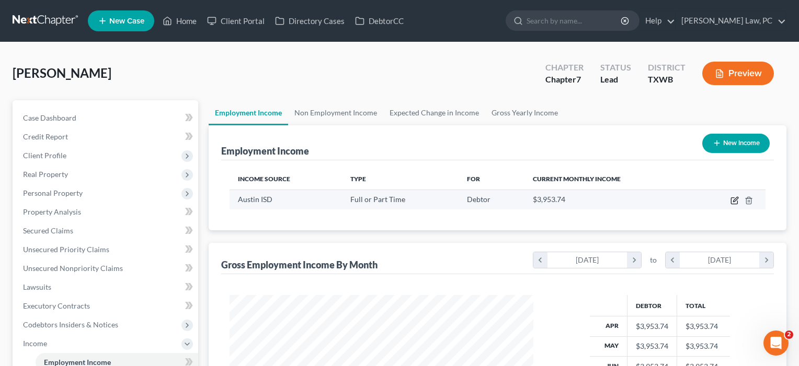
click at [735, 198] on icon "button" at bounding box center [734, 201] width 8 height 8
select select "0"
select select "45"
select select "1"
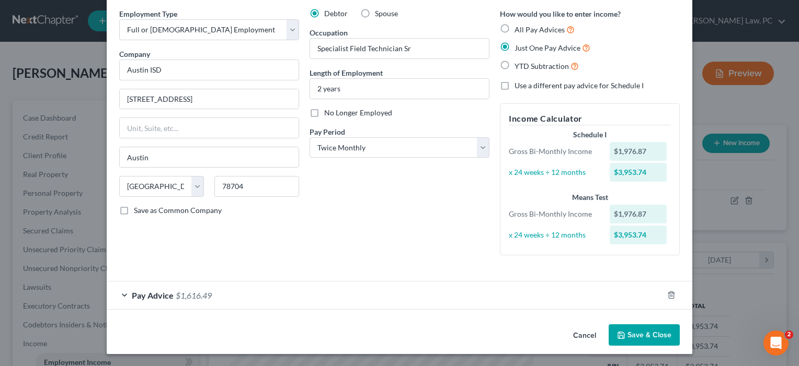
scroll to position [39, 0]
click at [657, 331] on button "Save & Close" at bounding box center [644, 336] width 71 height 22
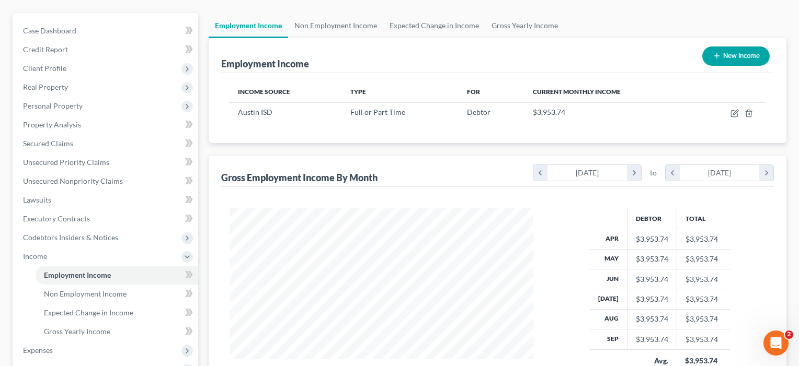
scroll to position [129, 0]
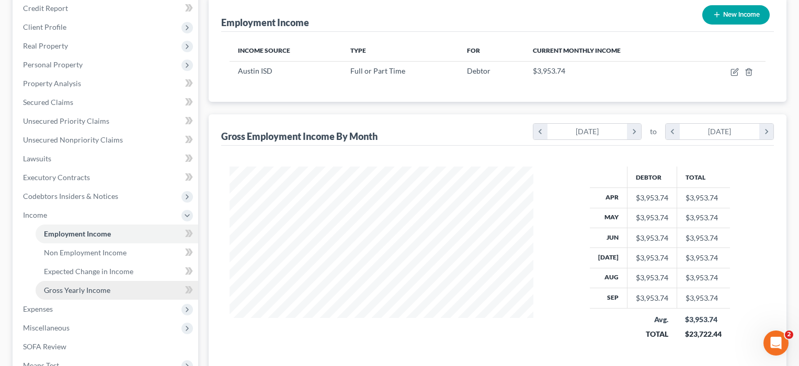
click at [81, 293] on span "Gross Yearly Income" at bounding box center [77, 290] width 66 height 9
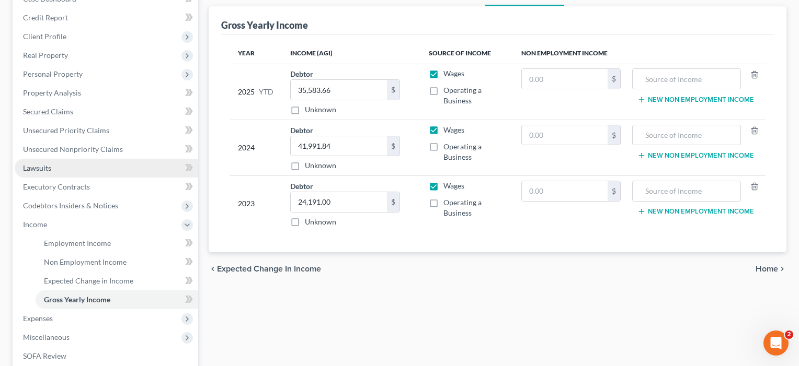
scroll to position [181, 0]
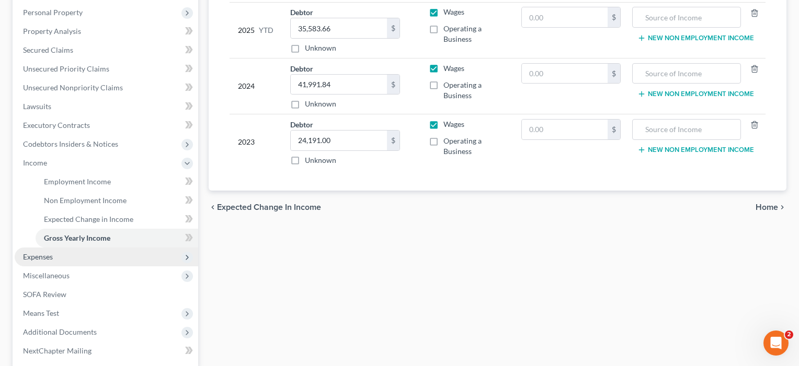
click at [40, 263] on span "Expenses" at bounding box center [107, 257] width 184 height 19
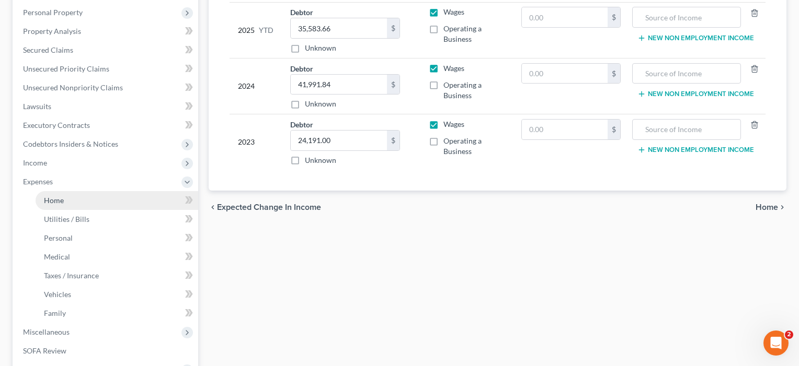
click at [55, 205] on link "Home" at bounding box center [117, 200] width 163 height 19
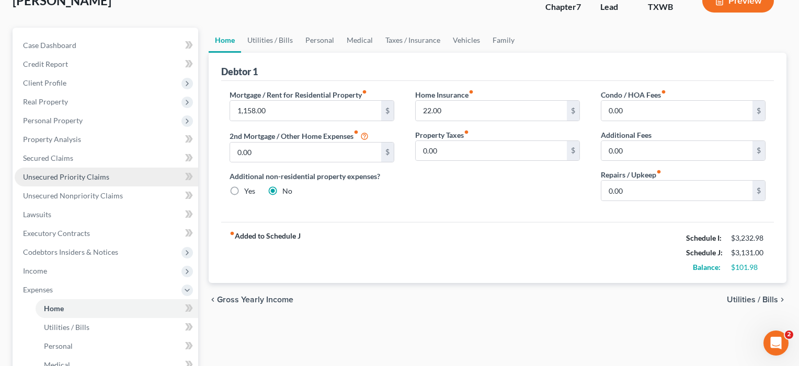
scroll to position [99, 0]
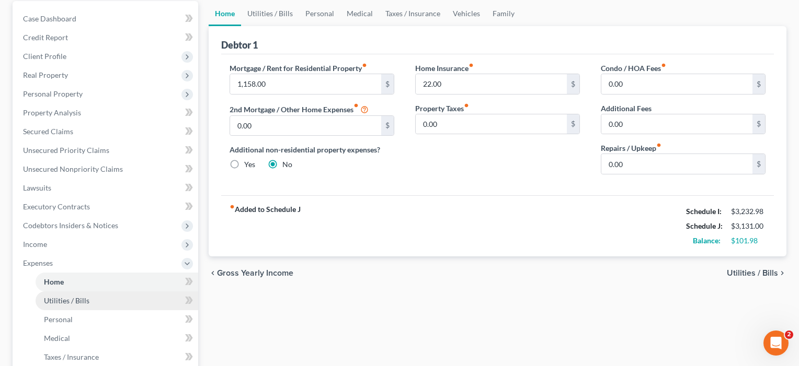
click at [56, 300] on span "Utilities / Bills" at bounding box center [66, 300] width 45 height 9
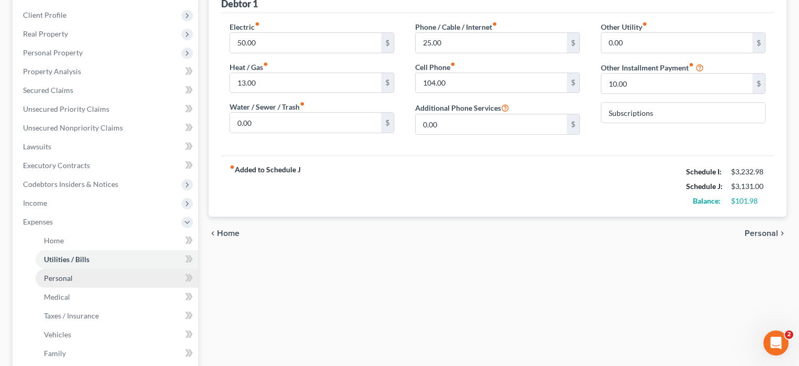
click at [53, 279] on span "Personal" at bounding box center [58, 278] width 29 height 9
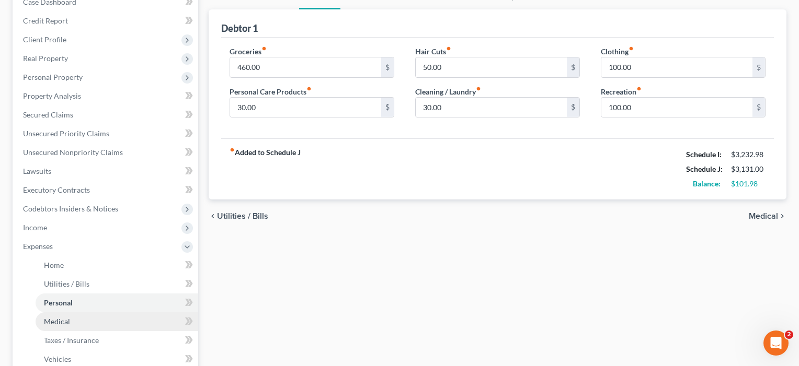
click at [65, 322] on span "Medical" at bounding box center [57, 321] width 26 height 9
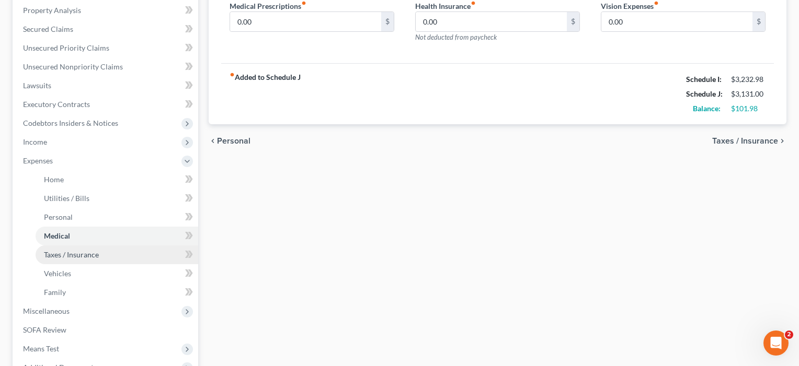
click at [55, 257] on span "Taxes / Insurance" at bounding box center [71, 254] width 55 height 9
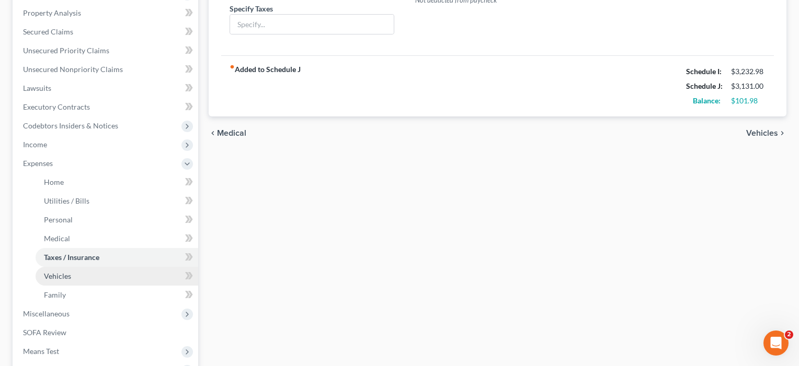
click at [60, 283] on link "Vehicles" at bounding box center [117, 276] width 163 height 19
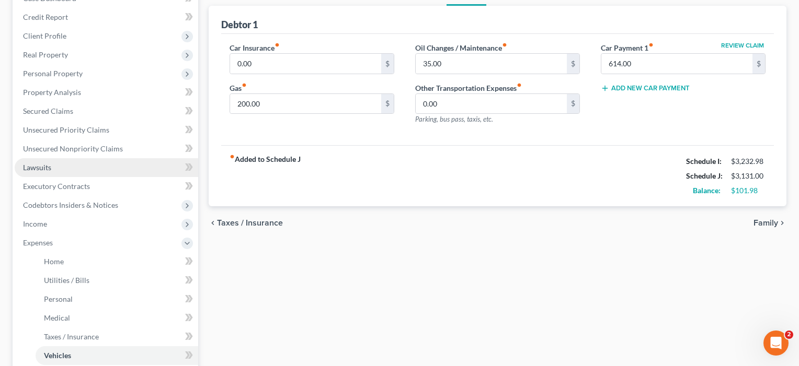
scroll to position [114, 0]
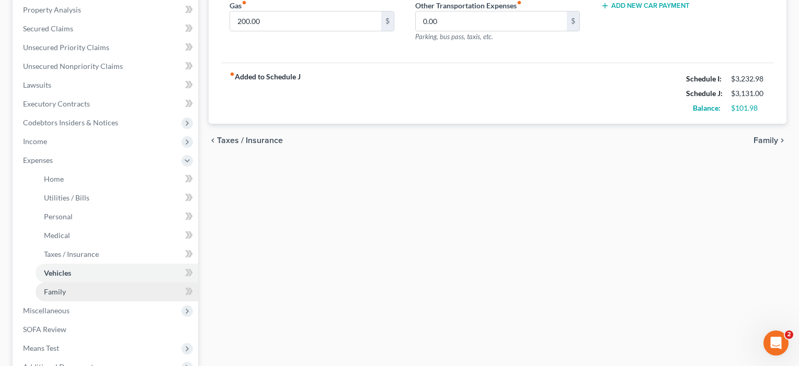
click at [60, 293] on span "Family" at bounding box center [55, 292] width 22 height 9
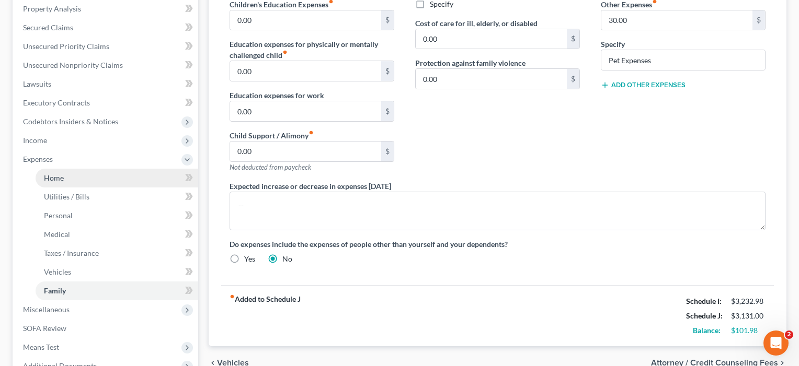
scroll to position [242, 0]
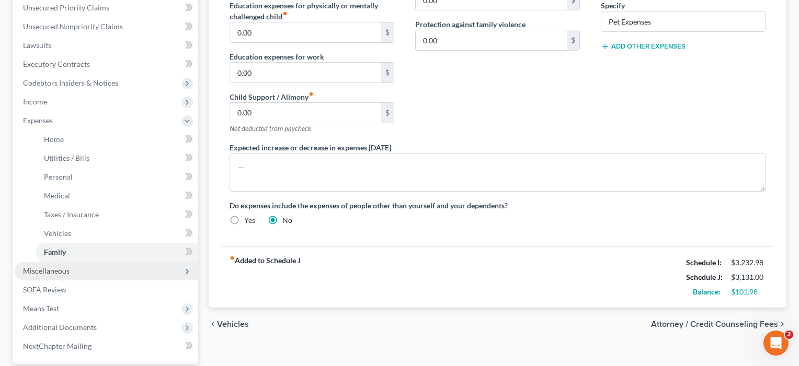
click at [56, 272] on span "Miscellaneous" at bounding box center [46, 271] width 47 height 9
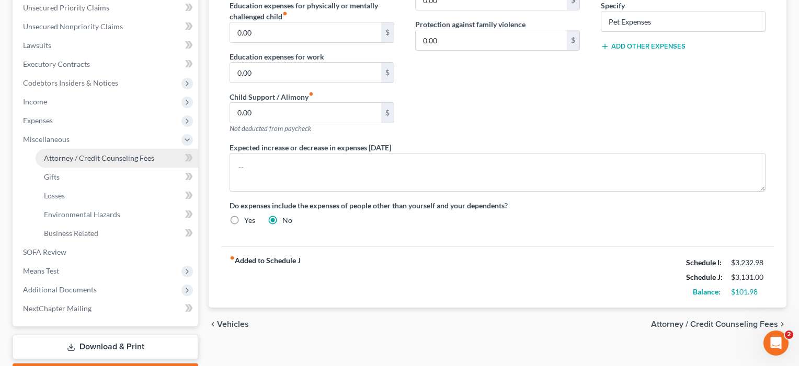
click at [75, 159] on span "Attorney / Credit Counseling Fees" at bounding box center [99, 158] width 110 height 9
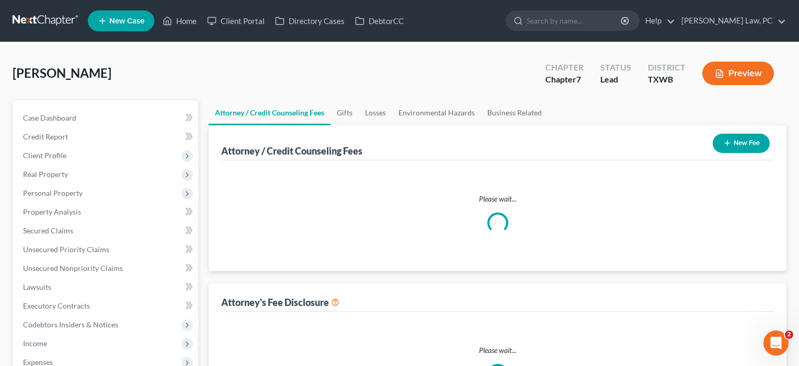
select select "4"
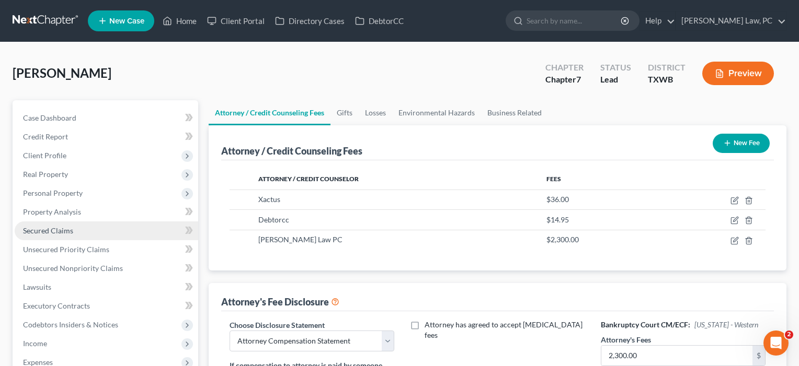
click at [47, 232] on span "Secured Claims" at bounding box center [48, 230] width 50 height 9
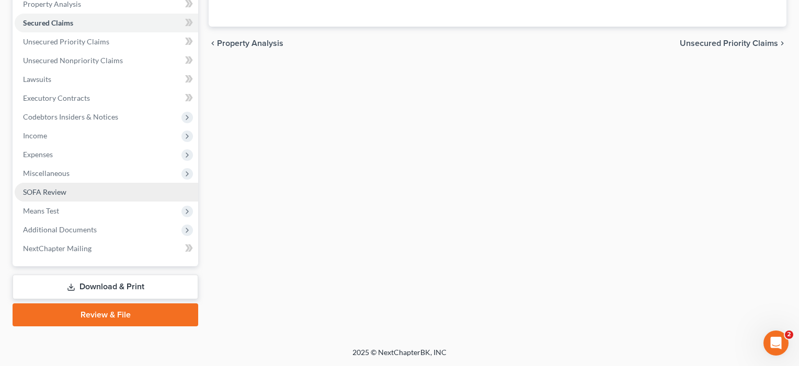
scroll to position [208, 0]
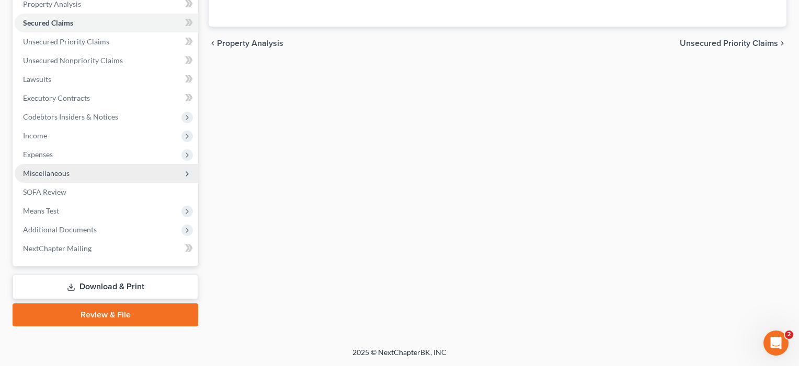
click at [39, 170] on span "Miscellaneous" at bounding box center [46, 173] width 47 height 9
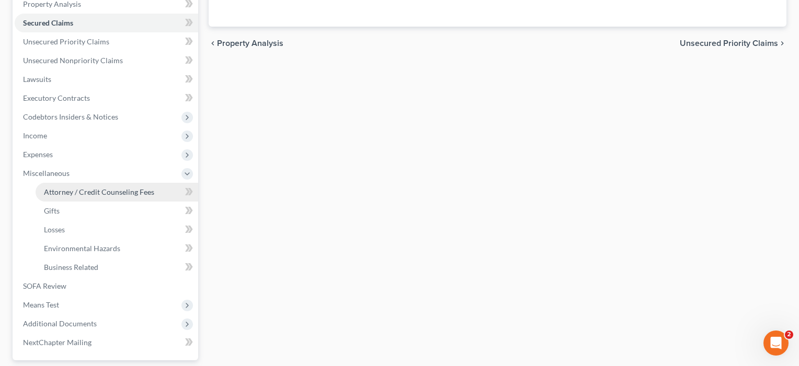
click at [64, 189] on span "Attorney / Credit Counseling Fees" at bounding box center [99, 192] width 110 height 9
select select "4"
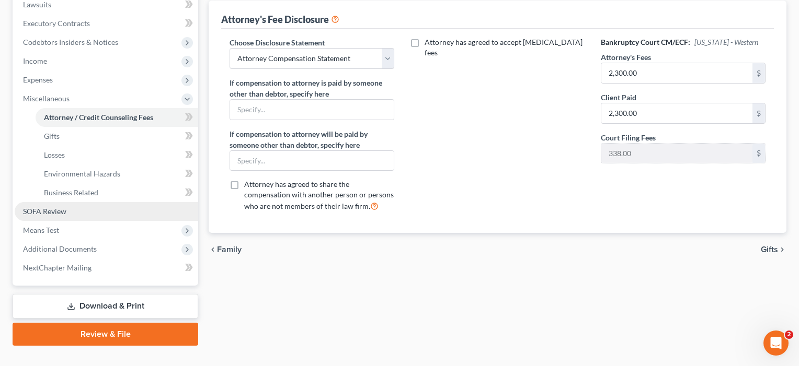
click at [49, 209] on span "SOFA Review" at bounding box center [44, 211] width 43 height 9
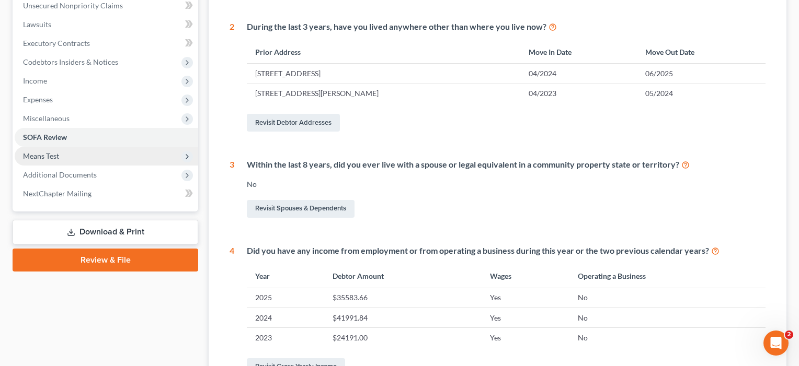
click at [50, 157] on span "Means Test" at bounding box center [41, 156] width 36 height 9
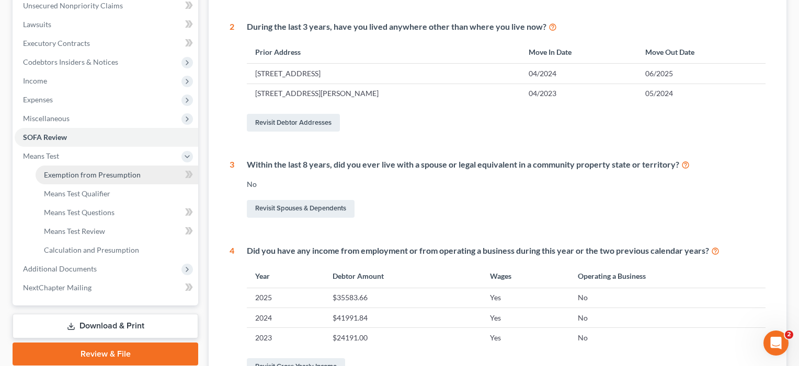
click at [66, 182] on link "Exemption from Presumption" at bounding box center [117, 175] width 163 height 19
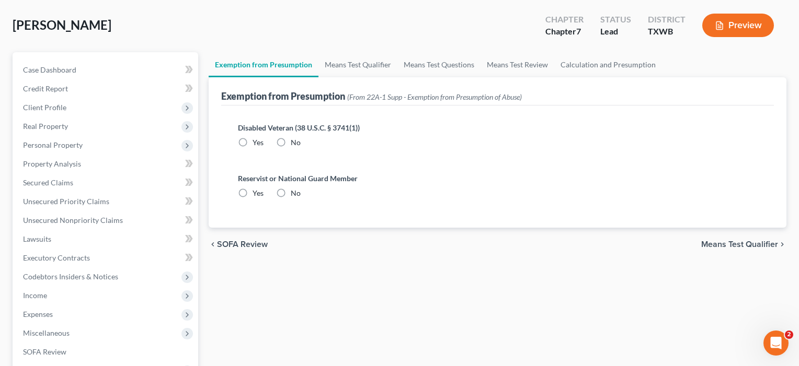
radio input "true"
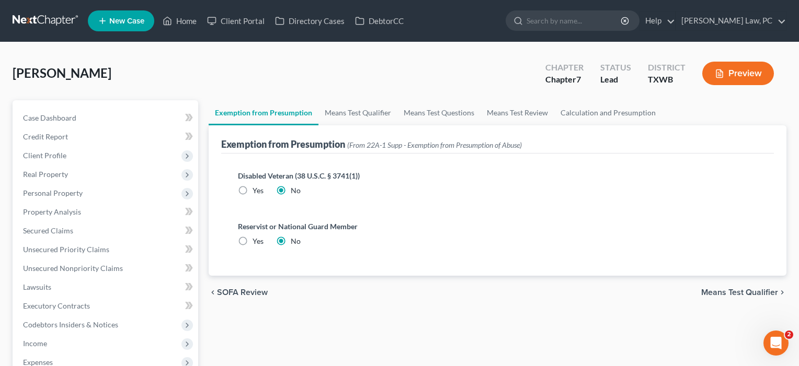
click at [721, 292] on span "Means Test Qualifier" at bounding box center [739, 293] width 77 height 8
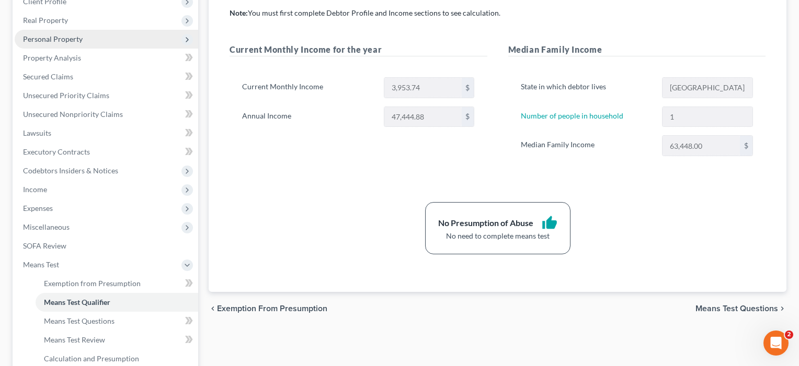
click at [66, 40] on span "Personal Property" at bounding box center [53, 39] width 60 height 9
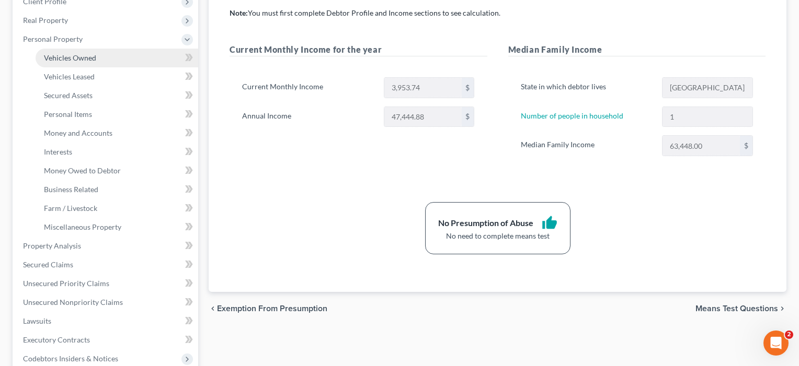
click at [78, 58] on span "Vehicles Owned" at bounding box center [70, 57] width 52 height 9
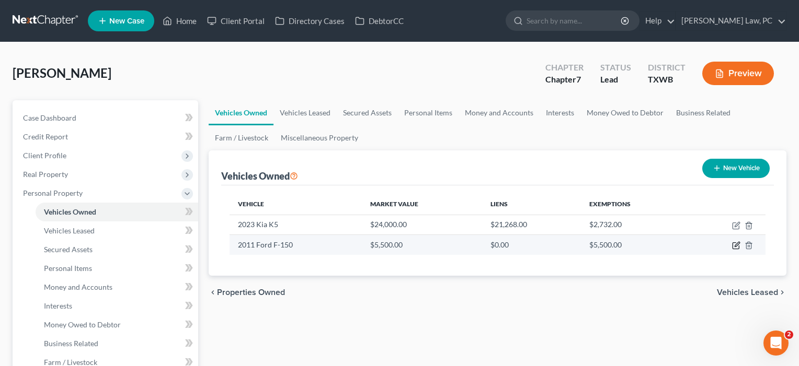
click at [737, 248] on icon "button" at bounding box center [736, 246] width 8 height 8
select select "0"
select select "15"
select select "4"
select select "0"
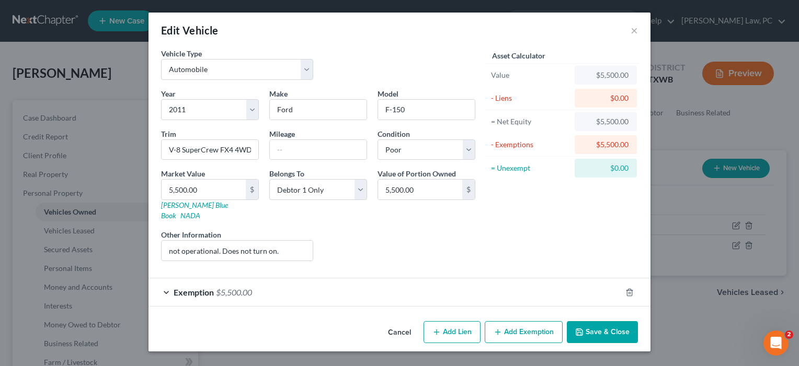
click at [334, 280] on div "Exemption $5,500.00" at bounding box center [384, 293] width 473 height 28
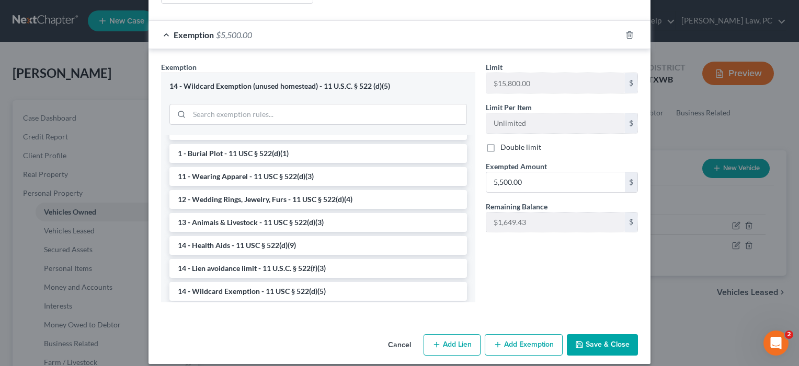
scroll to position [257, 0]
click at [595, 336] on button "Save & Close" at bounding box center [602, 346] width 71 height 22
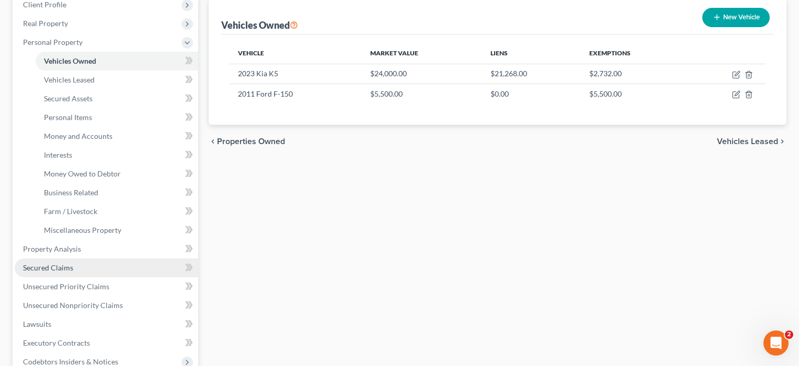
scroll to position [152, 0]
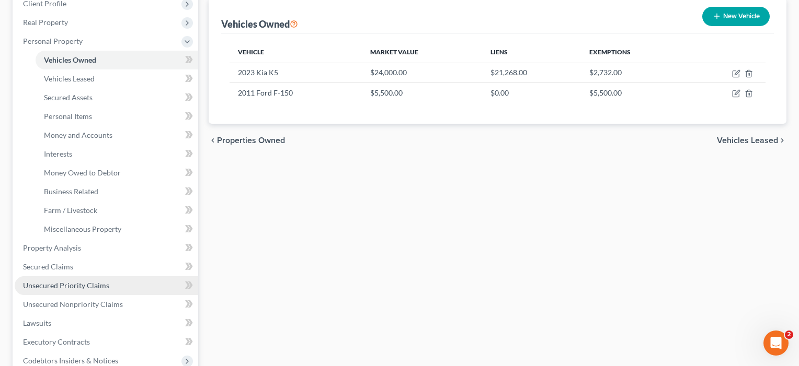
click at [66, 282] on span "Unsecured Priority Claims" at bounding box center [66, 285] width 86 height 9
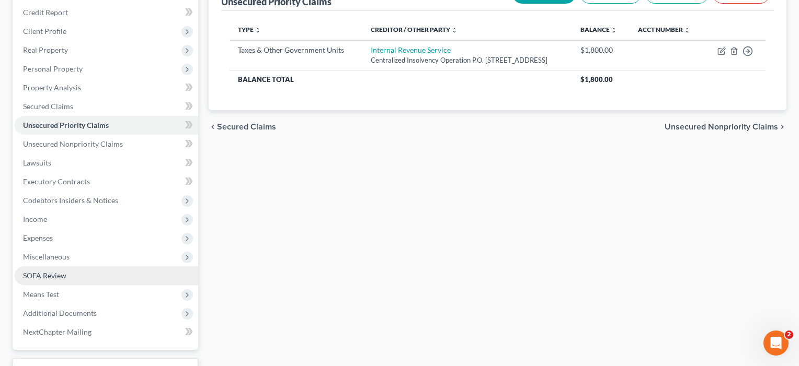
scroll to position [128, 0]
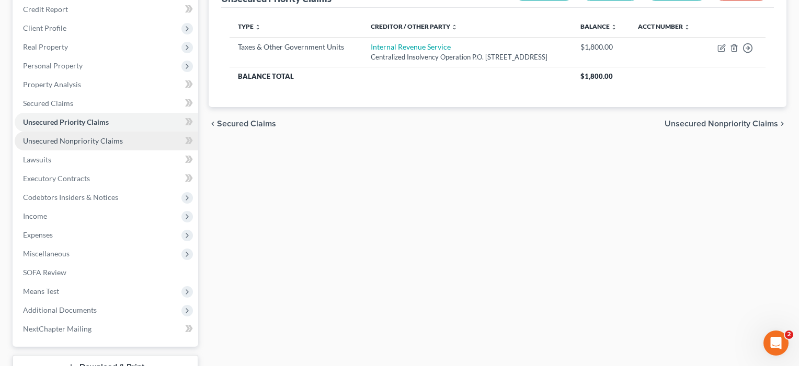
click at [91, 144] on span "Unsecured Nonpriority Claims" at bounding box center [73, 140] width 100 height 9
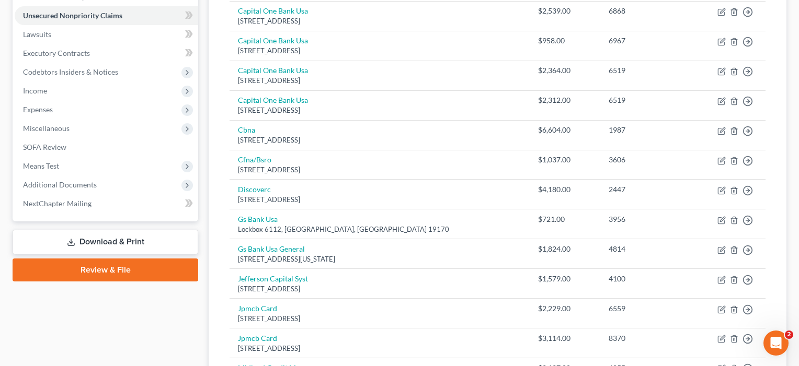
scroll to position [249, 0]
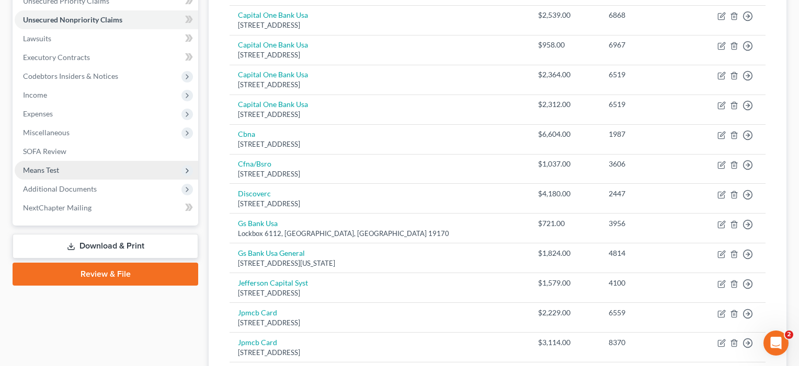
click at [48, 169] on span "Means Test" at bounding box center [41, 170] width 36 height 9
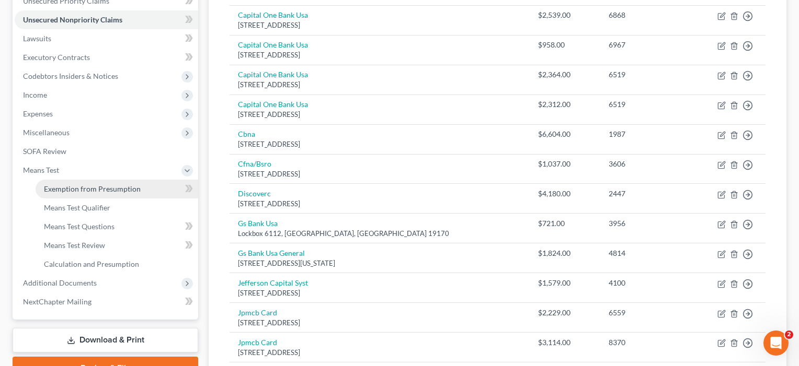
click at [70, 187] on span "Exemption from Presumption" at bounding box center [92, 189] width 97 height 9
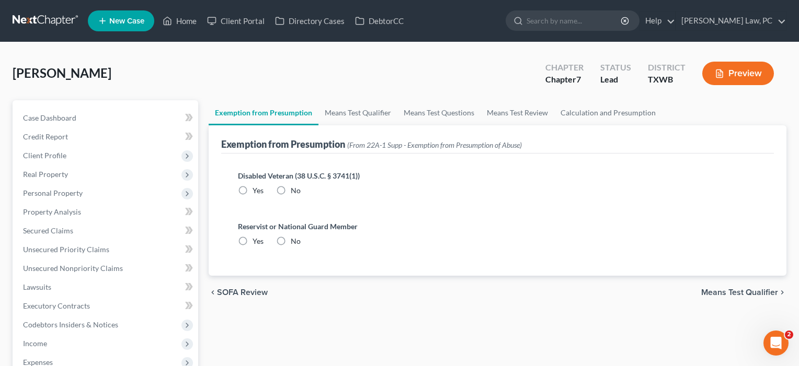
radio input "true"
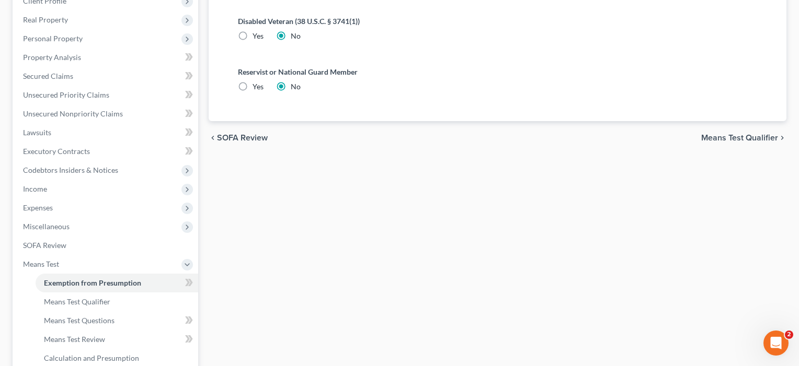
click at [723, 139] on span "Means Test Qualifier" at bounding box center [739, 138] width 77 height 8
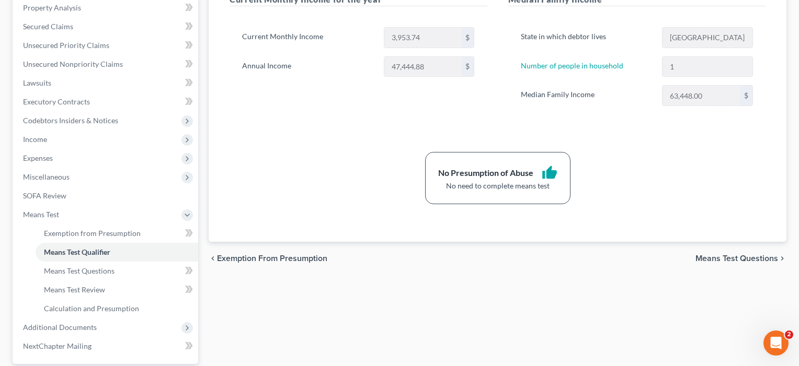
scroll to position [207, 0]
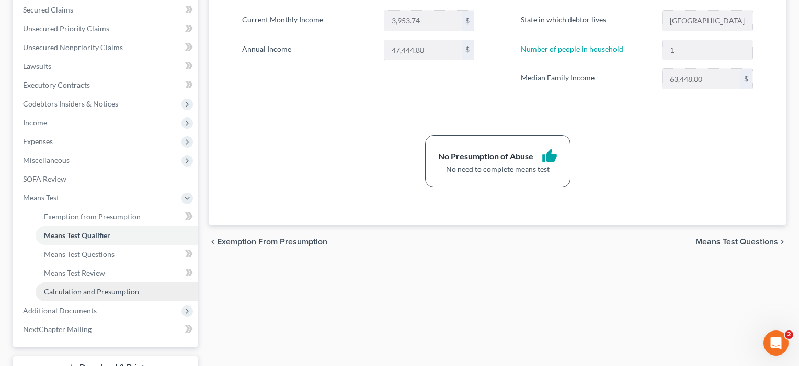
click at [64, 289] on span "Calculation and Presumption" at bounding box center [91, 292] width 95 height 9
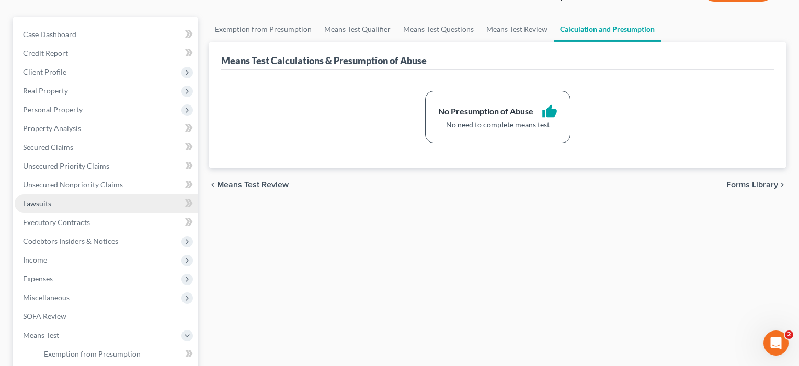
scroll to position [85, 0]
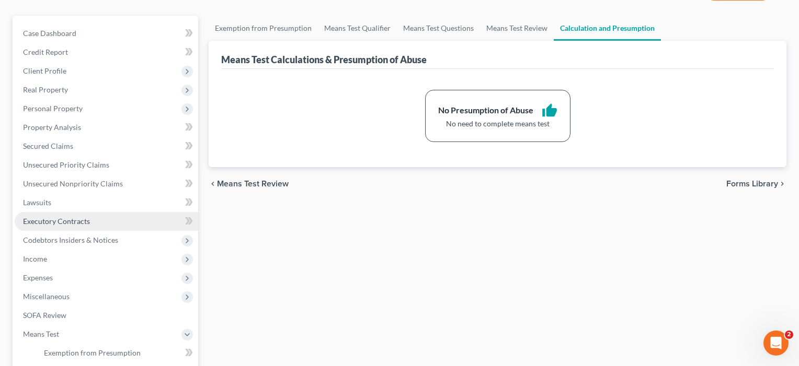
click at [75, 220] on span "Executory Contracts" at bounding box center [56, 221] width 67 height 9
